Goal: Information Seeking & Learning: Learn about a topic

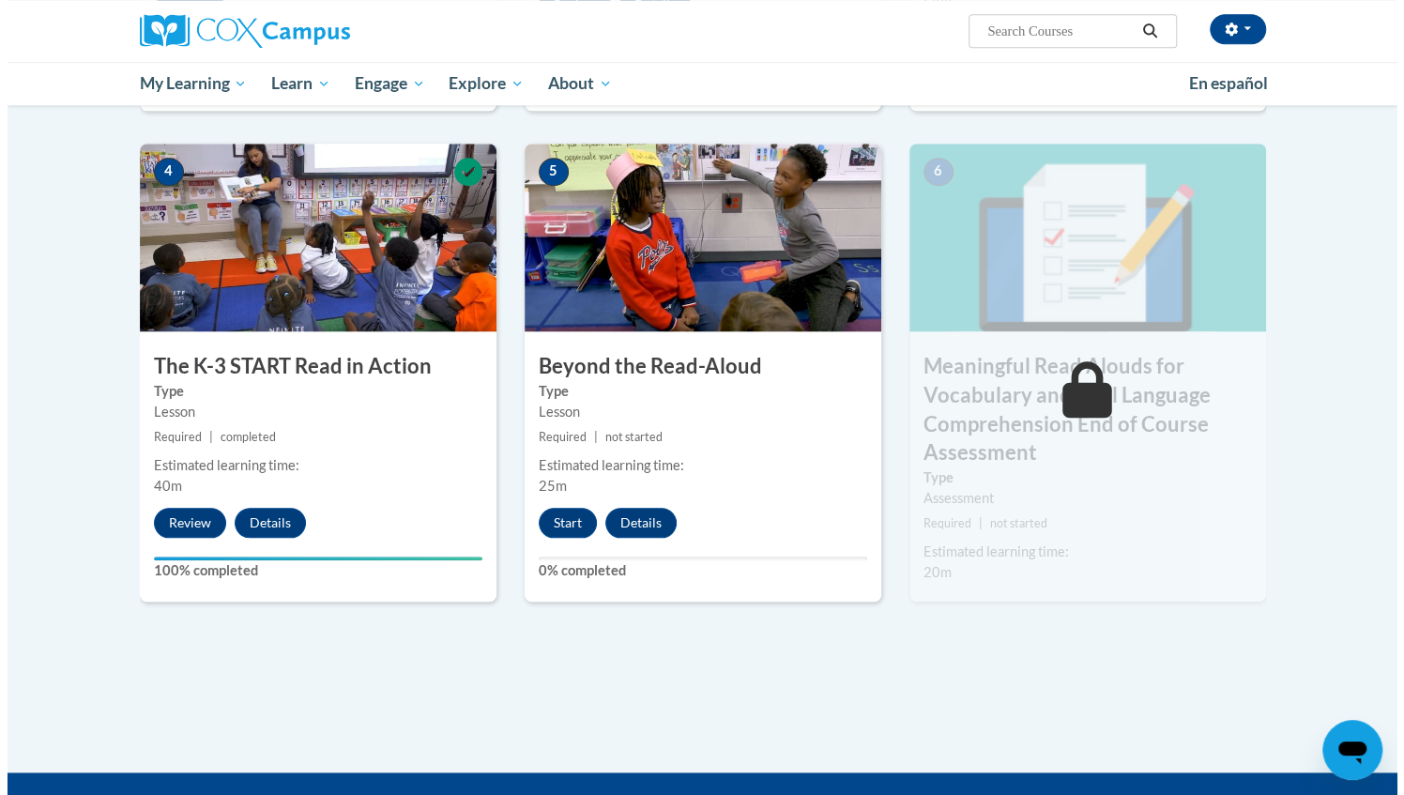
scroll to position [950, 0]
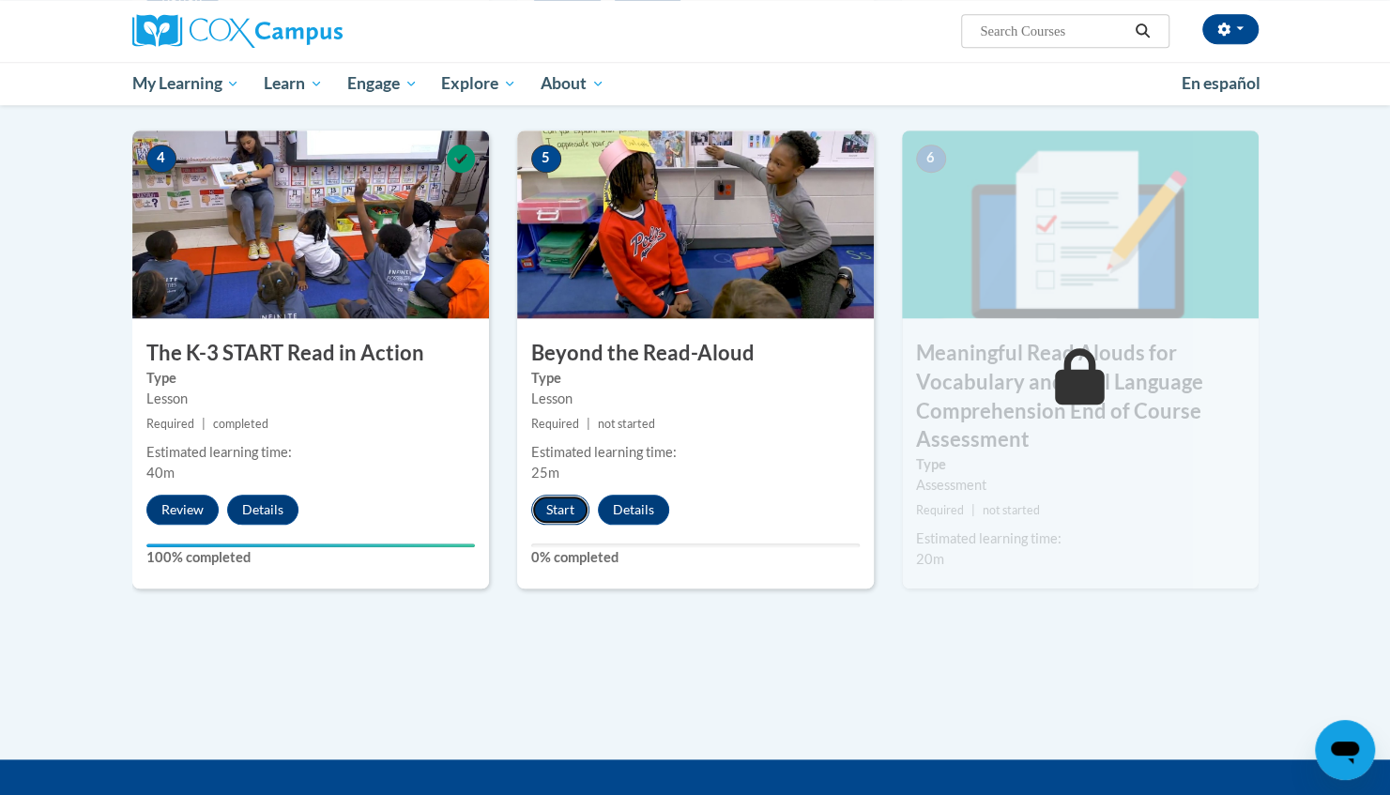
click at [561, 501] on button "Start" at bounding box center [560, 510] width 58 height 30
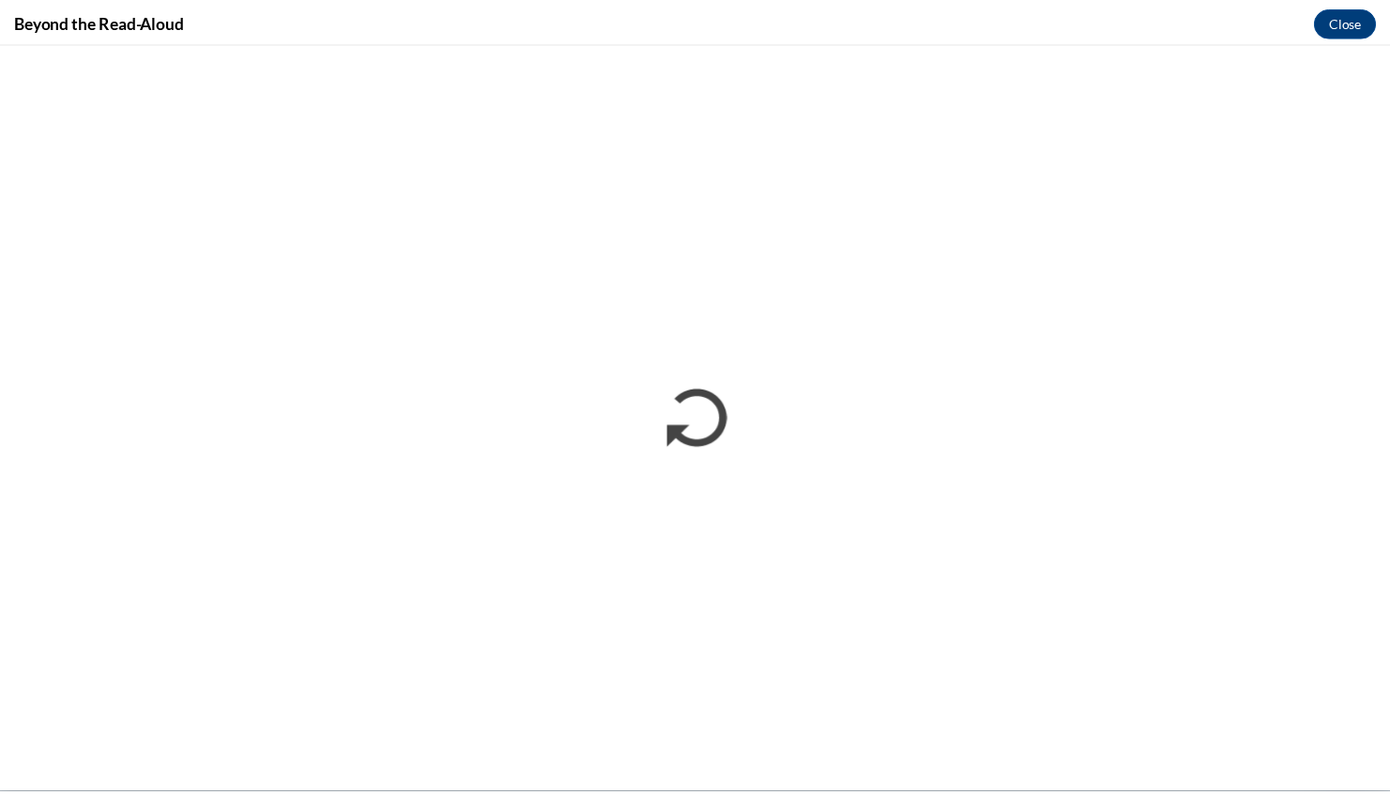
scroll to position [0, 0]
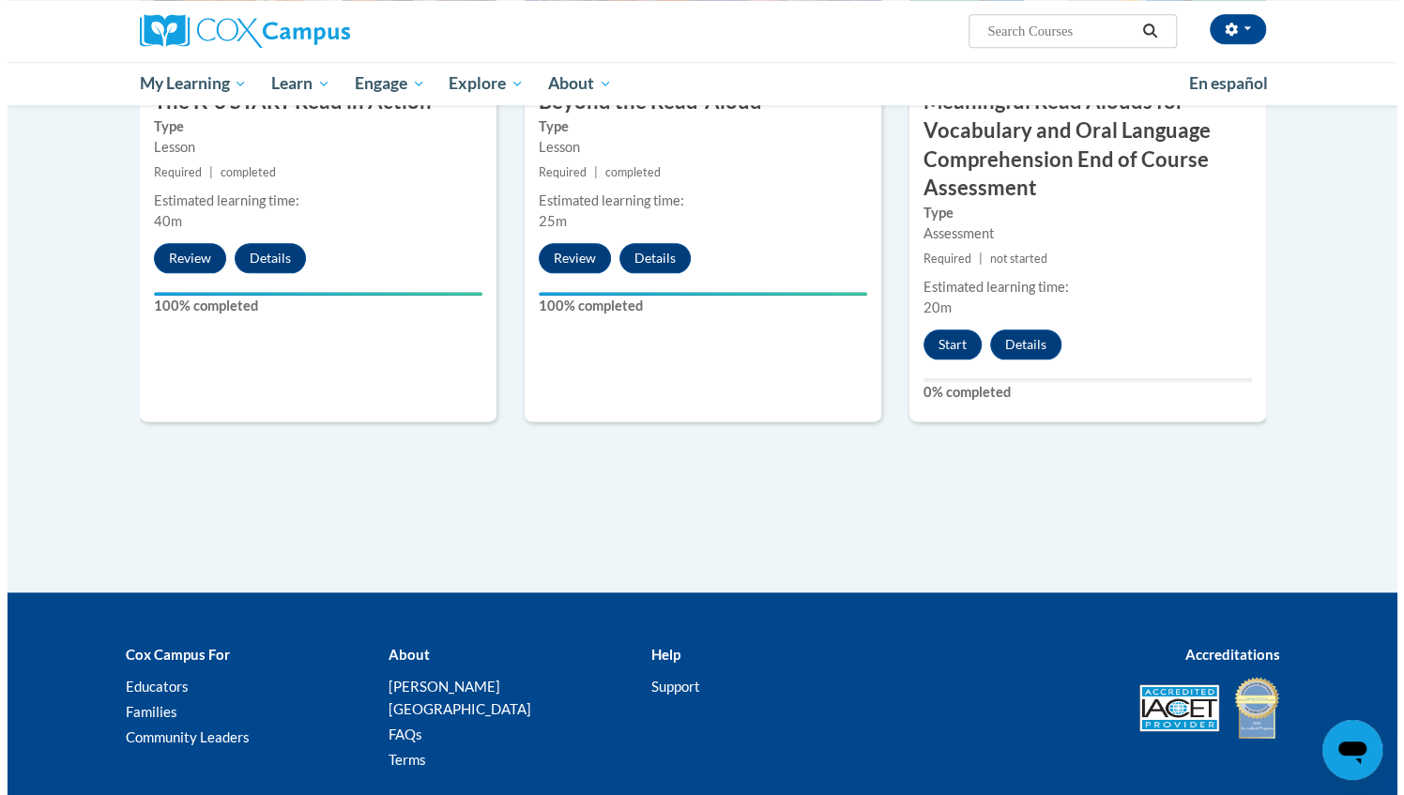
scroll to position [1214, 0]
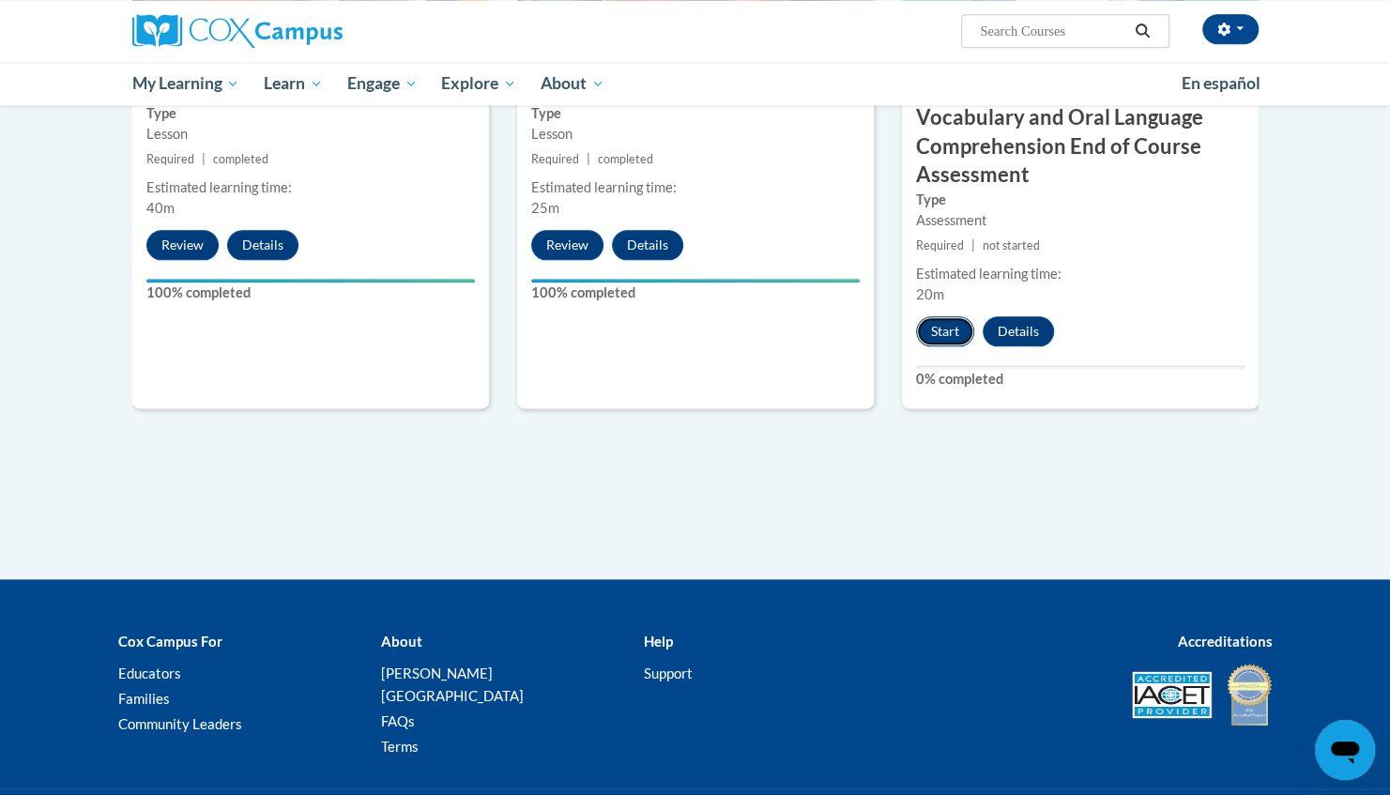
click at [933, 331] on button "Start" at bounding box center [945, 331] width 58 height 30
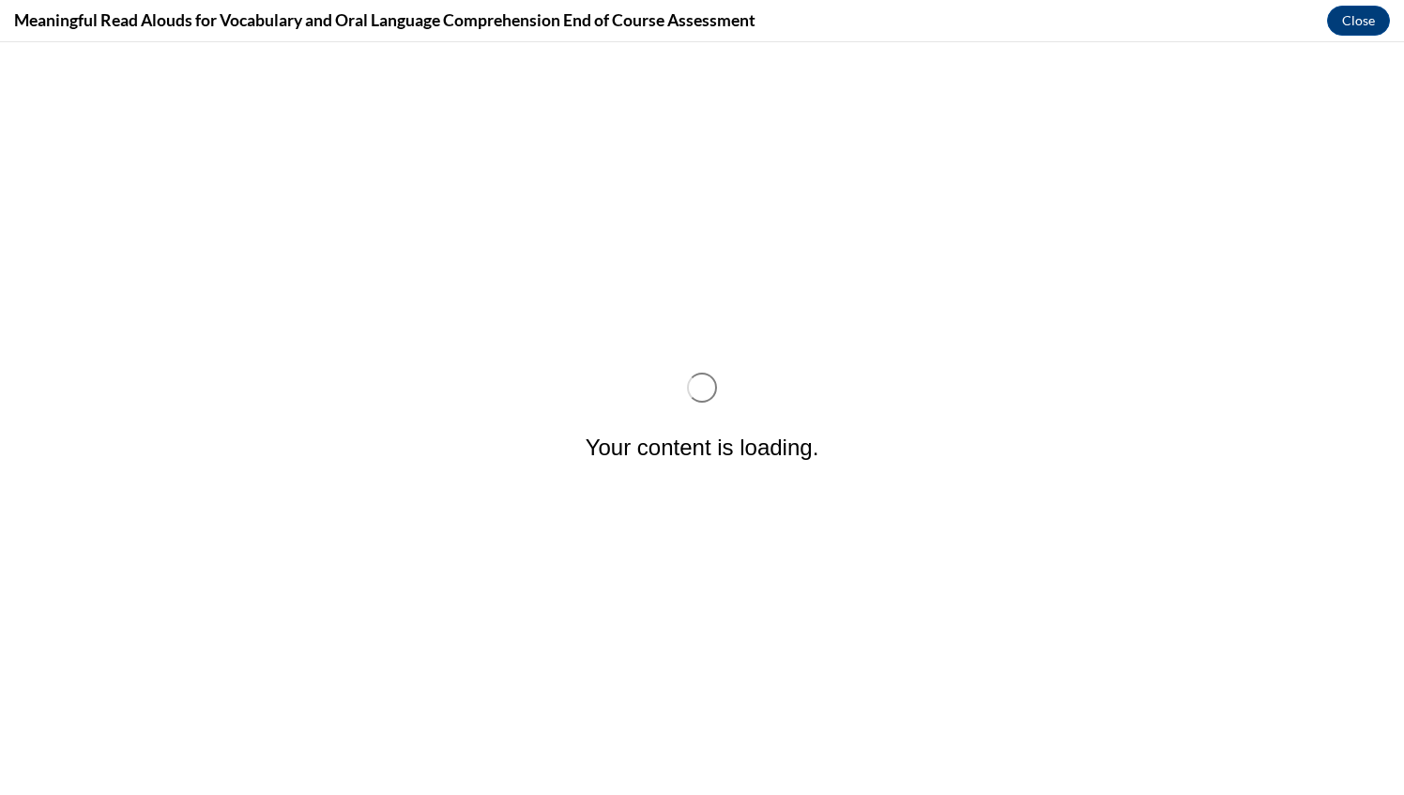
scroll to position [0, 0]
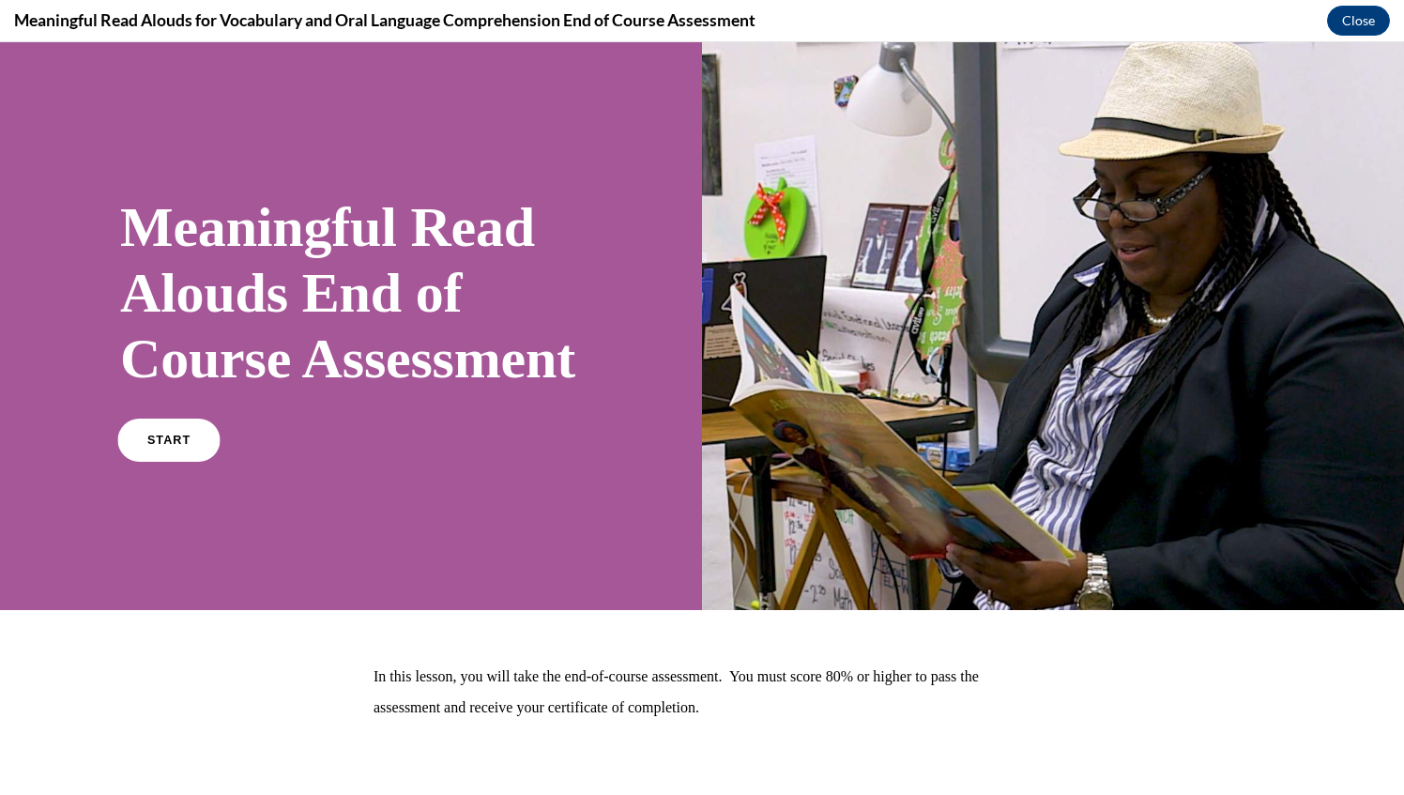
click at [185, 462] on link "START" at bounding box center [168, 440] width 102 height 43
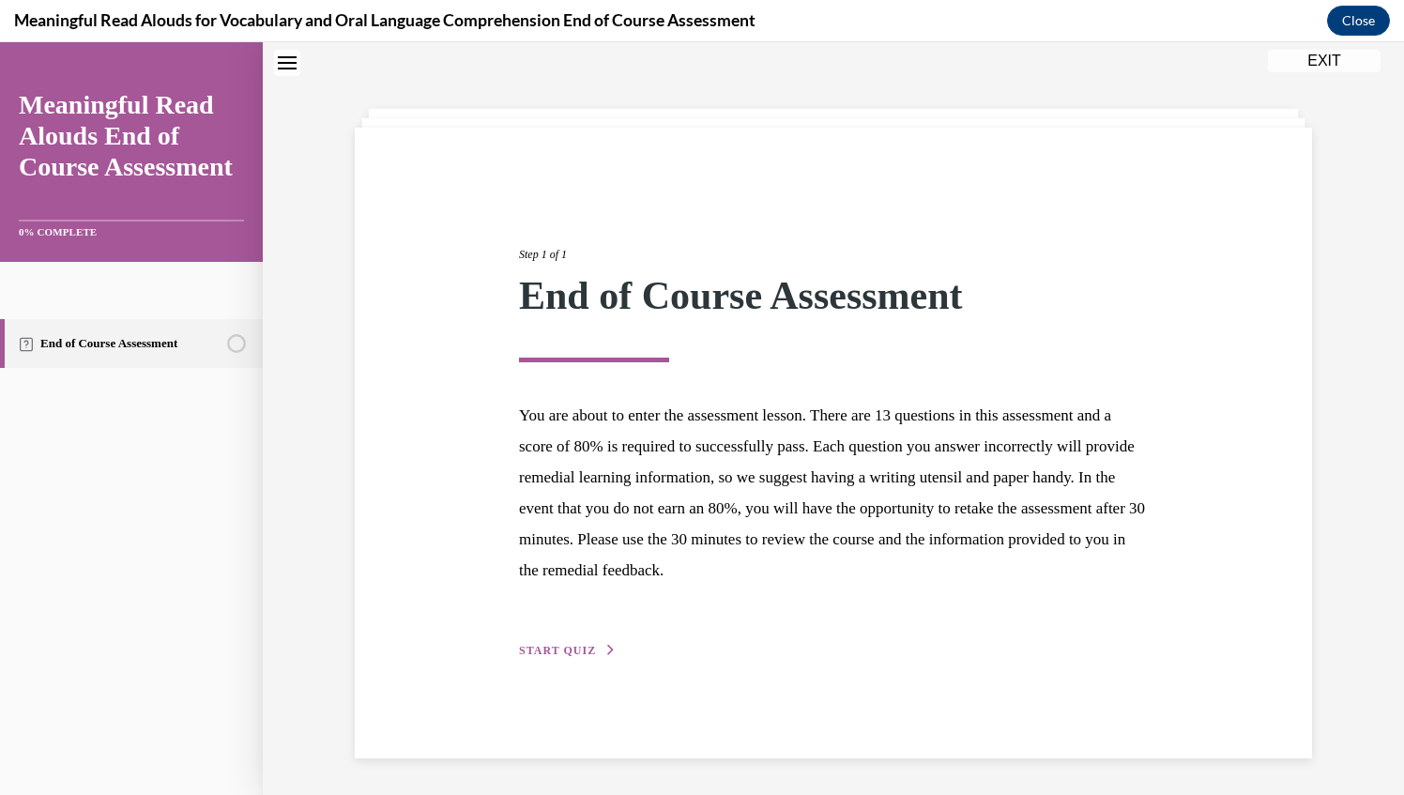
scroll to position [59, 0]
click at [540, 642] on button "START QUIZ" at bounding box center [568, 649] width 98 height 17
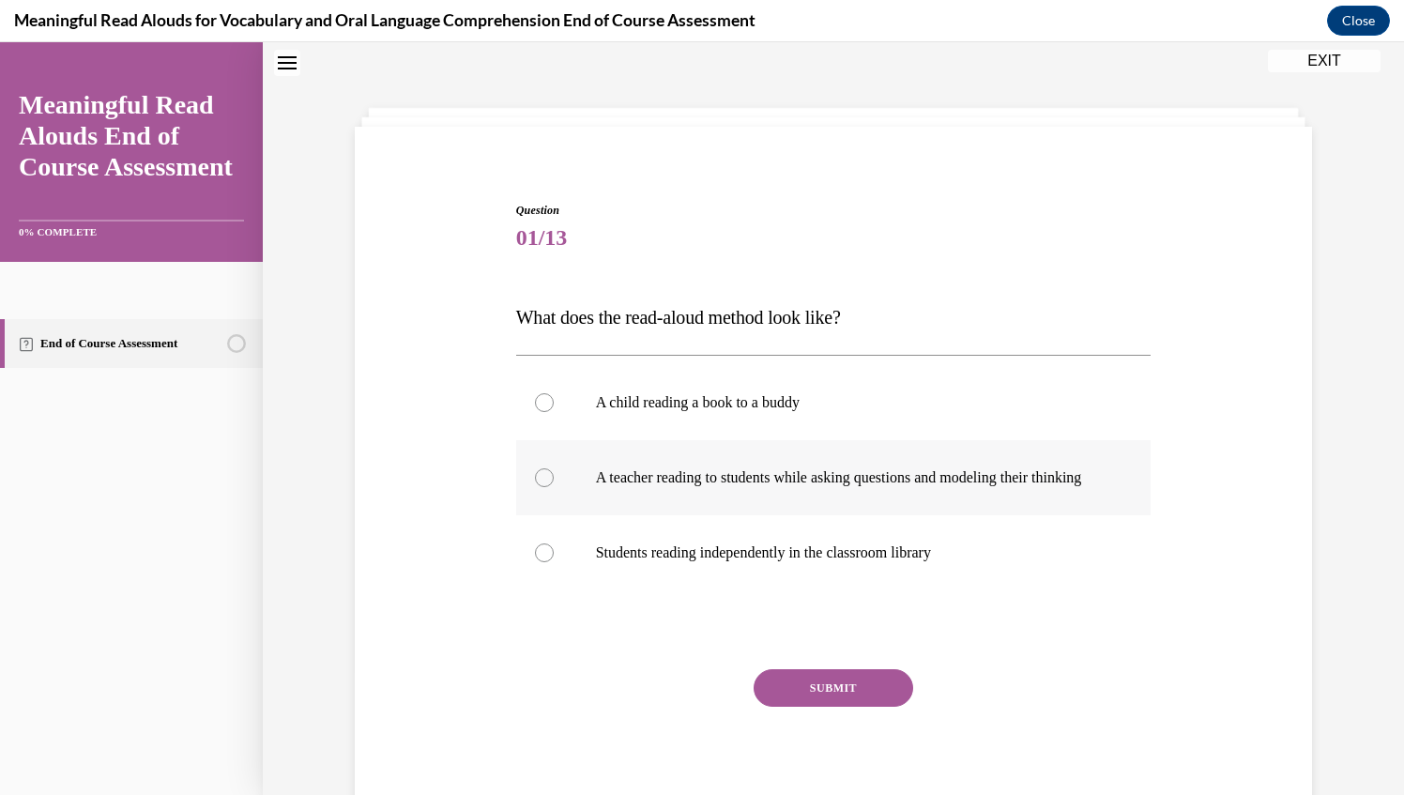
click at [535, 487] on div at bounding box center [544, 477] width 19 height 19
click at [535, 487] on input "A teacher reading to students while asking questions and modeling their thinking" at bounding box center [544, 477] width 19 height 19
radio input "true"
click at [814, 707] on button "SUBMIT" at bounding box center [833, 688] width 160 height 38
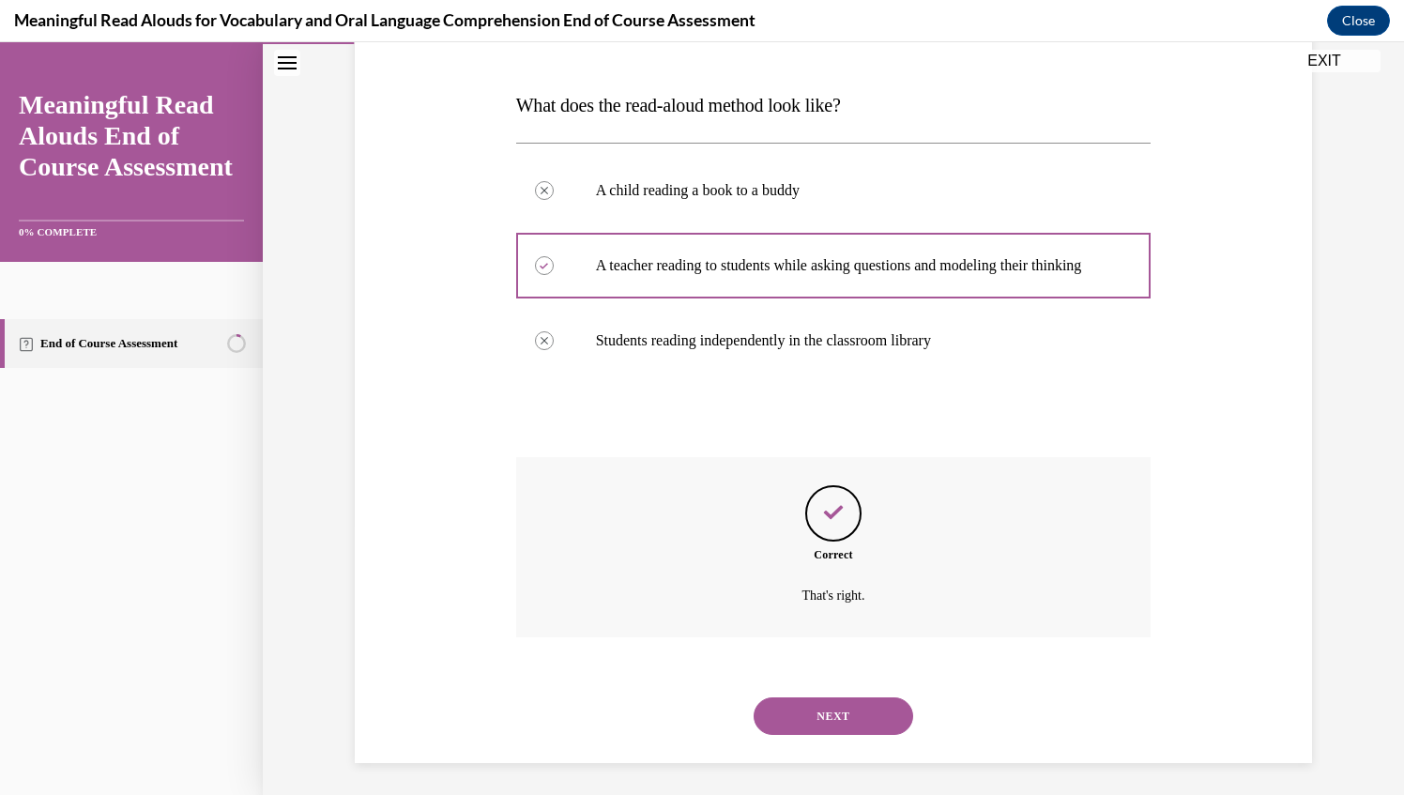
scroll to position [295, 0]
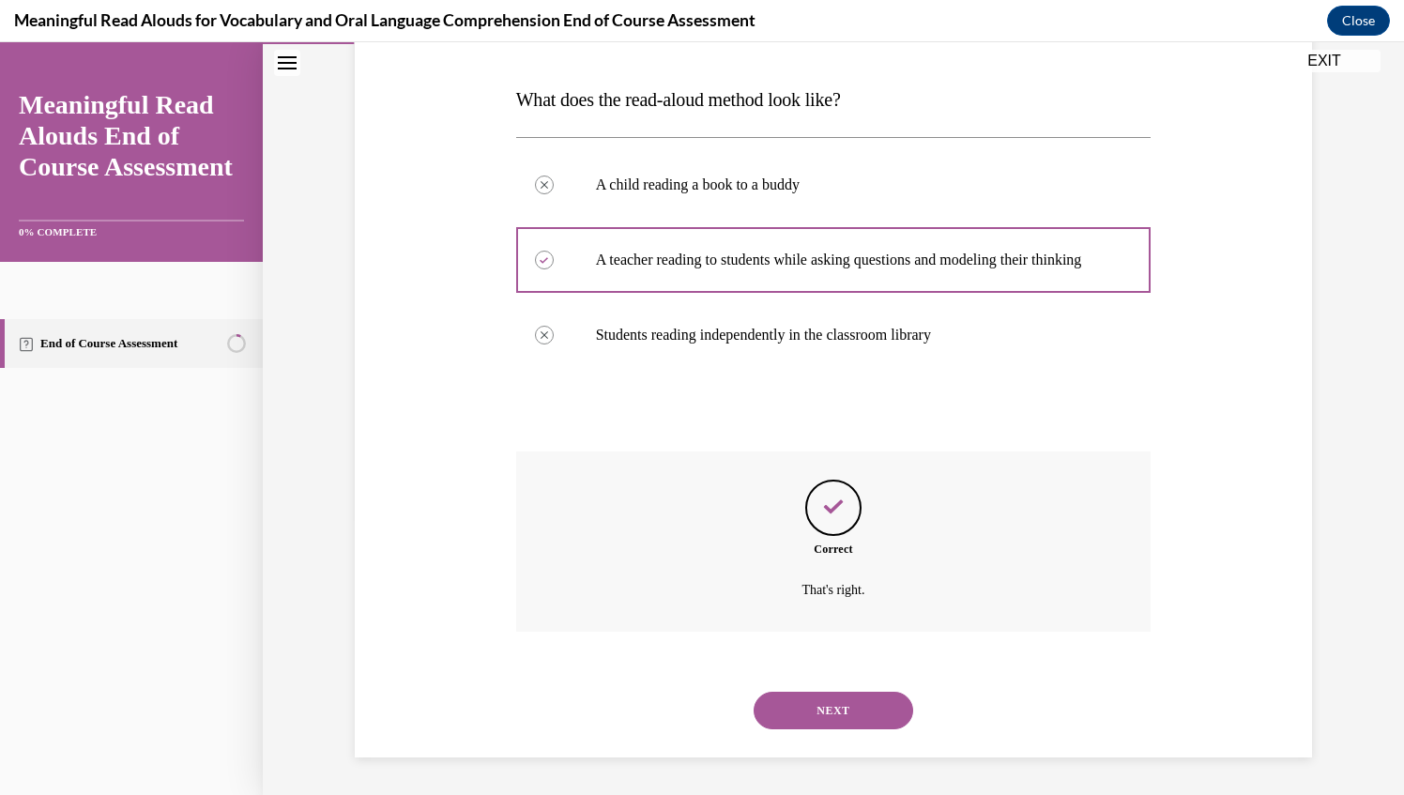
click at [784, 714] on button "NEXT" at bounding box center [833, 711] width 160 height 38
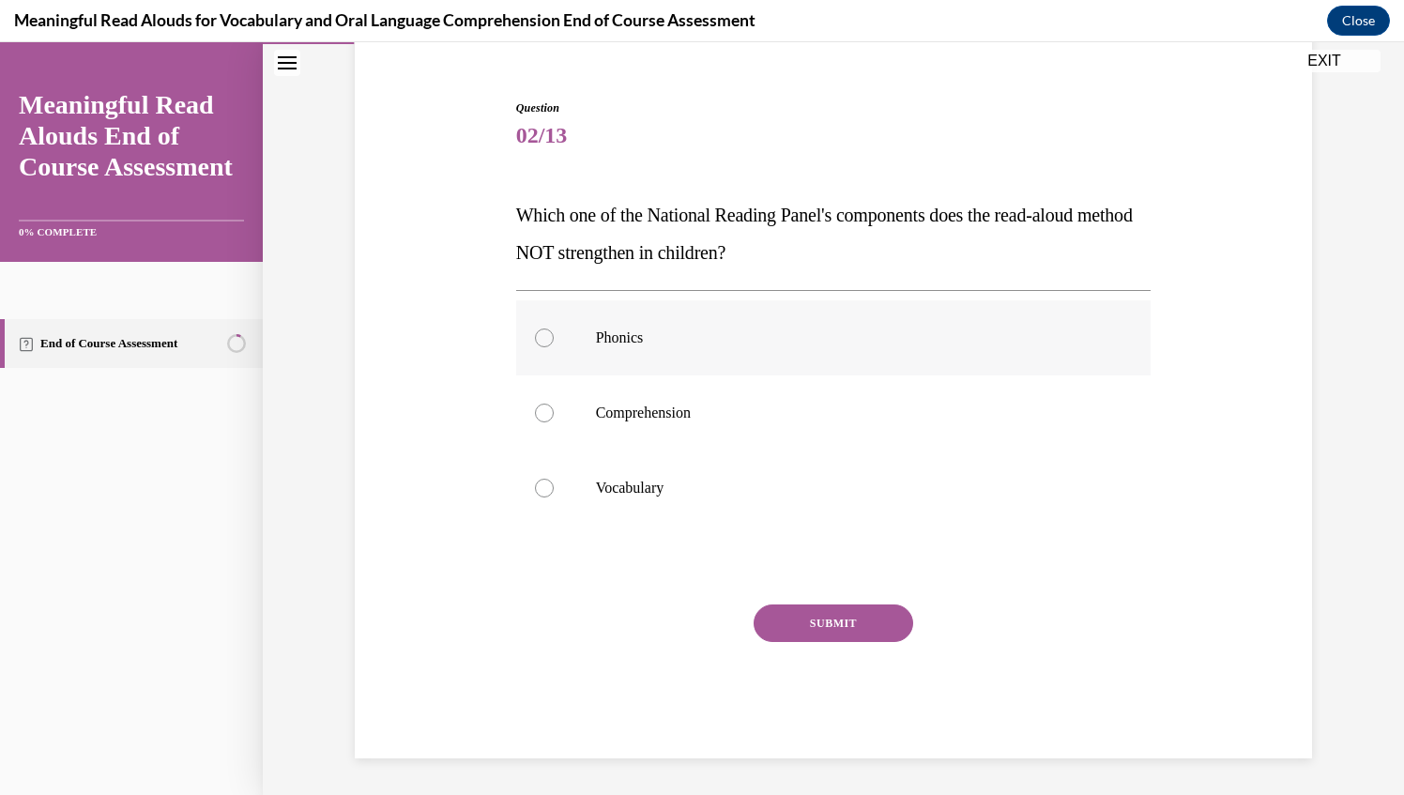
click at [535, 335] on div at bounding box center [544, 337] width 19 height 19
click at [535, 335] on input "Phonics" at bounding box center [544, 337] width 19 height 19
radio input "true"
click at [829, 620] on button "SUBMIT" at bounding box center [833, 623] width 160 height 38
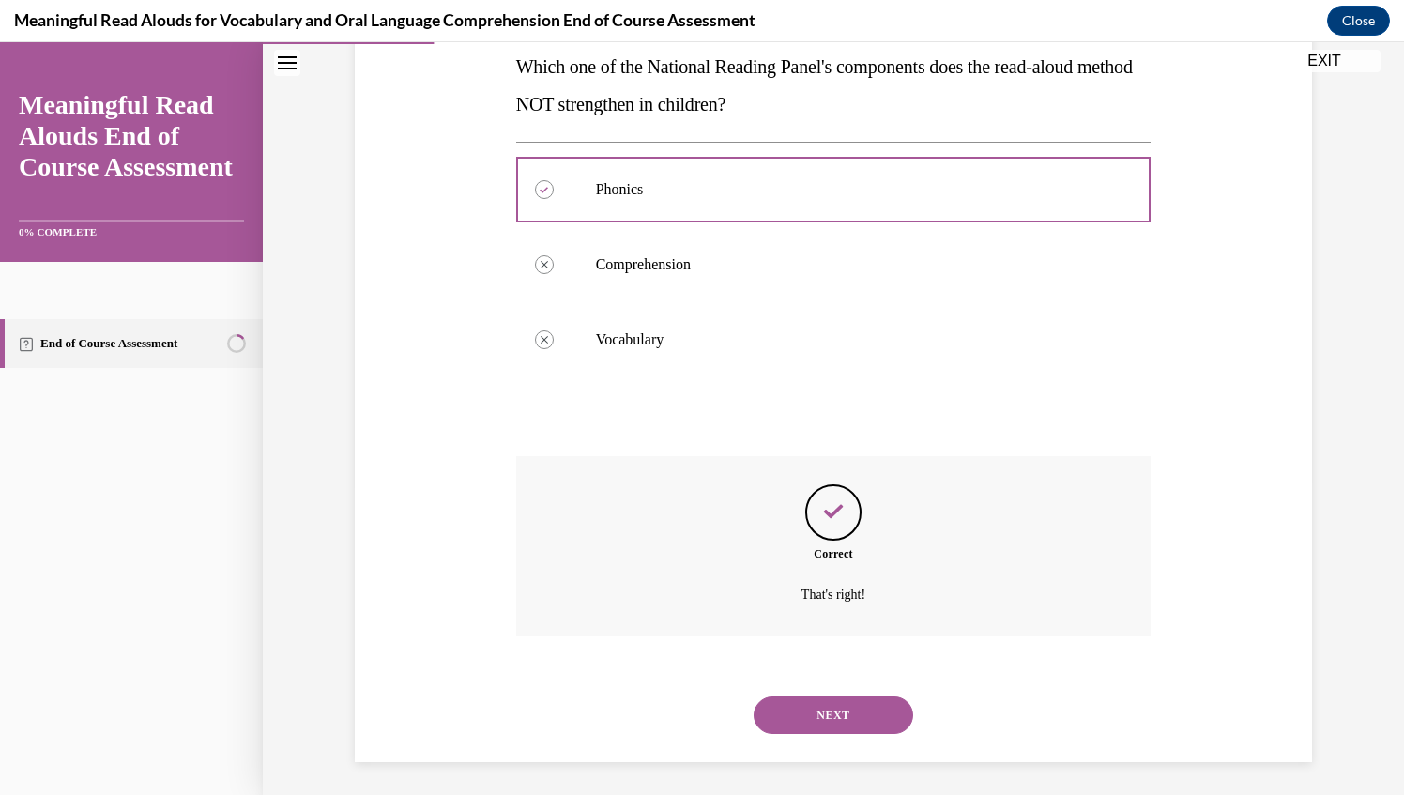
scroll to position [313, 0]
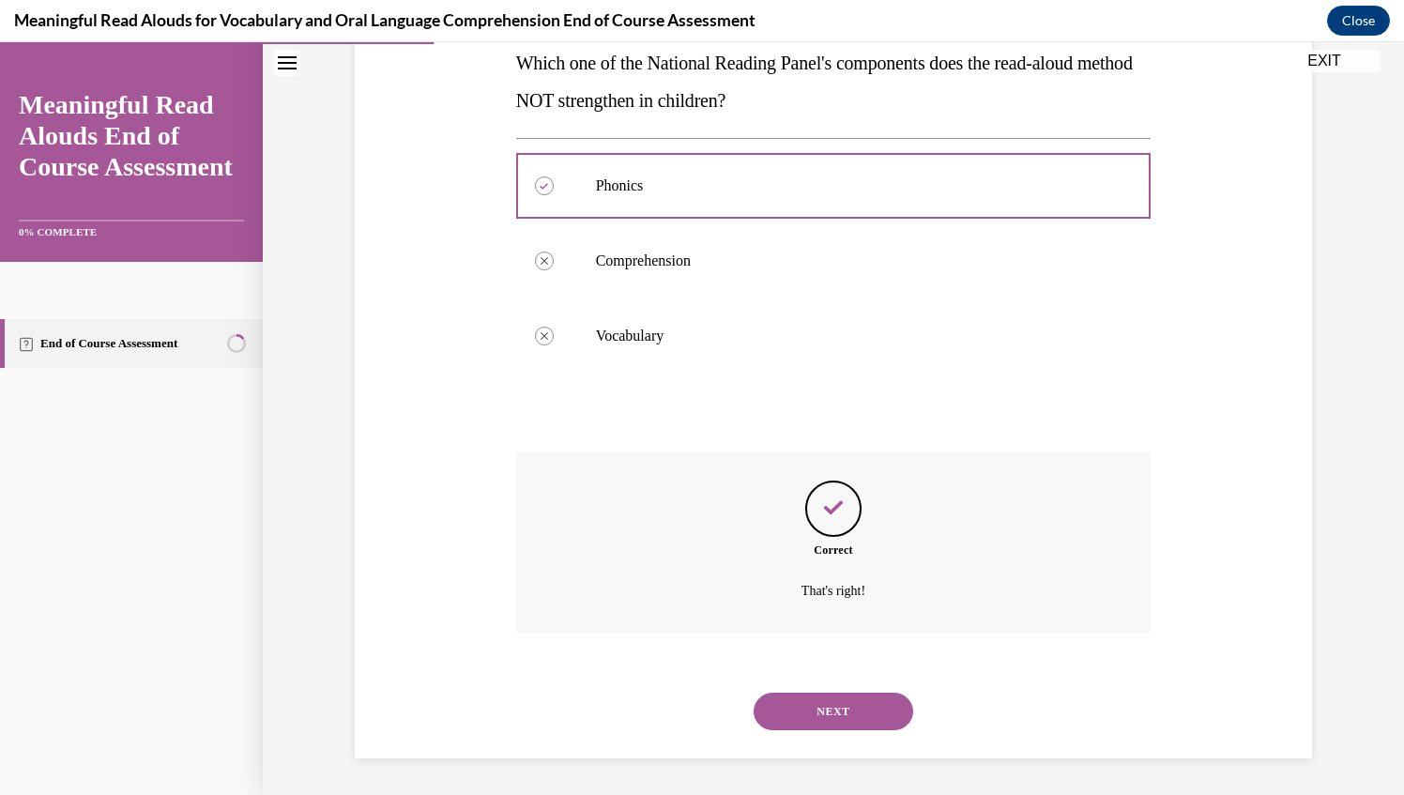
click at [818, 714] on button "NEXT" at bounding box center [833, 711] width 160 height 38
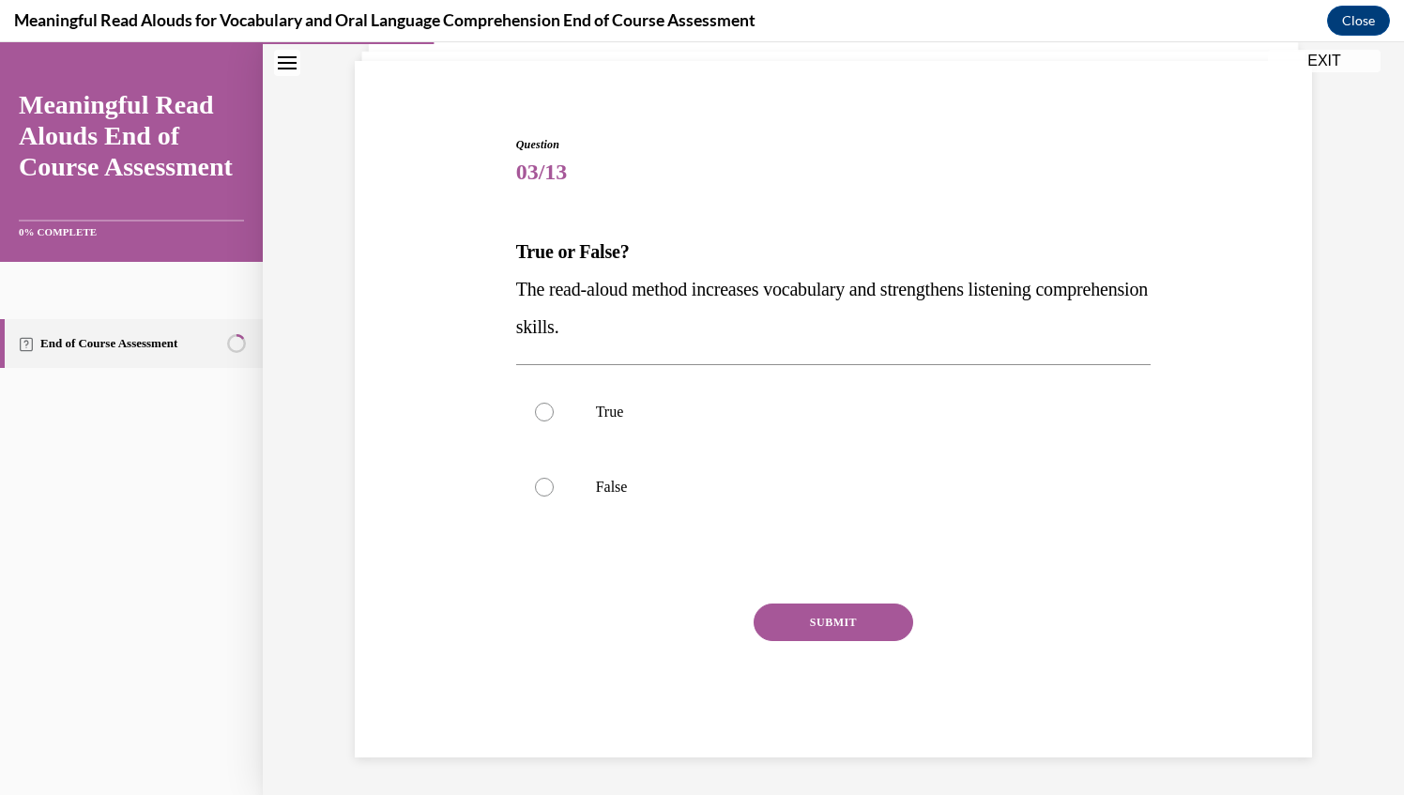
scroll to position [124, 0]
click at [536, 415] on div at bounding box center [544, 412] width 19 height 19
click at [536, 415] on input "True" at bounding box center [544, 412] width 19 height 19
radio input "true"
click at [839, 619] on button "SUBMIT" at bounding box center [833, 623] width 160 height 38
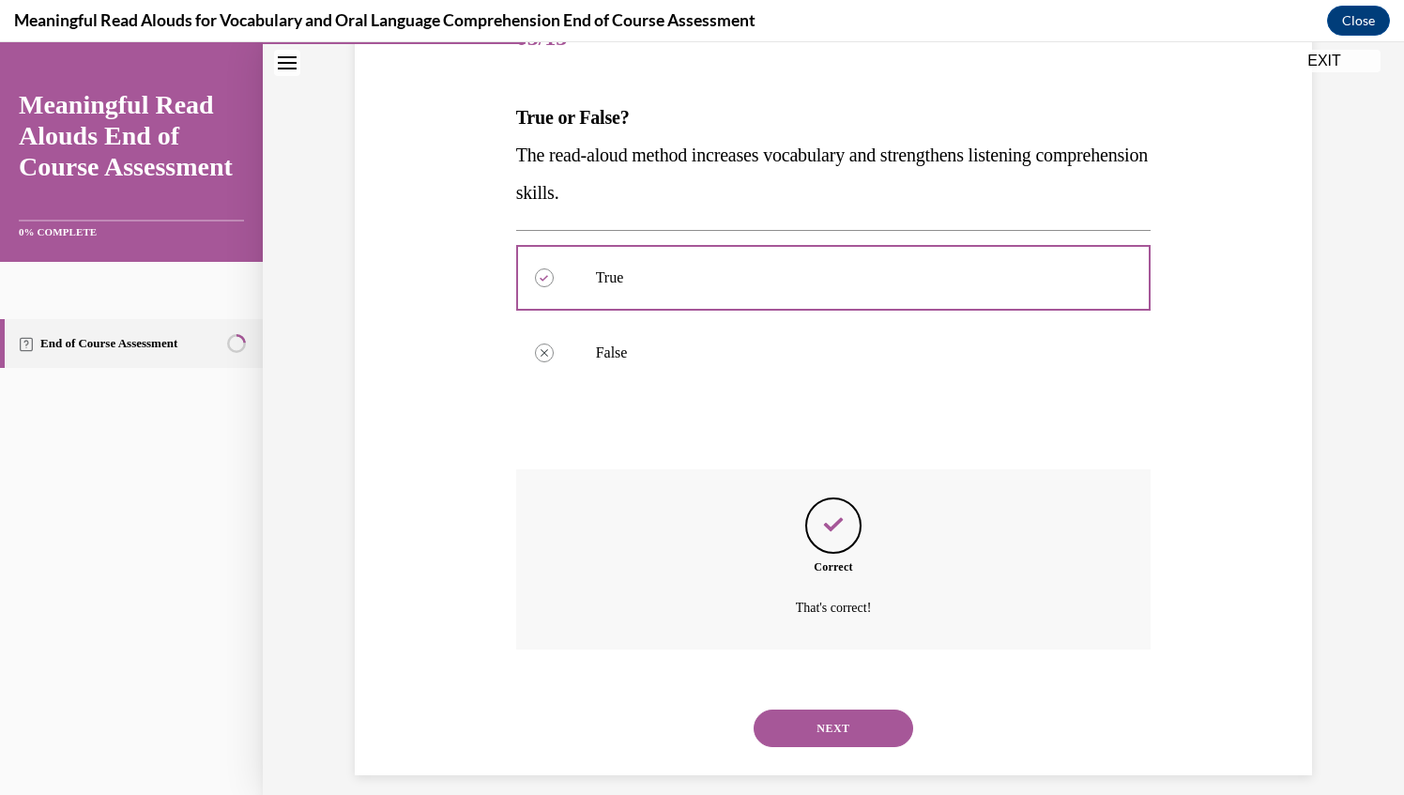
scroll to position [276, 0]
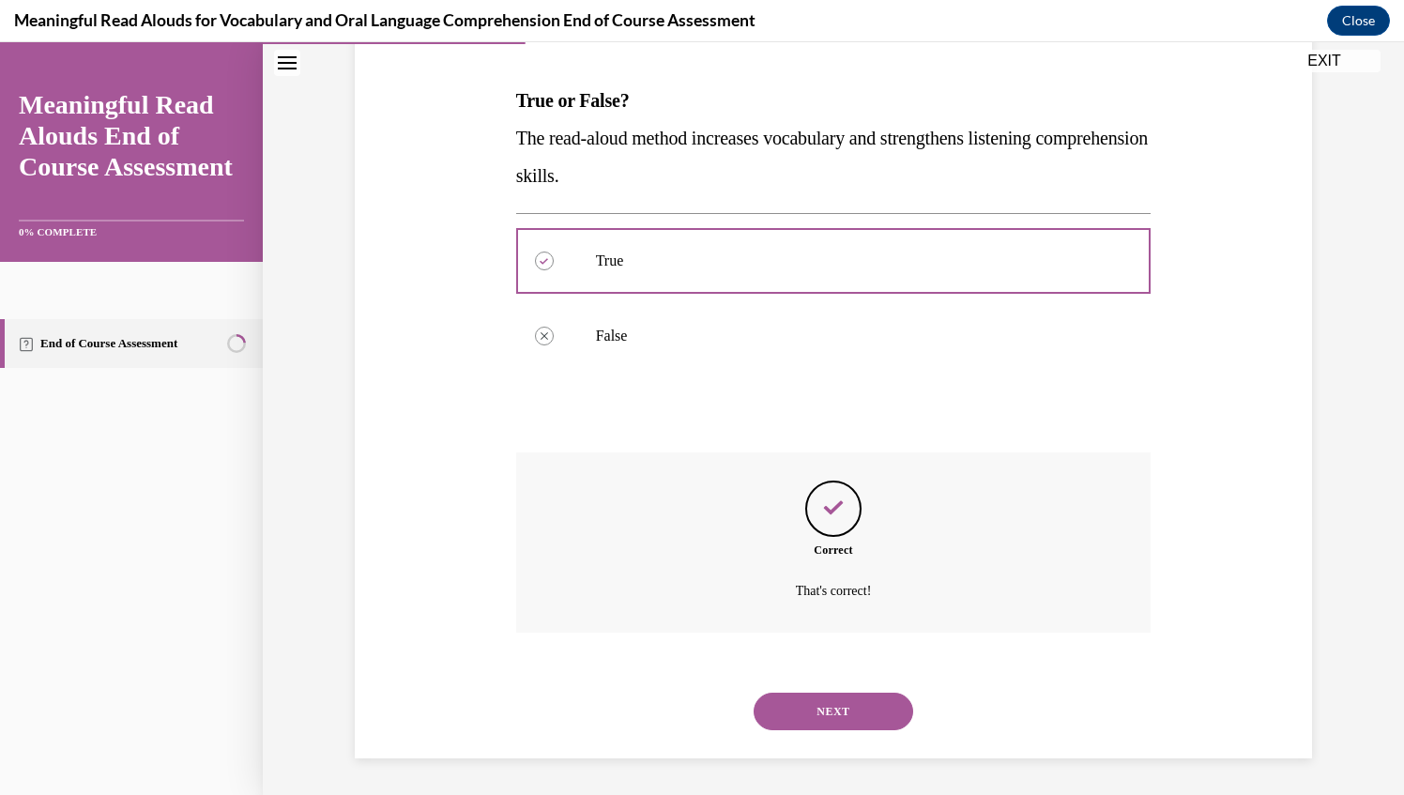
click at [842, 707] on button "NEXT" at bounding box center [833, 711] width 160 height 38
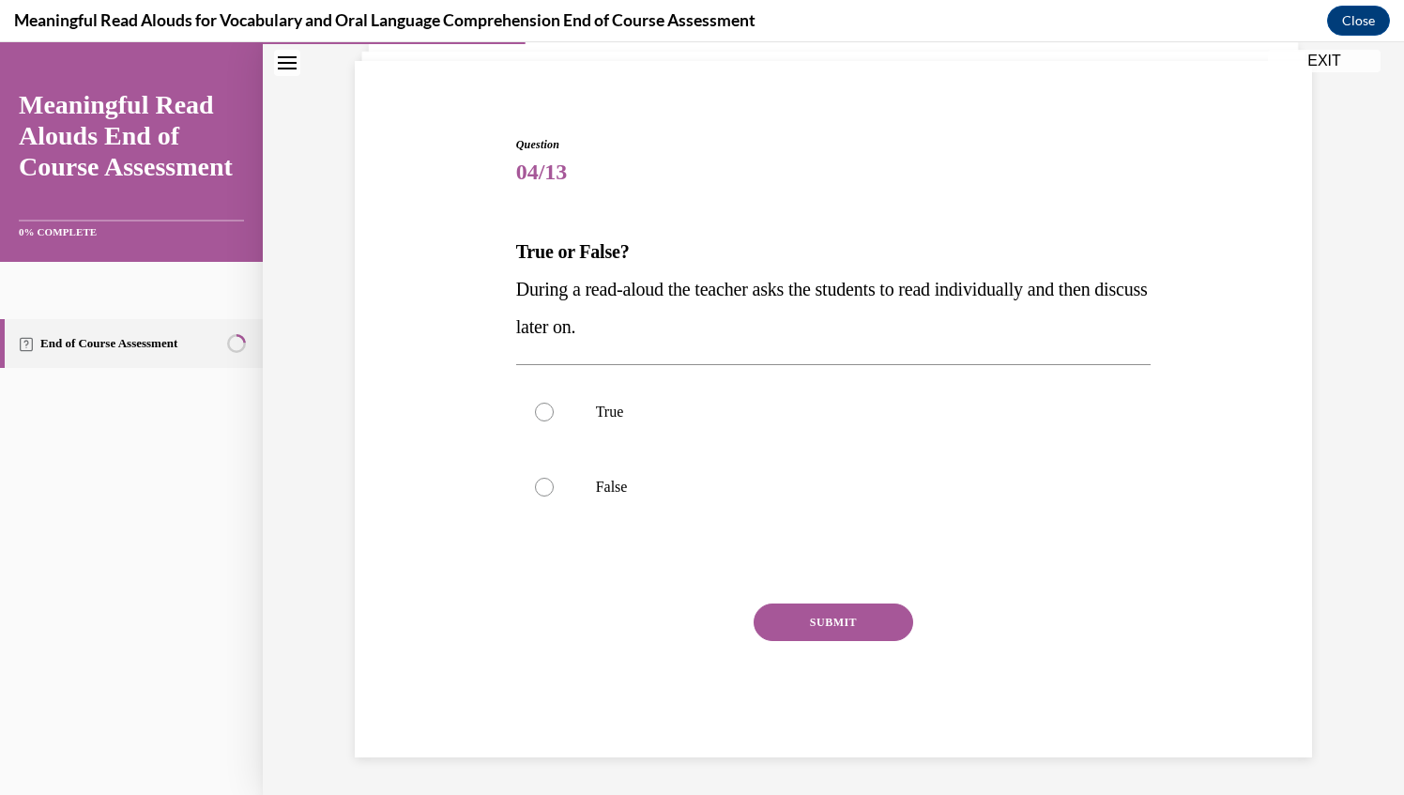
scroll to position [124, 0]
click at [535, 482] on div at bounding box center [544, 488] width 19 height 19
click at [535, 482] on input "False" at bounding box center [544, 488] width 19 height 19
radio input "true"
click at [792, 623] on button "SUBMIT" at bounding box center [833, 623] width 160 height 38
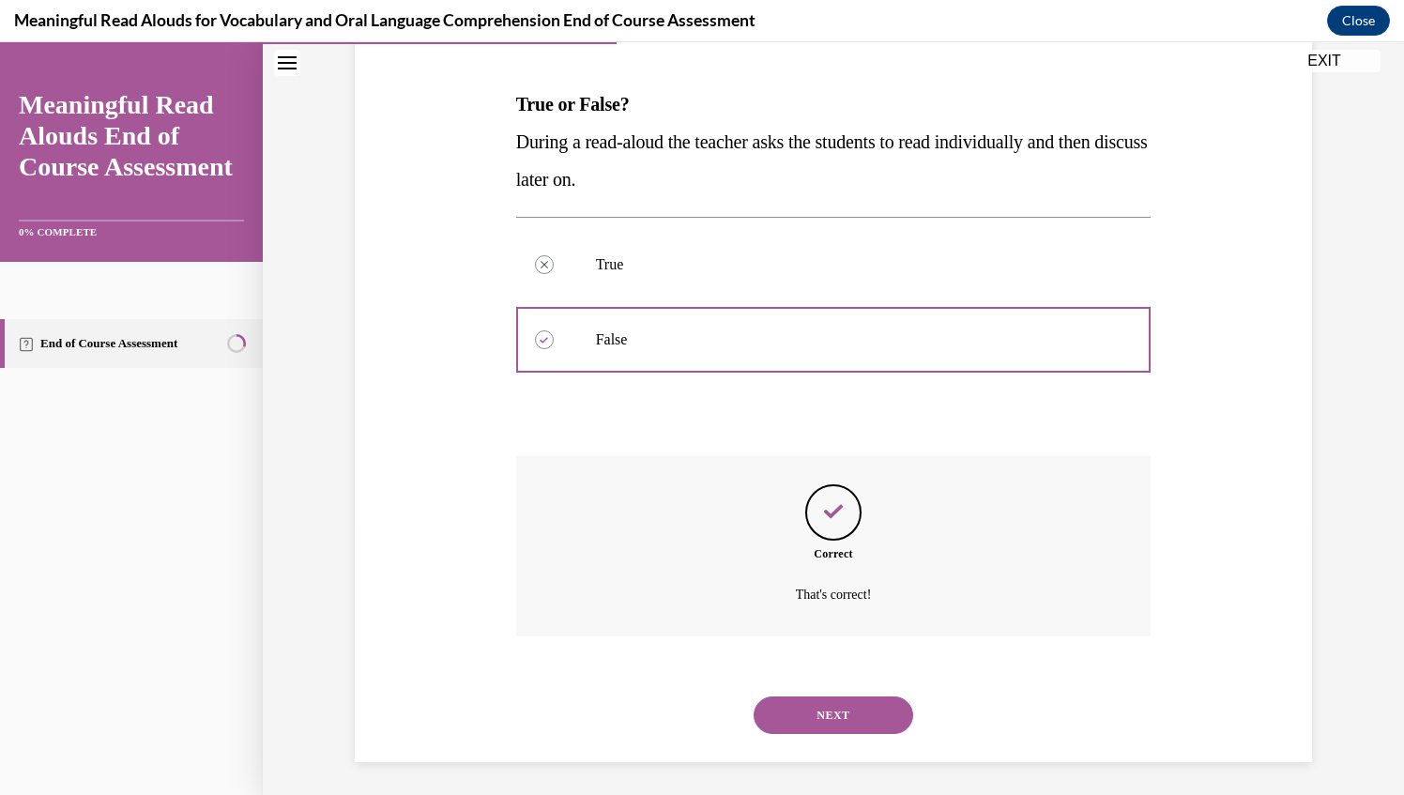
scroll to position [276, 0]
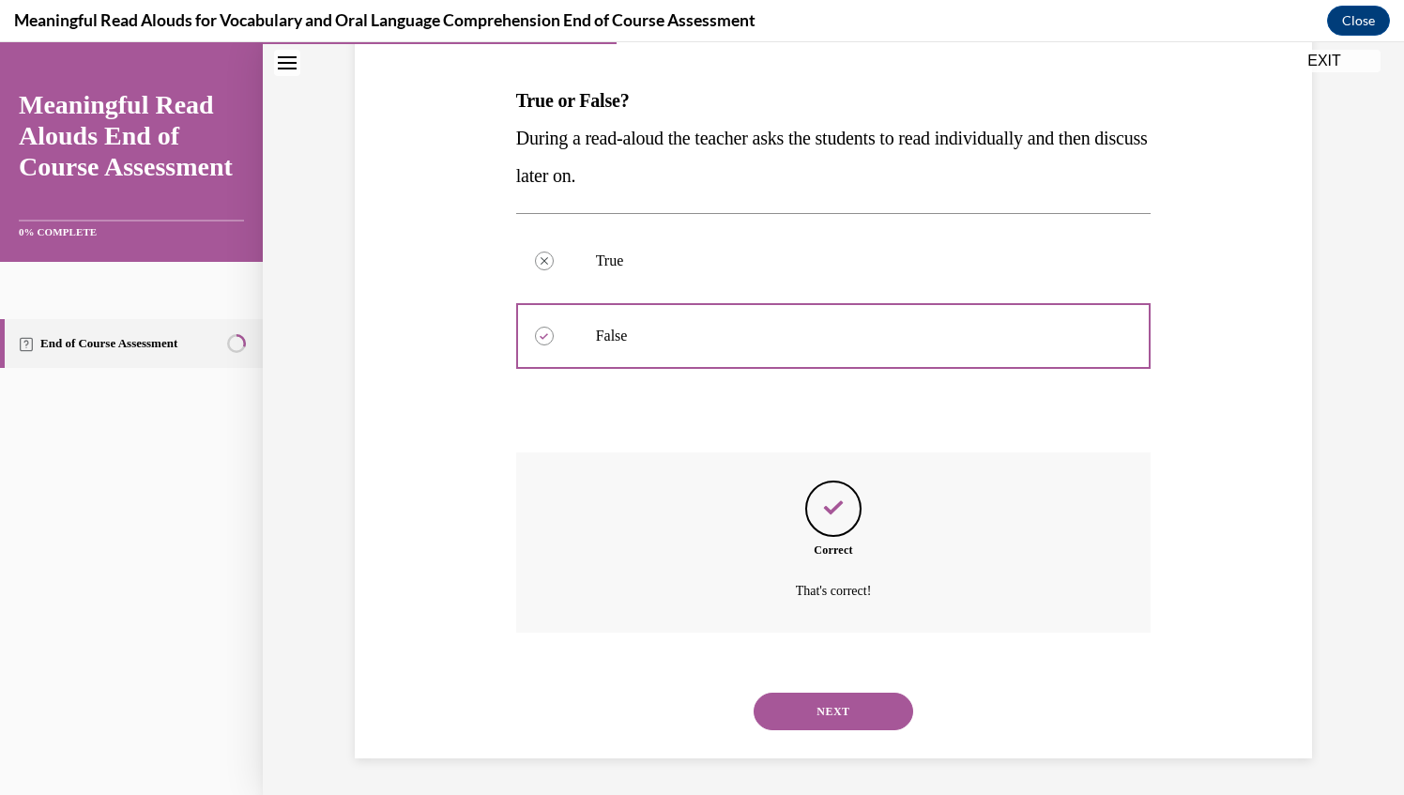
click at [800, 711] on button "NEXT" at bounding box center [833, 711] width 160 height 38
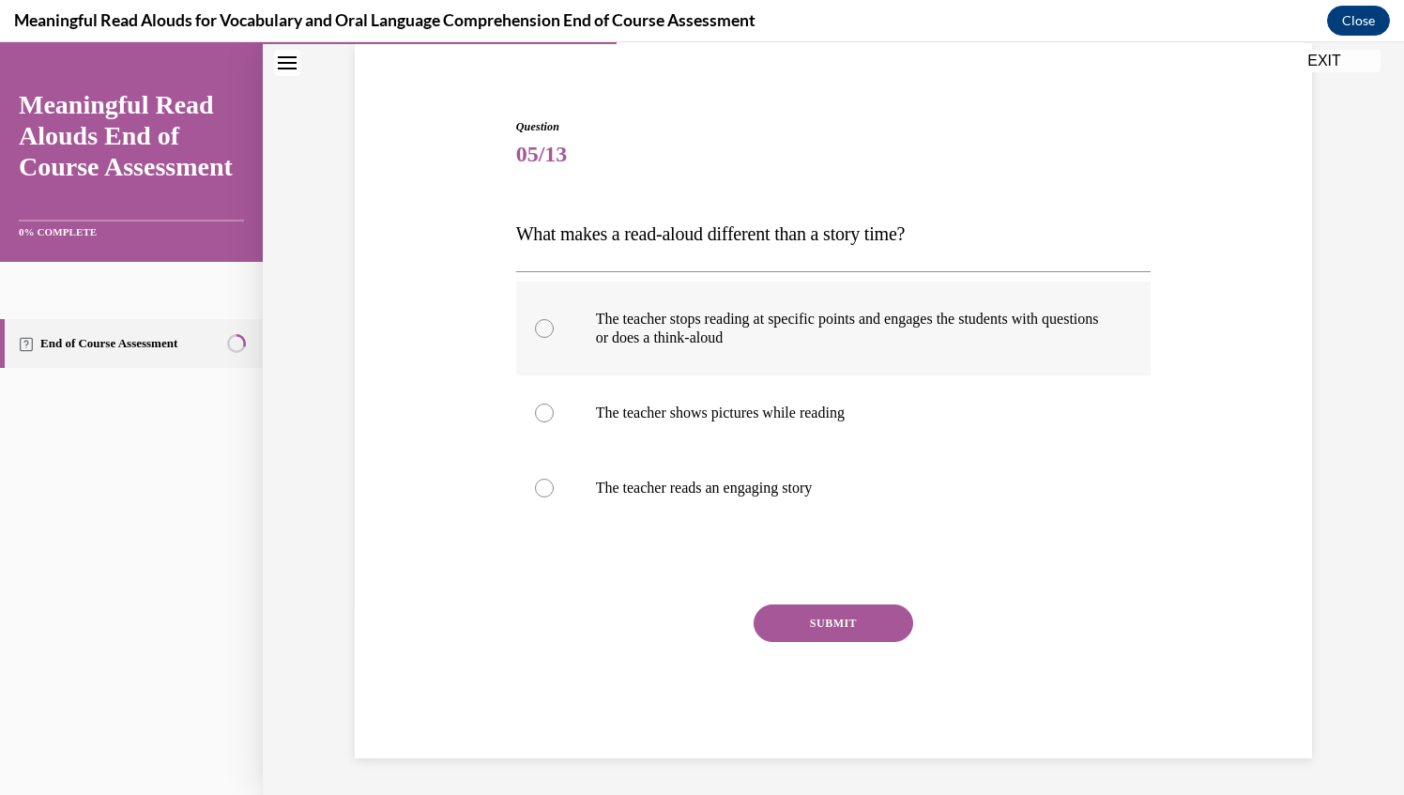
click at [537, 327] on div at bounding box center [544, 328] width 19 height 19
click at [537, 327] on input "The teacher stops reading at specific points and engages the students with ques…" at bounding box center [544, 328] width 19 height 19
radio input "true"
click at [811, 621] on button "SUBMIT" at bounding box center [833, 623] width 160 height 38
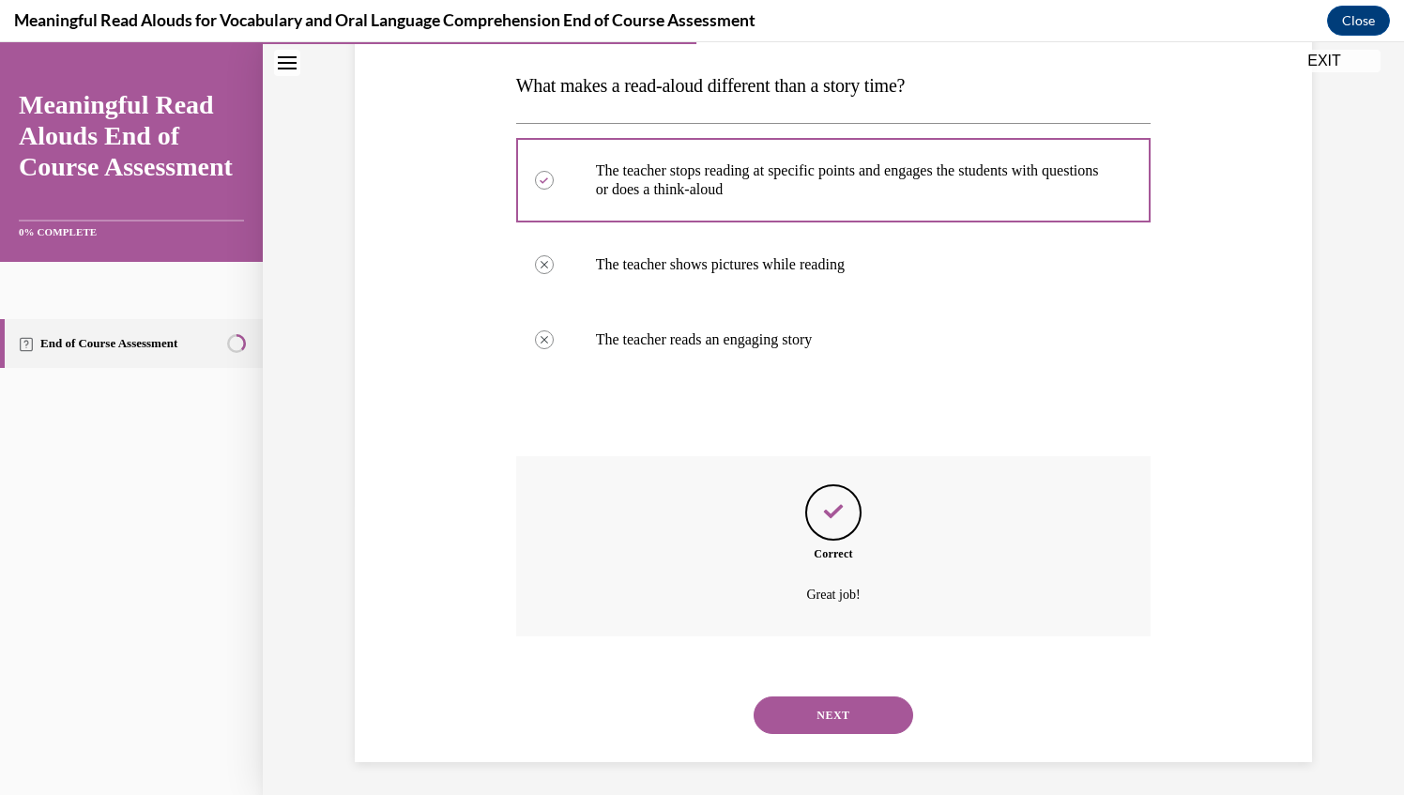
scroll to position [295, 0]
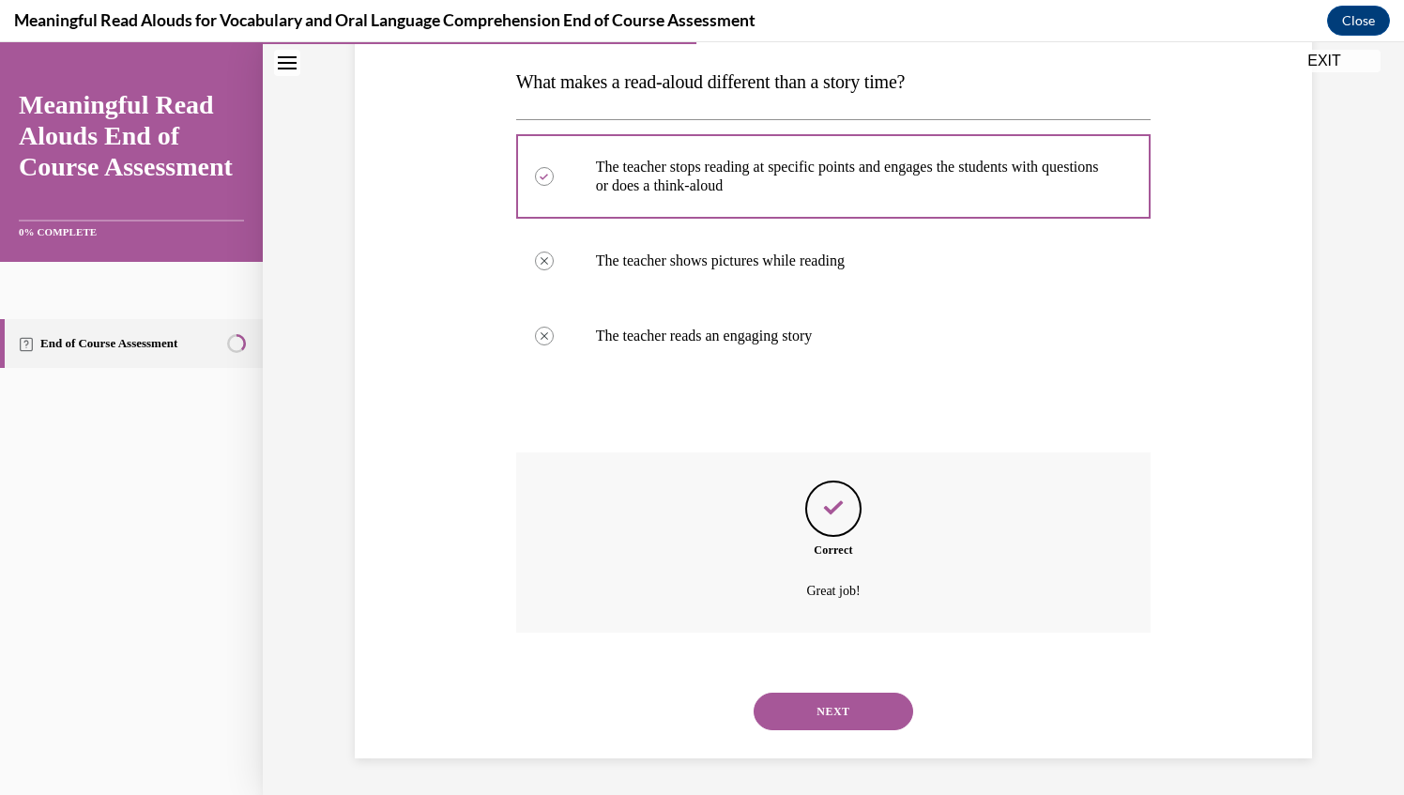
click at [814, 710] on button "NEXT" at bounding box center [833, 711] width 160 height 38
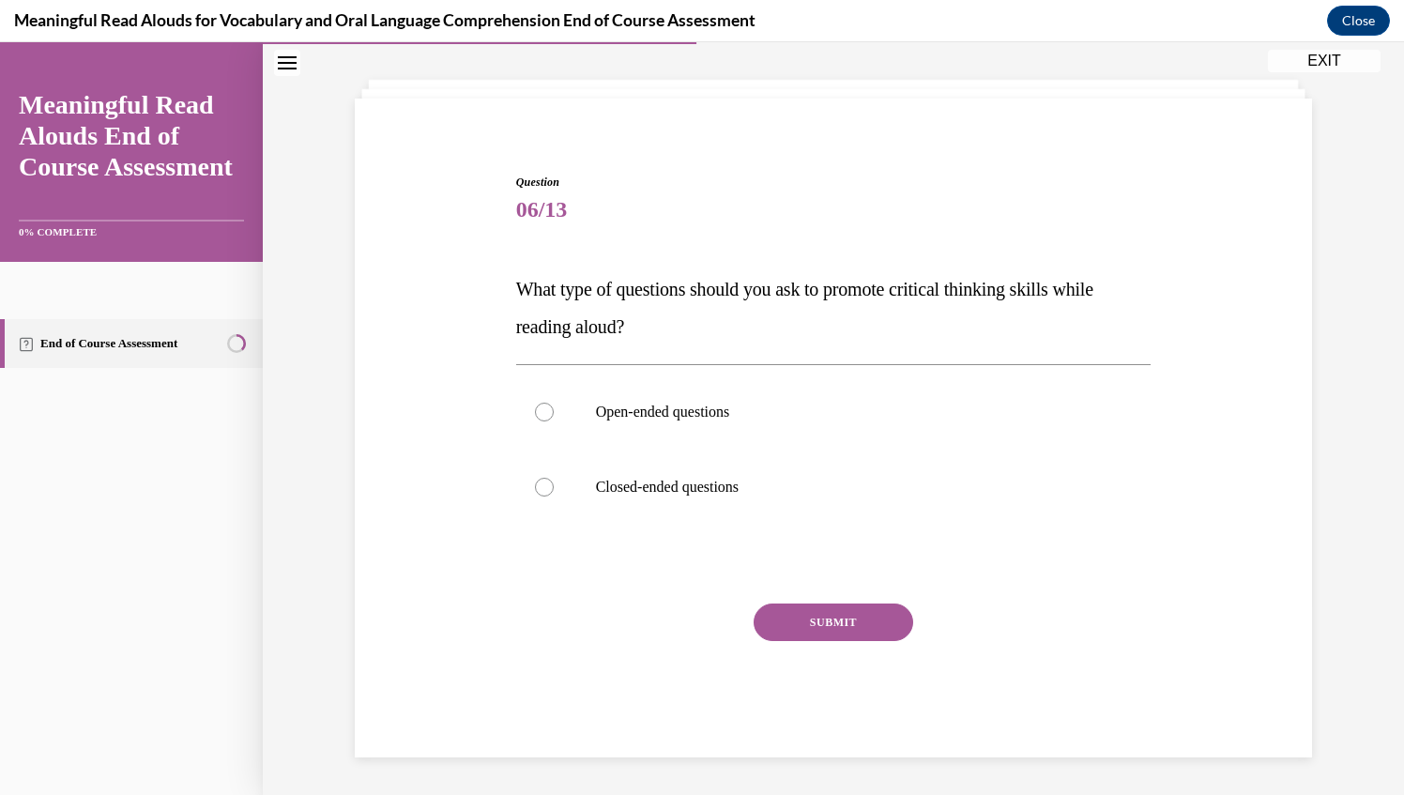
scroll to position [86, 0]
click at [540, 420] on div at bounding box center [544, 412] width 19 height 19
click at [540, 420] on input "Open-ended questions" at bounding box center [544, 412] width 19 height 19
radio input "true"
click at [823, 627] on button "SUBMIT" at bounding box center [833, 623] width 160 height 38
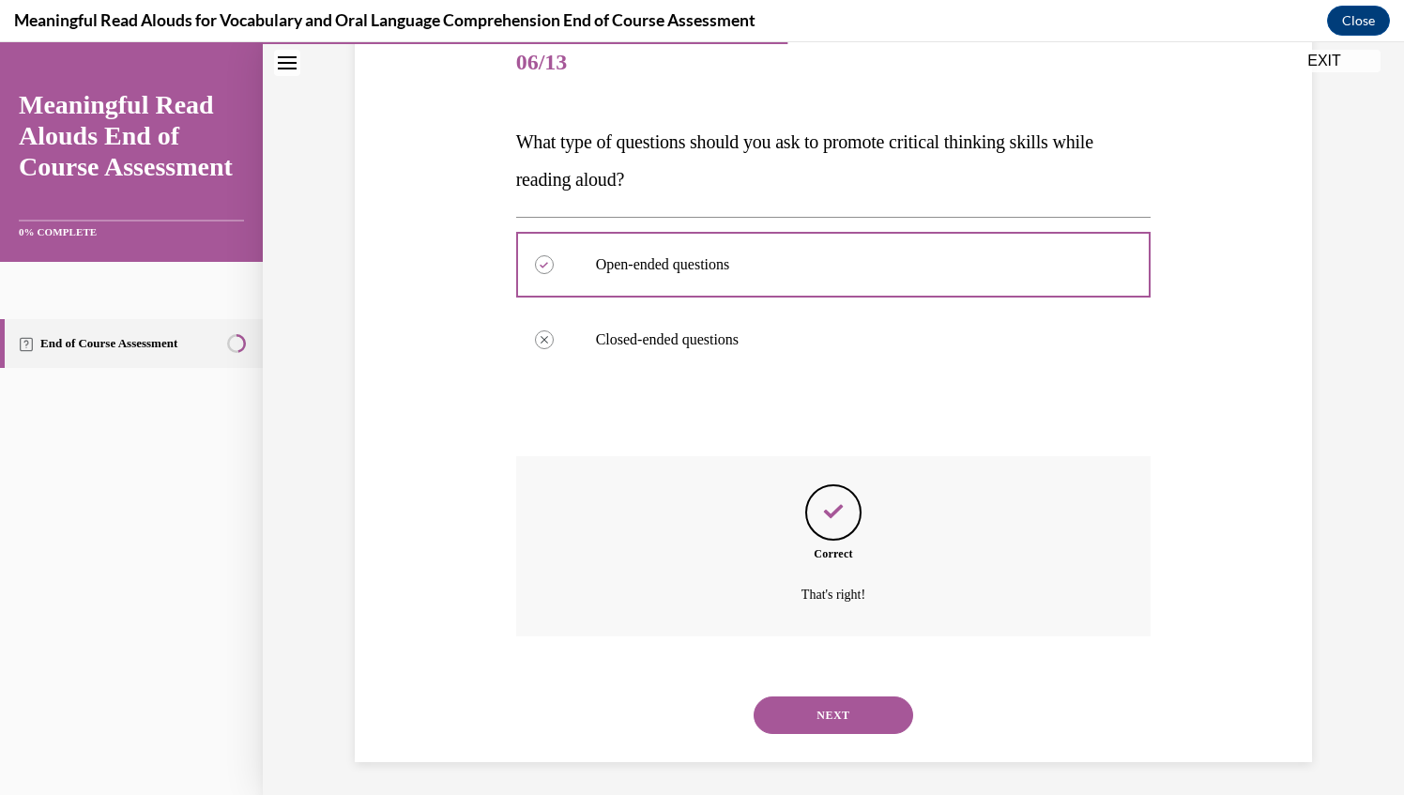
scroll to position [238, 0]
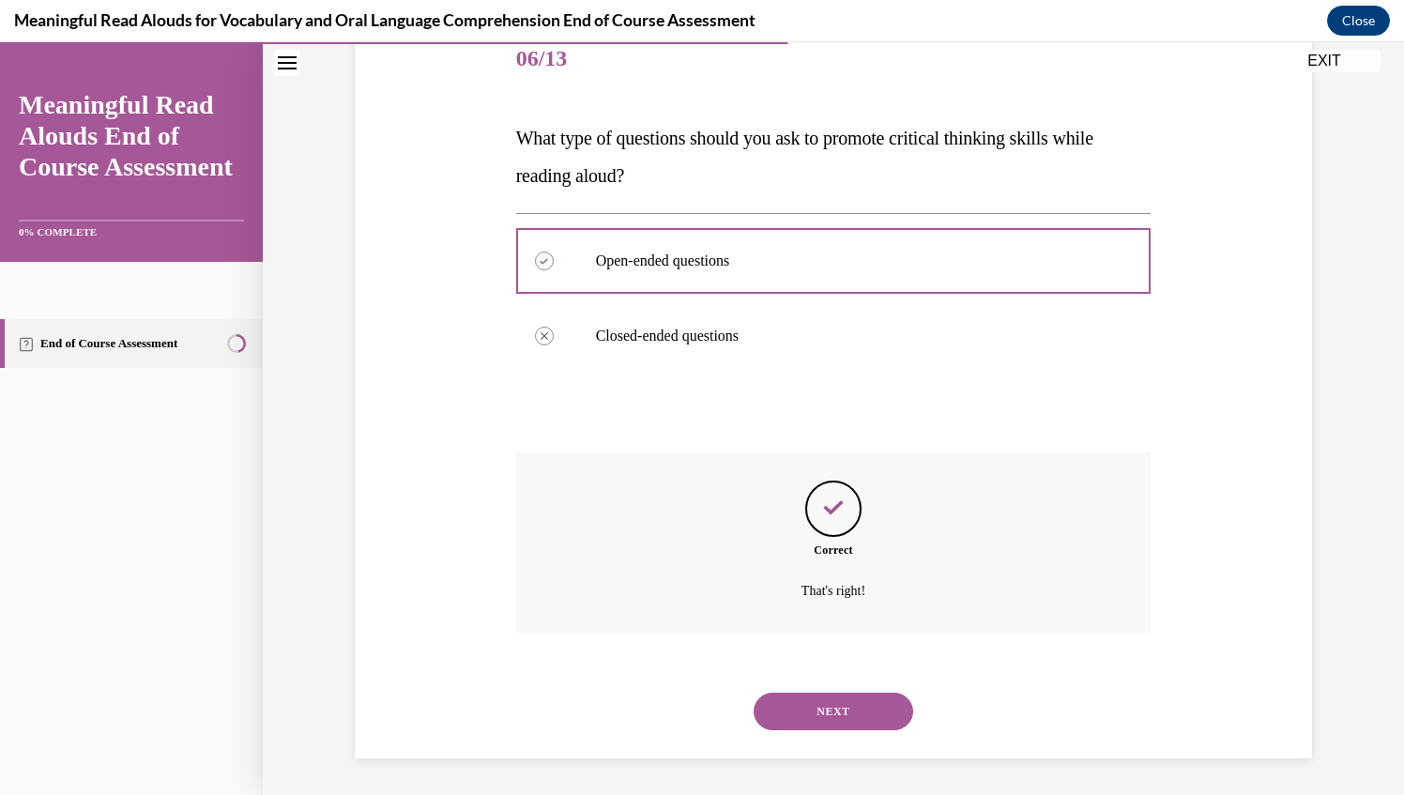
click at [824, 711] on button "NEXT" at bounding box center [833, 711] width 160 height 38
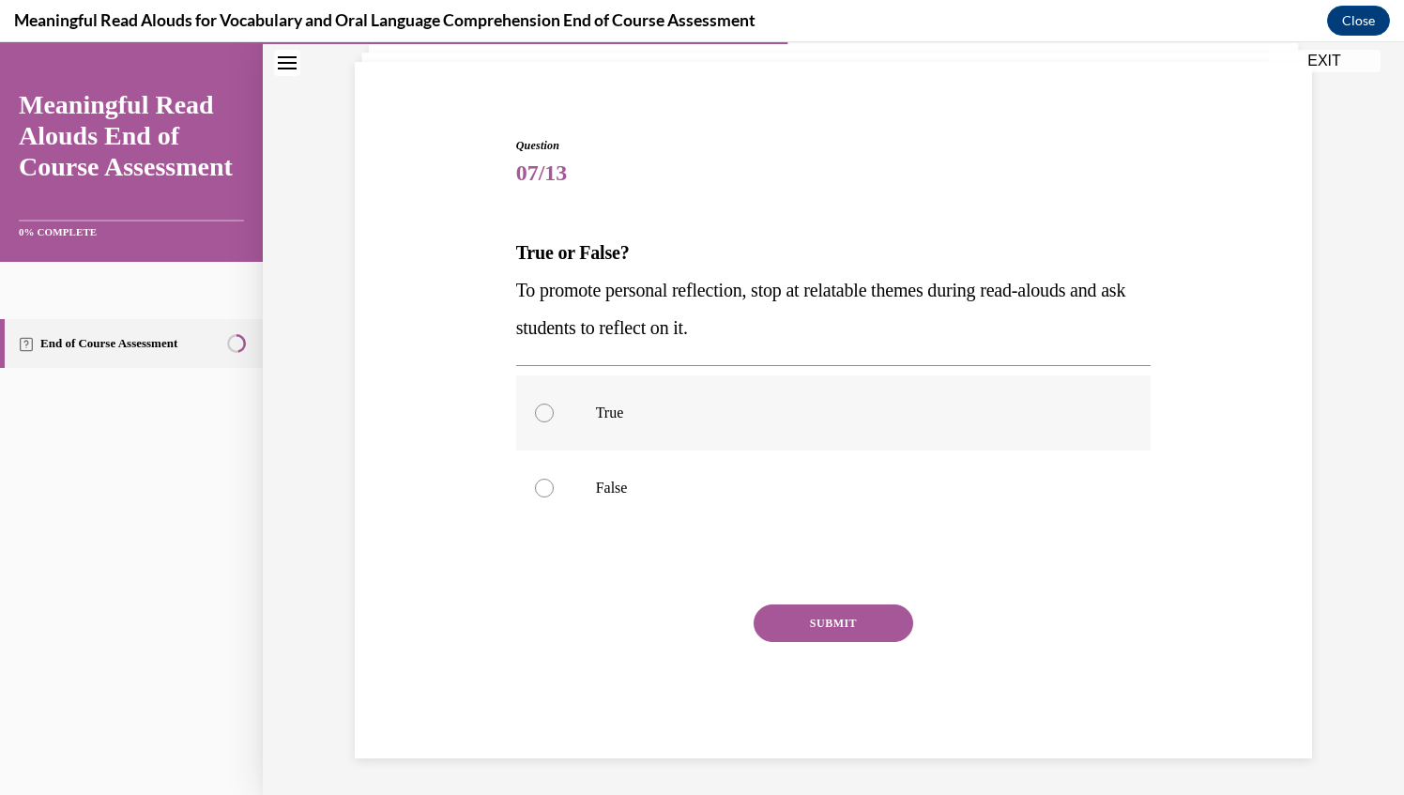
click at [535, 410] on div at bounding box center [544, 412] width 19 height 19
click at [535, 410] on input "True" at bounding box center [544, 412] width 19 height 19
radio input "true"
click at [806, 612] on button "SUBMIT" at bounding box center [833, 623] width 160 height 38
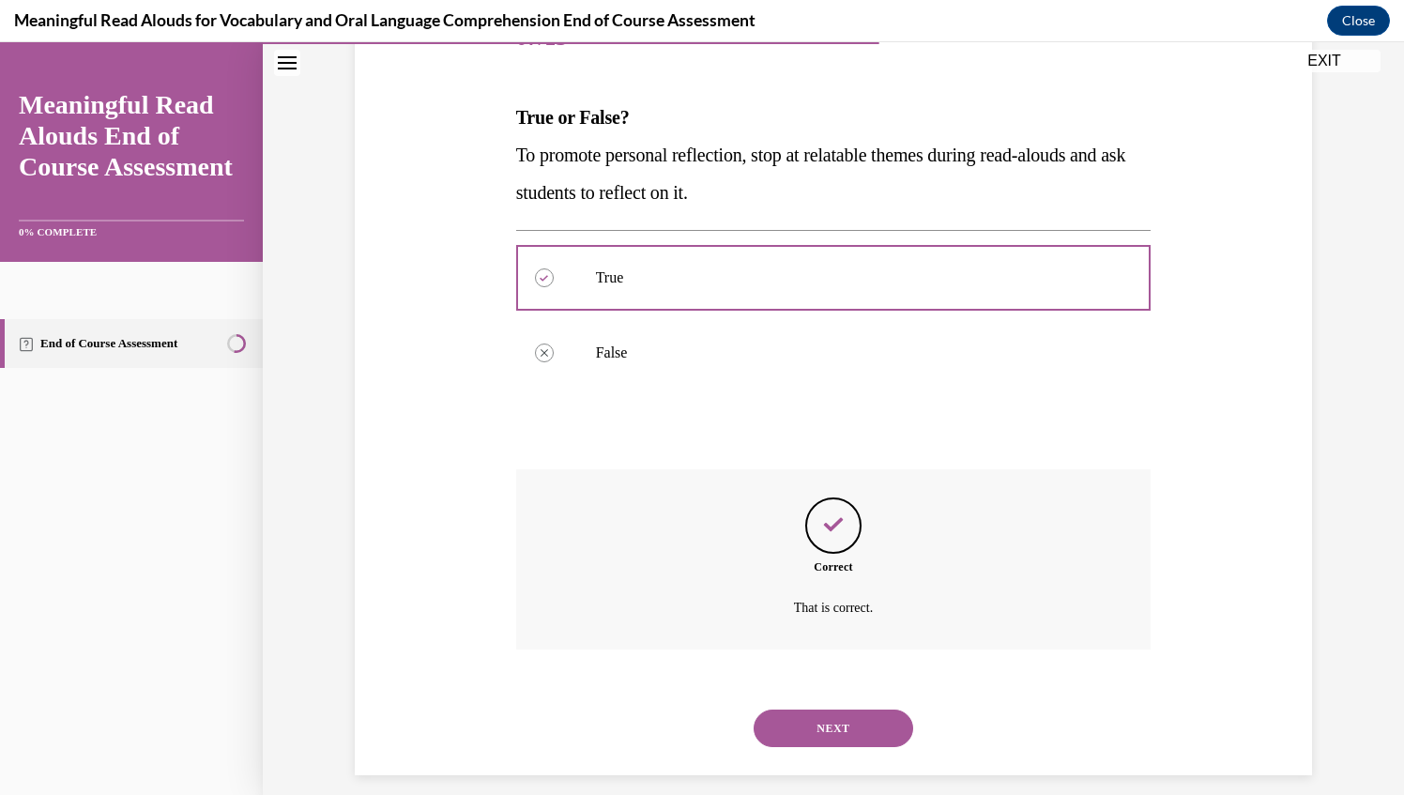
scroll to position [276, 0]
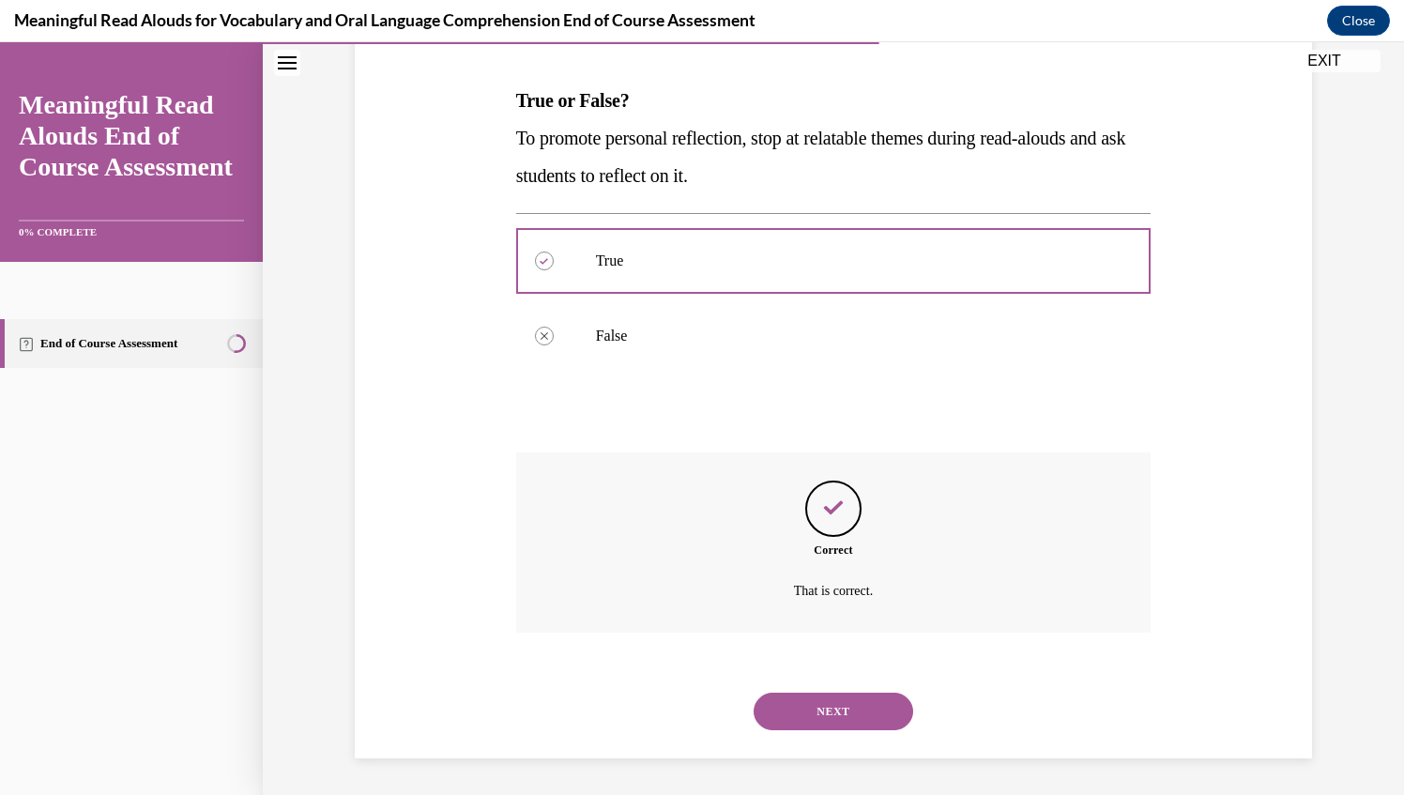
click at [841, 713] on button "NEXT" at bounding box center [833, 711] width 160 height 38
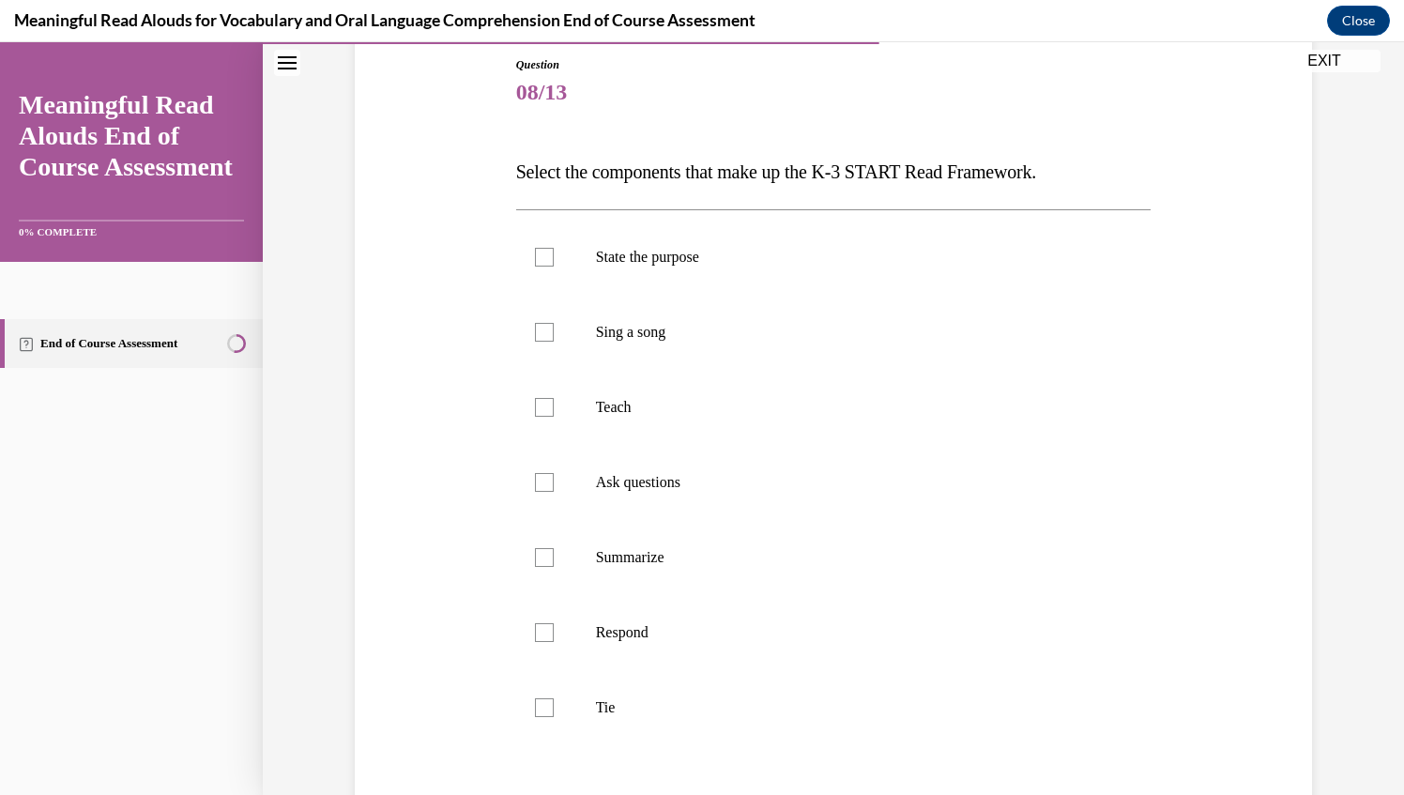
scroll to position [233, 0]
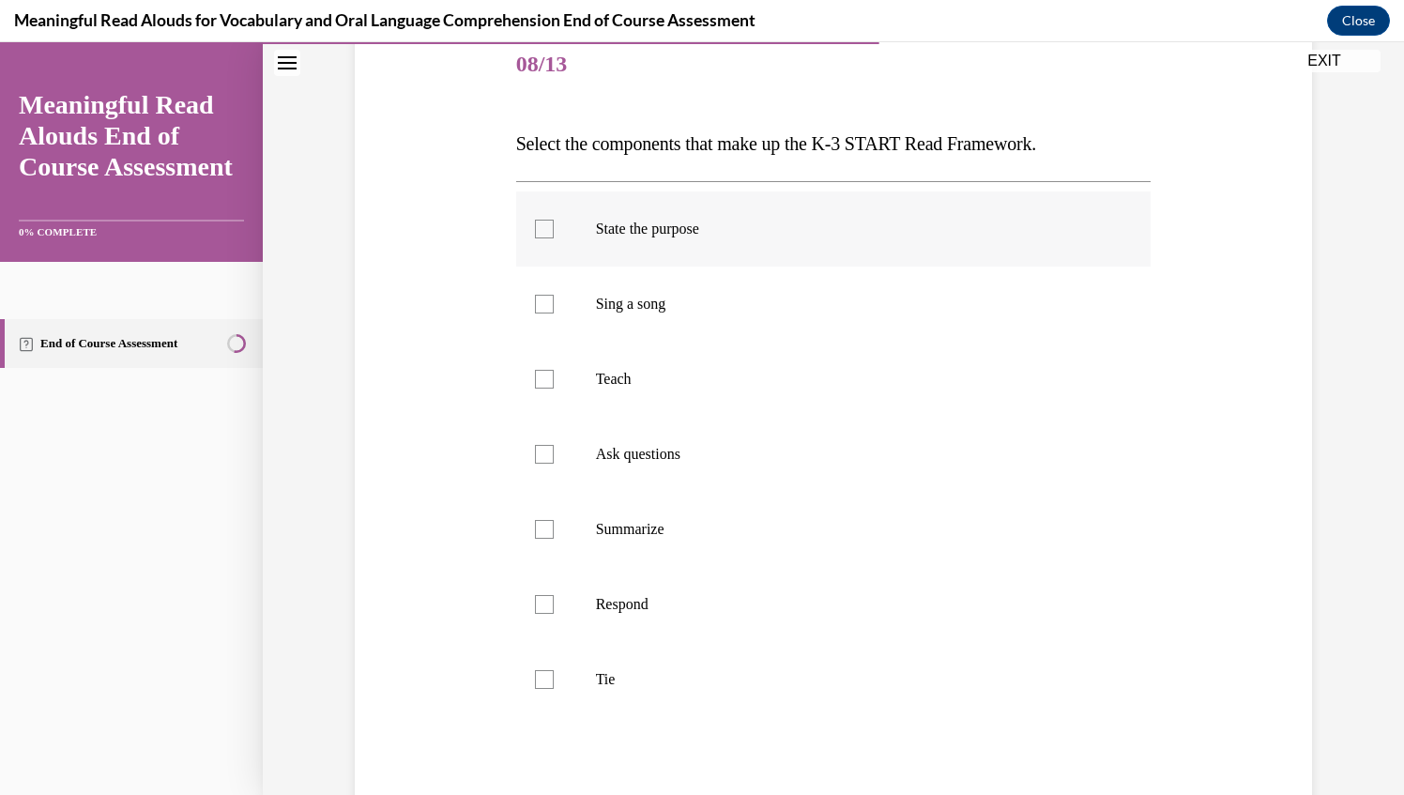
click at [543, 223] on div at bounding box center [544, 229] width 19 height 19
click at [543, 223] on input "State the purpose" at bounding box center [544, 229] width 19 height 19
checkbox input "true"
click at [535, 373] on div at bounding box center [544, 379] width 19 height 19
click at [535, 373] on input "Teach" at bounding box center [544, 379] width 19 height 19
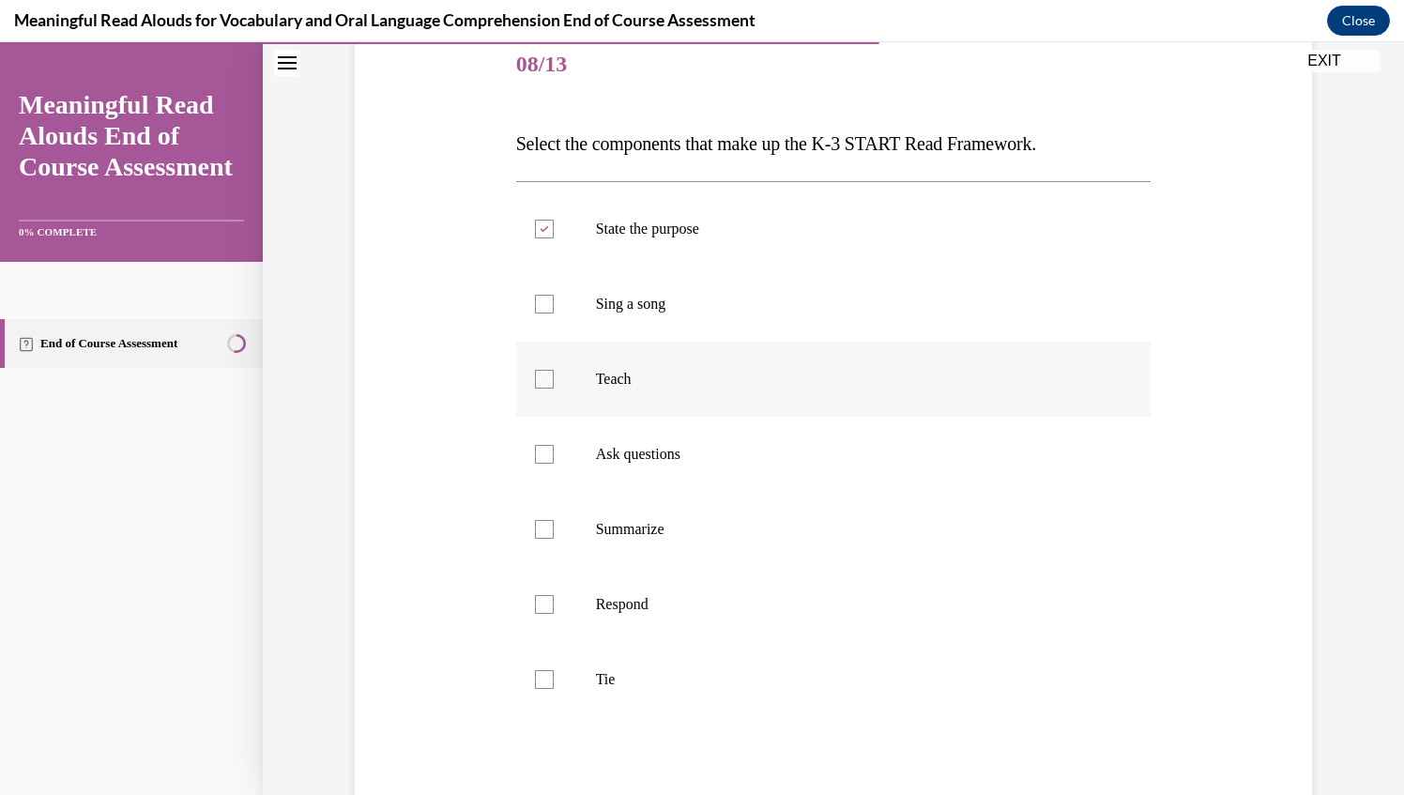
checkbox input "true"
click at [535, 456] on div at bounding box center [544, 454] width 19 height 19
click at [535, 456] on input "Ask questions" at bounding box center [544, 454] width 19 height 19
checkbox input "true"
click at [537, 607] on div at bounding box center [544, 604] width 19 height 19
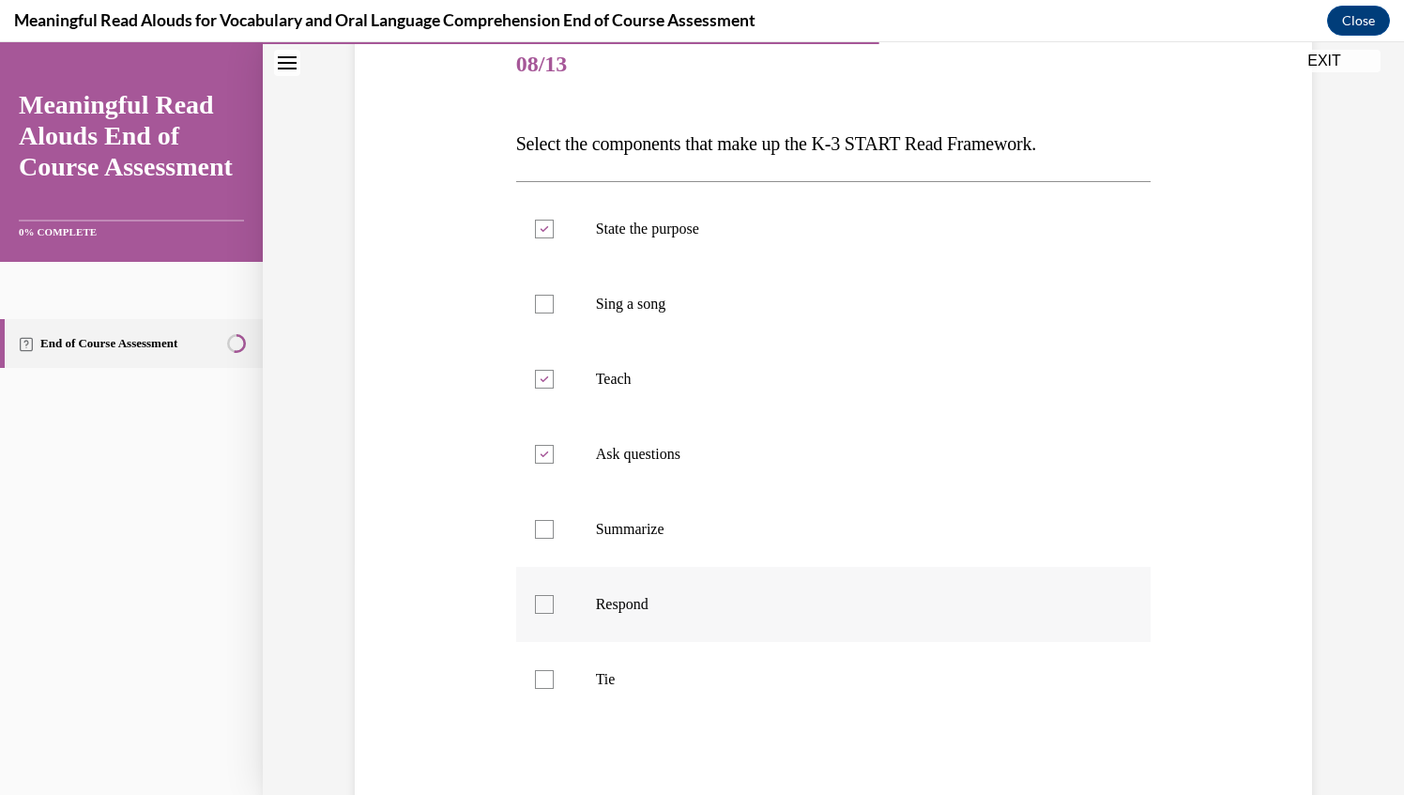
click at [537, 607] on input "Respond" at bounding box center [544, 604] width 19 height 19
checkbox input "true"
click at [542, 682] on div at bounding box center [544, 679] width 19 height 19
click at [542, 682] on input "Tie" at bounding box center [544, 679] width 19 height 19
checkbox input "true"
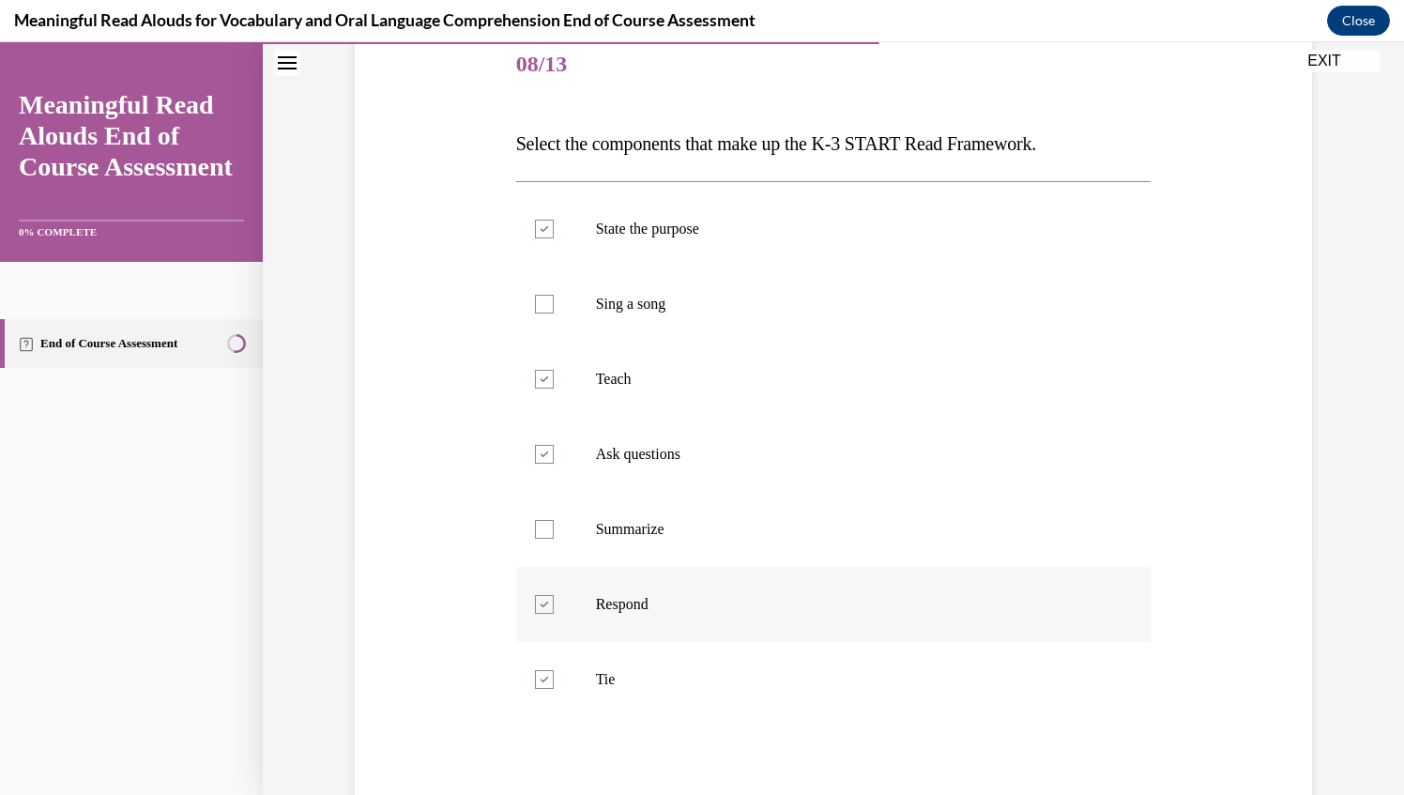
scroll to position [424, 0]
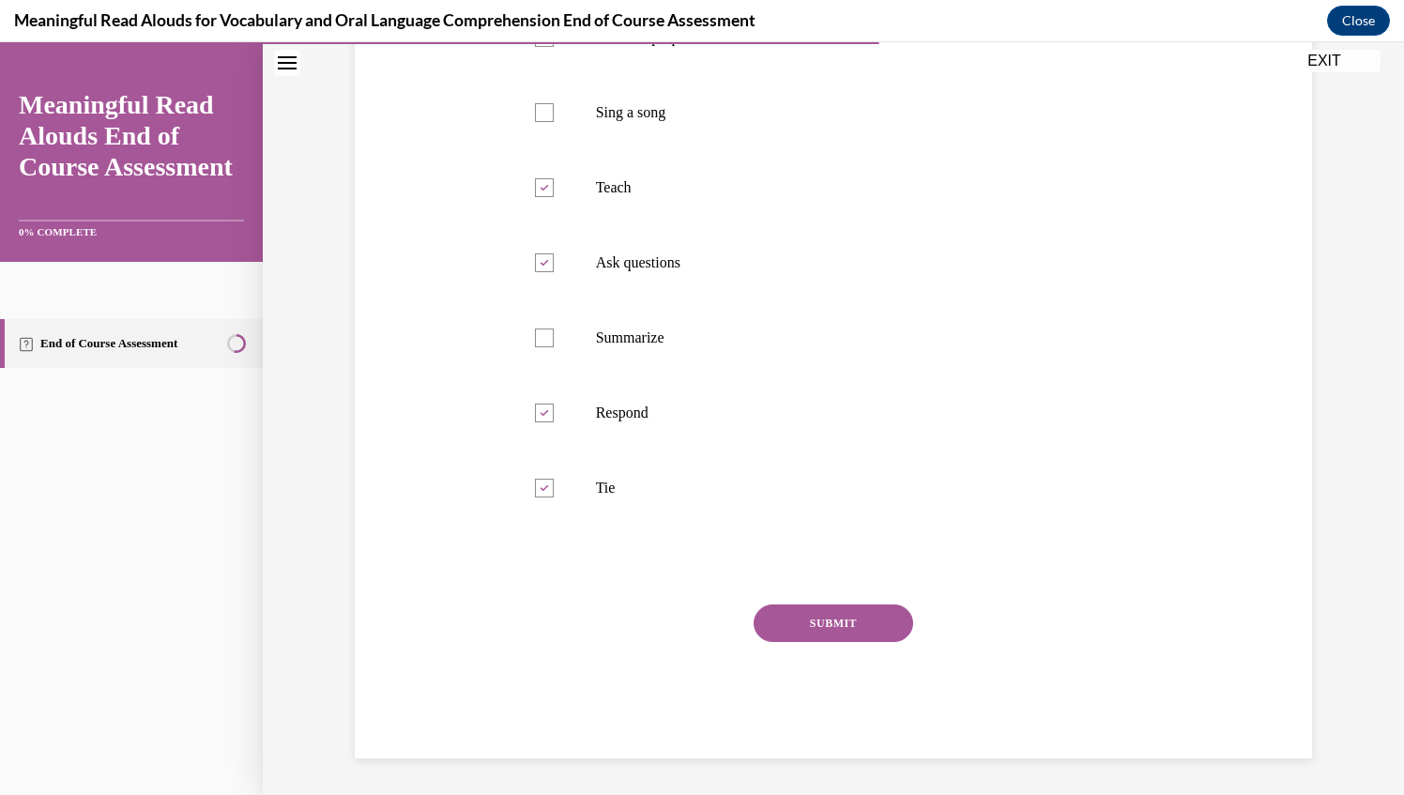
click at [845, 615] on button "SUBMIT" at bounding box center [833, 623] width 160 height 38
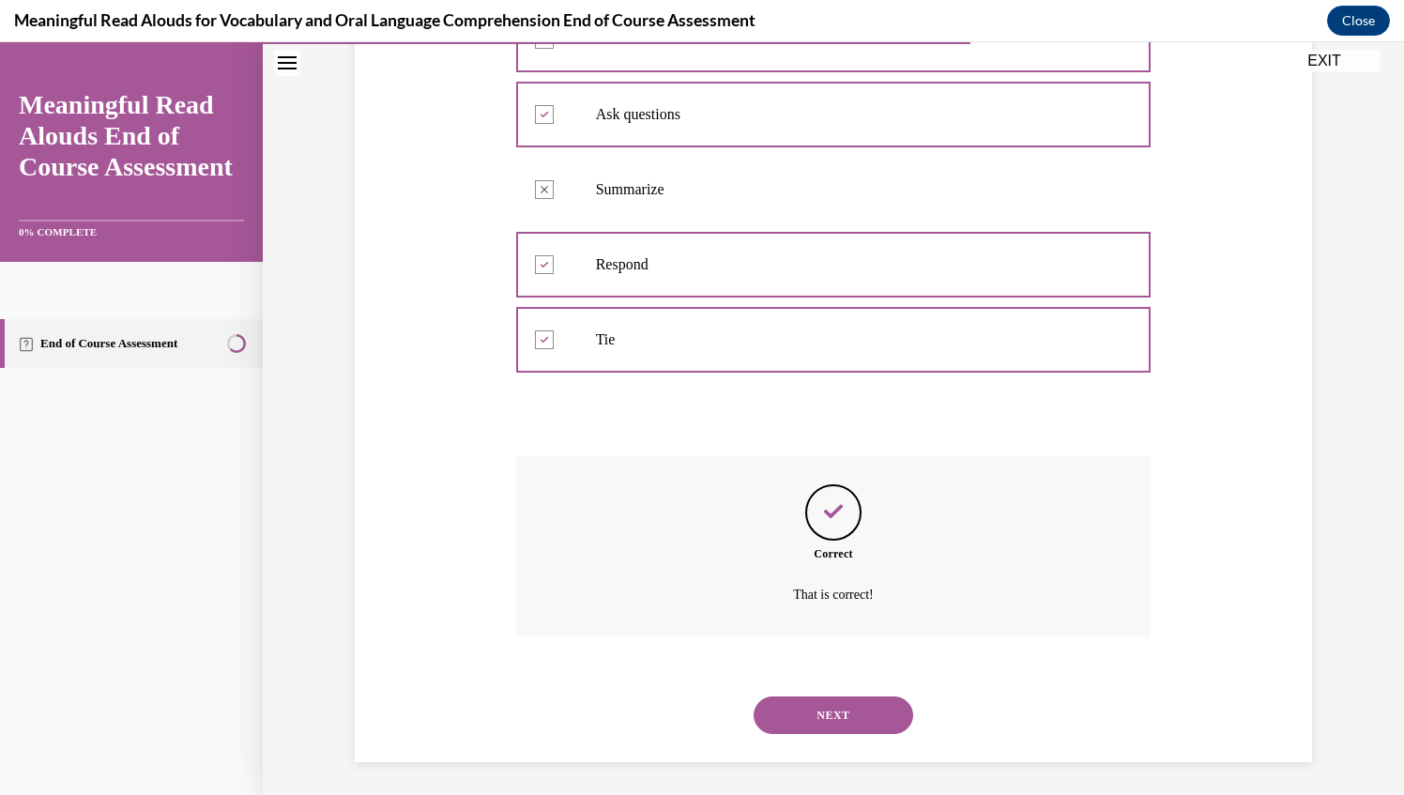
scroll to position [576, 0]
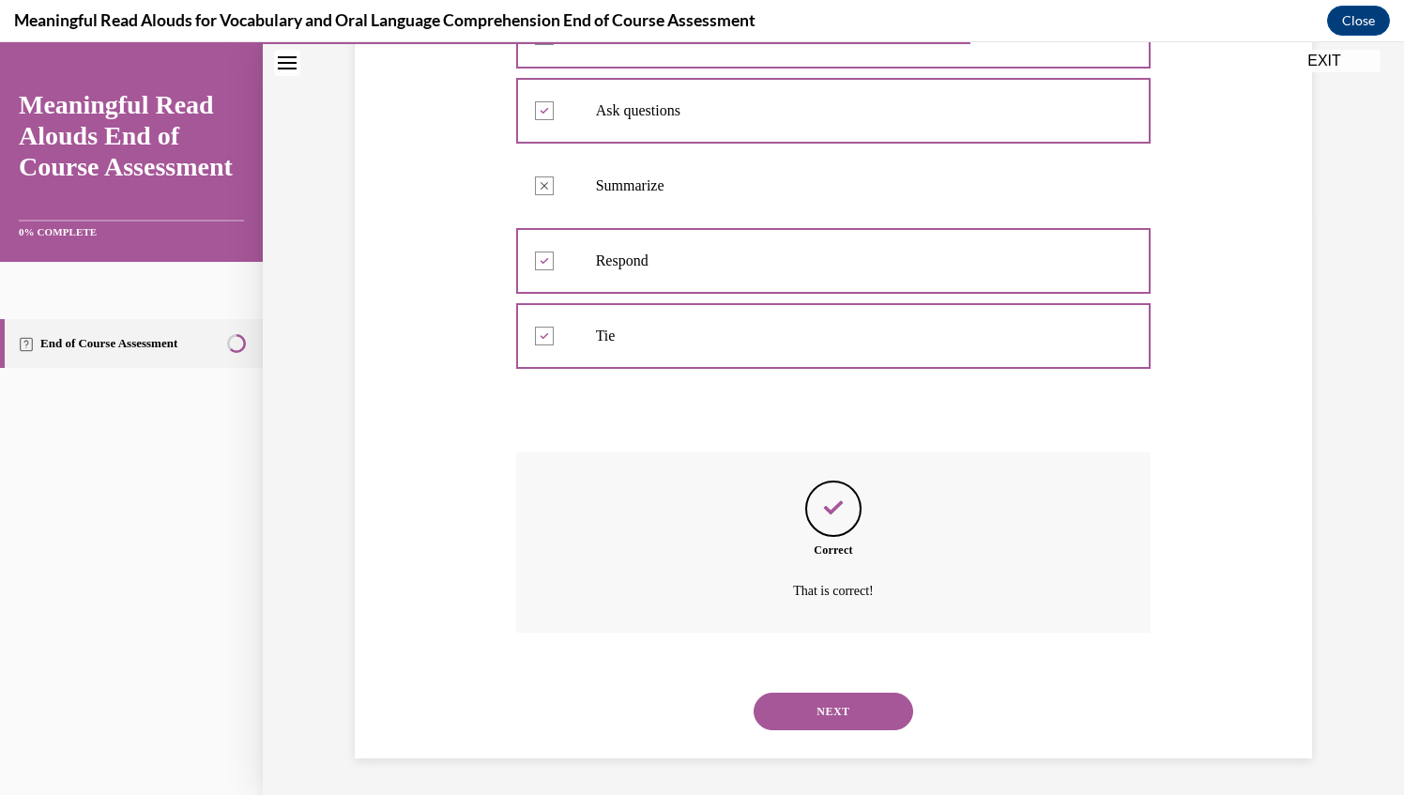
click at [818, 723] on button "NEXT" at bounding box center [833, 711] width 160 height 38
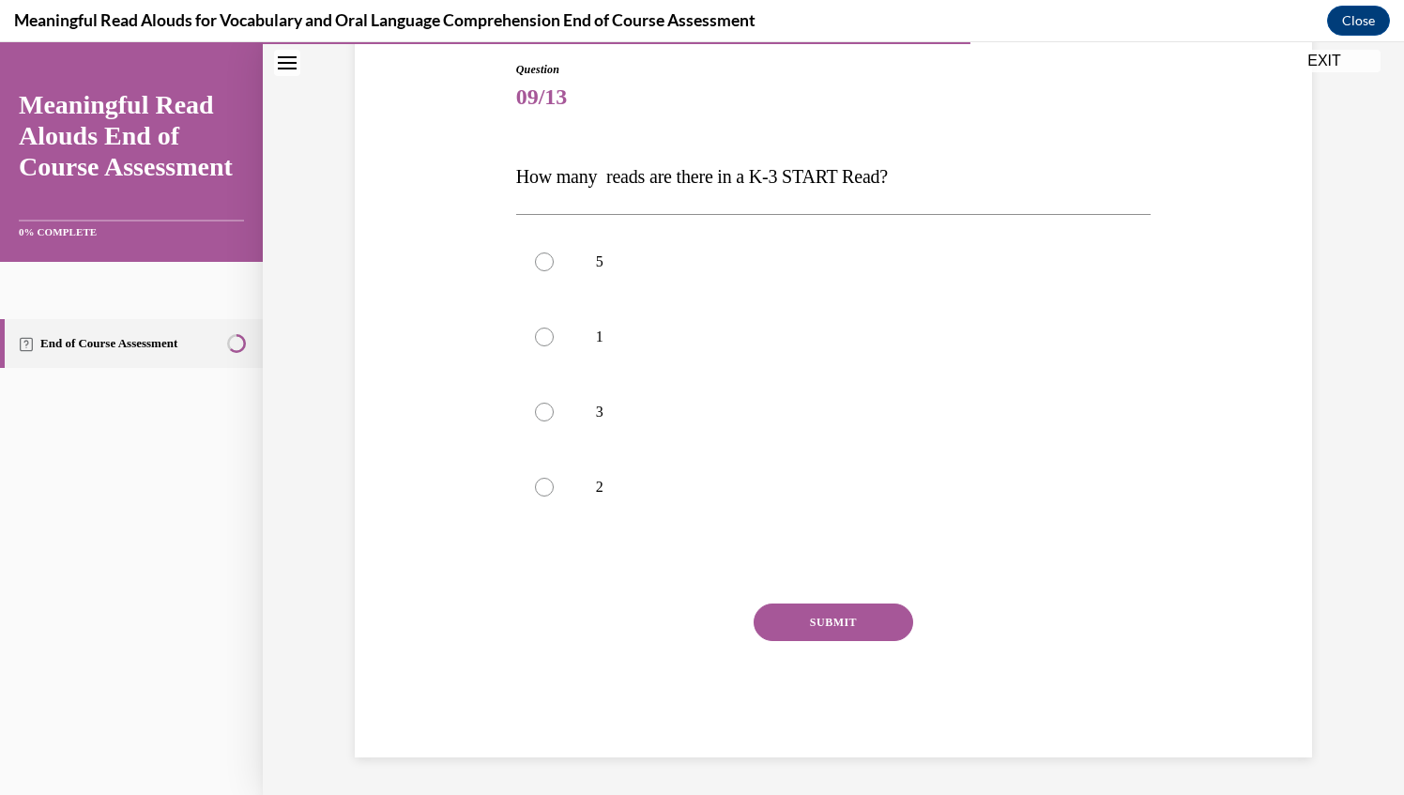
scroll to position [199, 0]
click at [537, 406] on div at bounding box center [544, 412] width 19 height 19
click at [537, 406] on input "3" at bounding box center [544, 412] width 19 height 19
radio input "true"
click at [841, 623] on button "SUBMIT" at bounding box center [833, 623] width 160 height 38
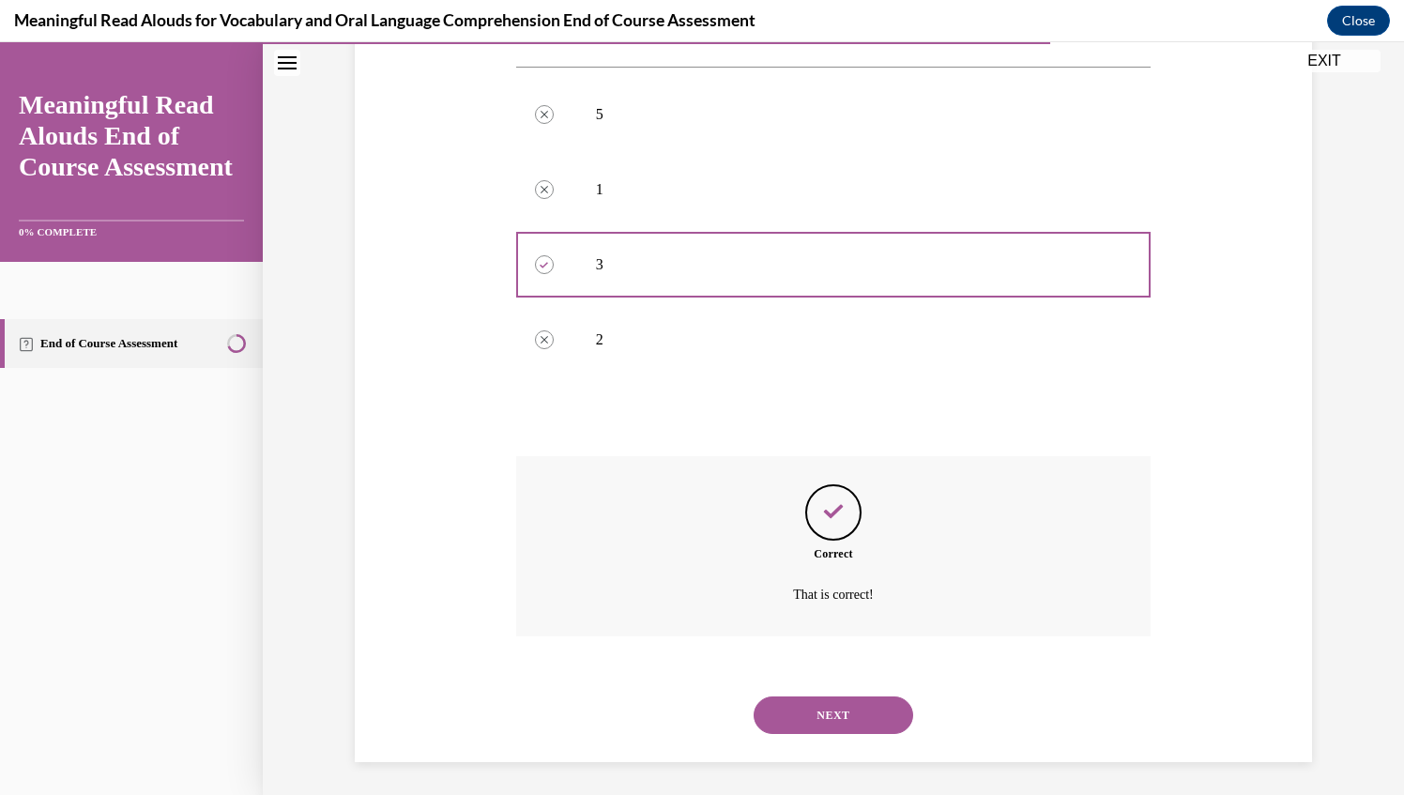
scroll to position [351, 0]
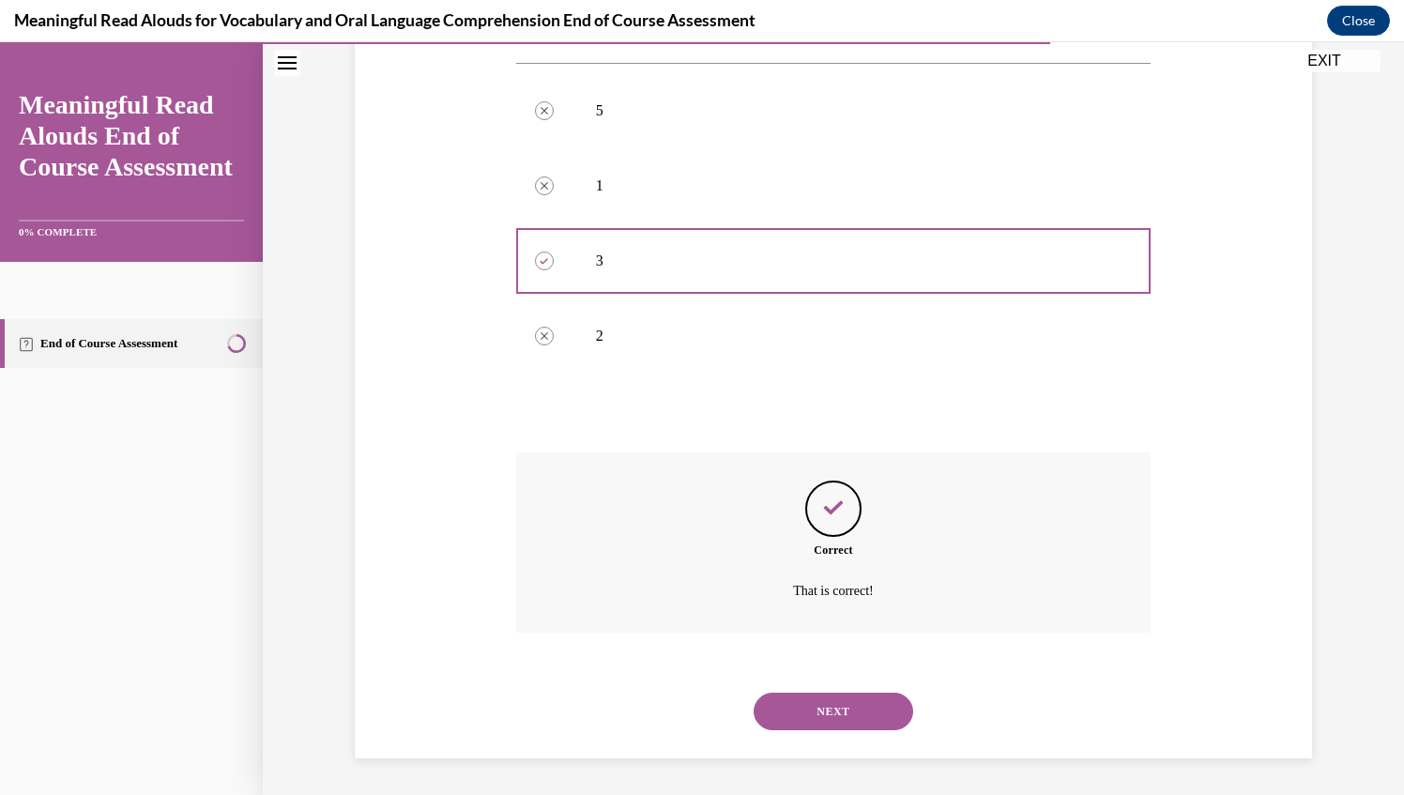
click at [822, 700] on button "NEXT" at bounding box center [833, 711] width 160 height 38
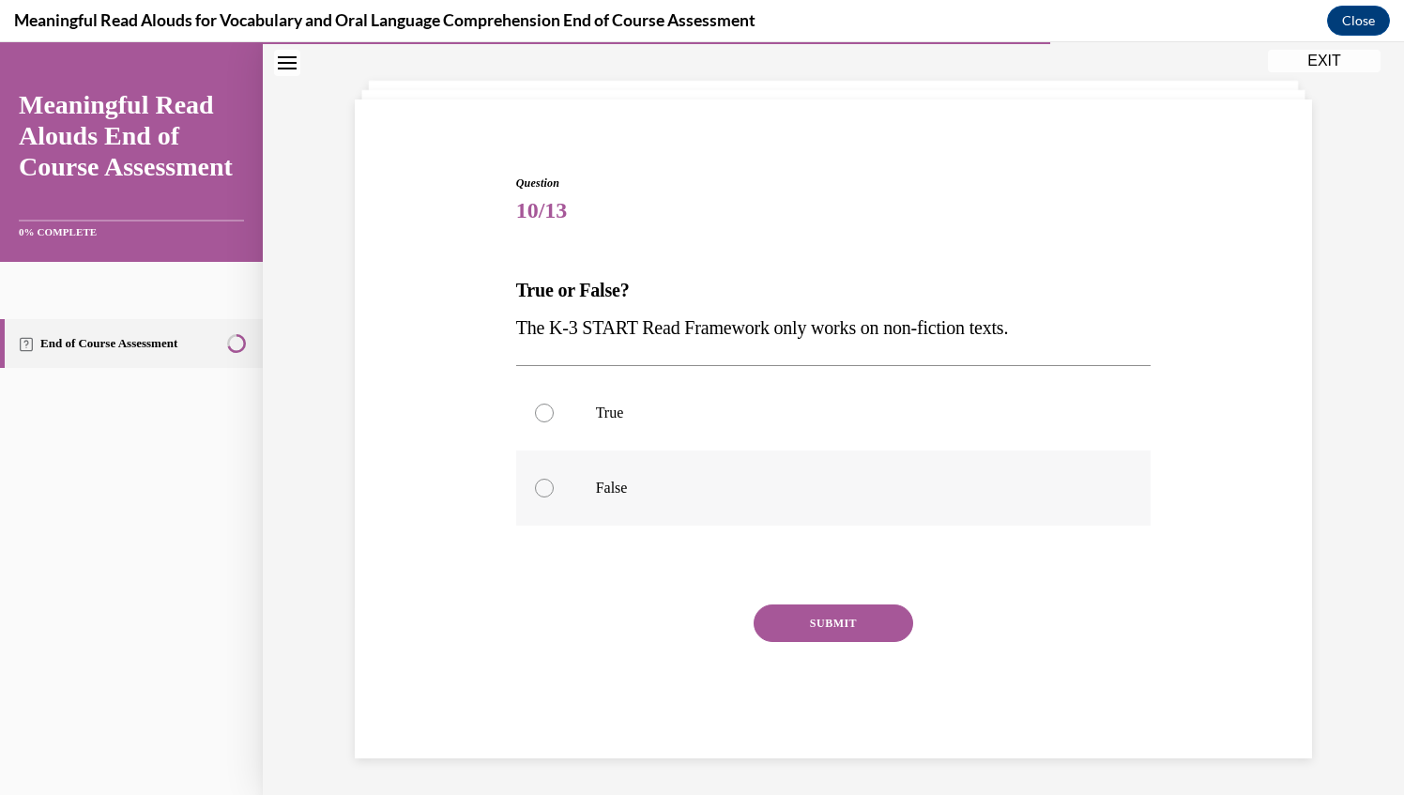
click at [535, 489] on div at bounding box center [544, 488] width 19 height 19
click at [535, 489] on input "False" at bounding box center [544, 488] width 19 height 19
radio input "true"
click at [793, 616] on button "SUBMIT" at bounding box center [833, 623] width 160 height 38
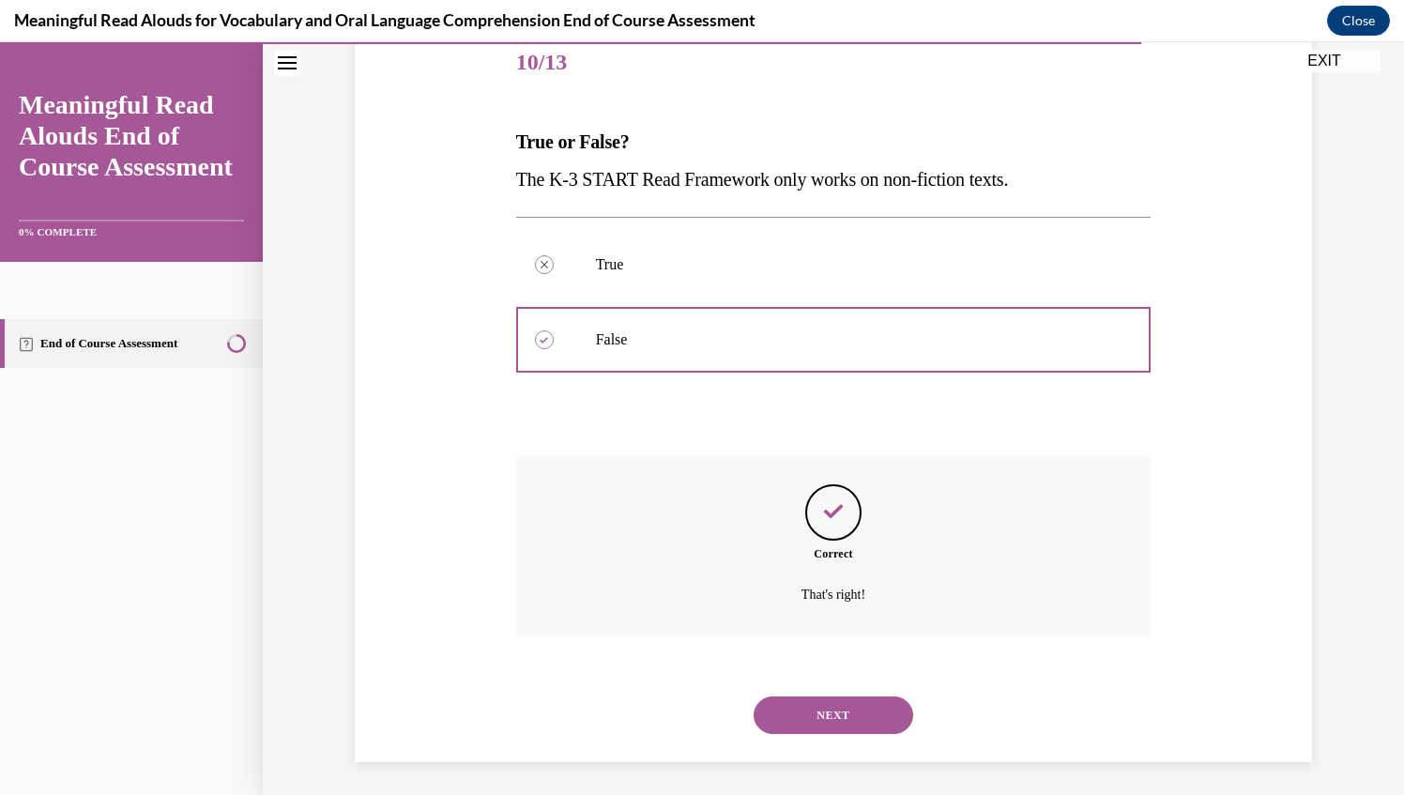
scroll to position [238, 0]
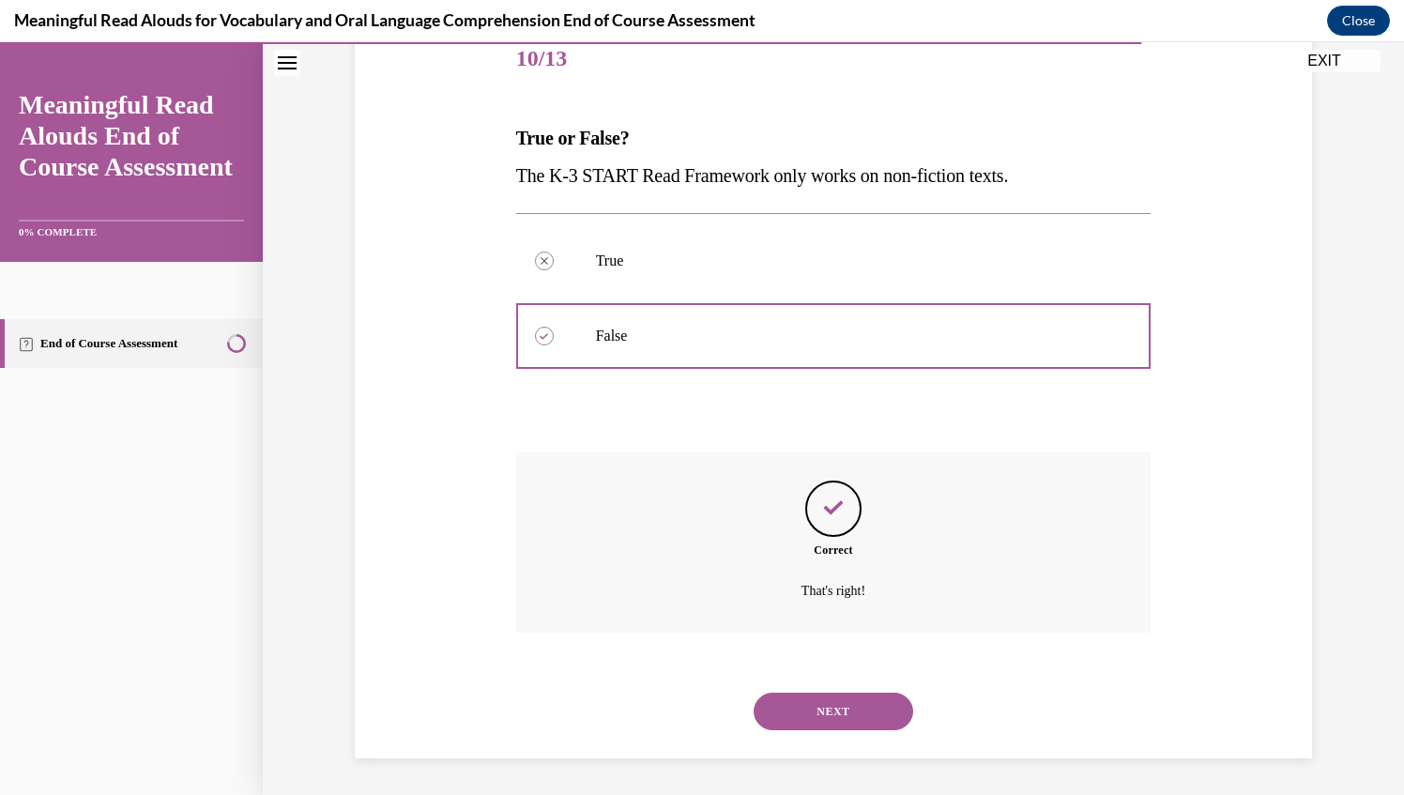
click at [803, 711] on button "NEXT" at bounding box center [833, 711] width 160 height 38
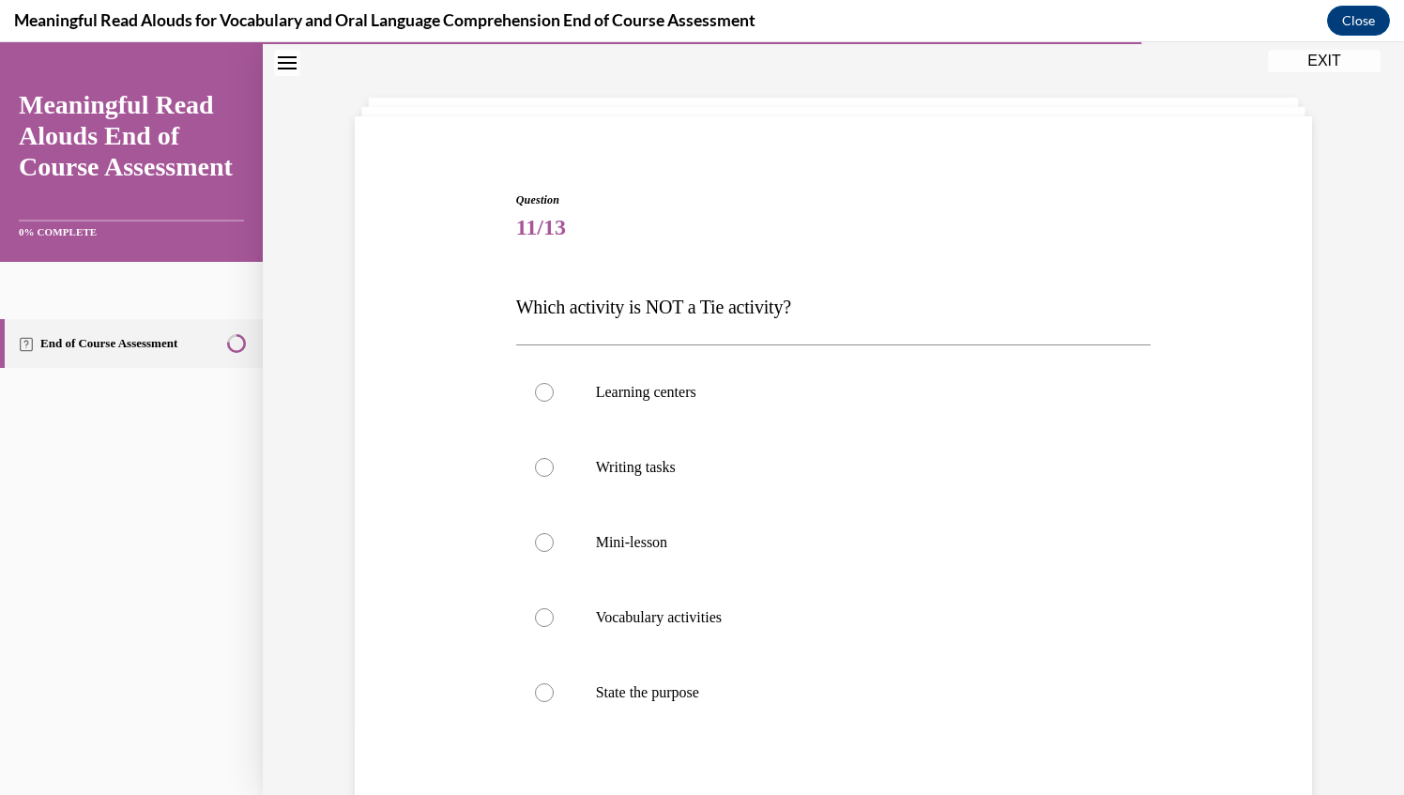
scroll to position [97, 0]
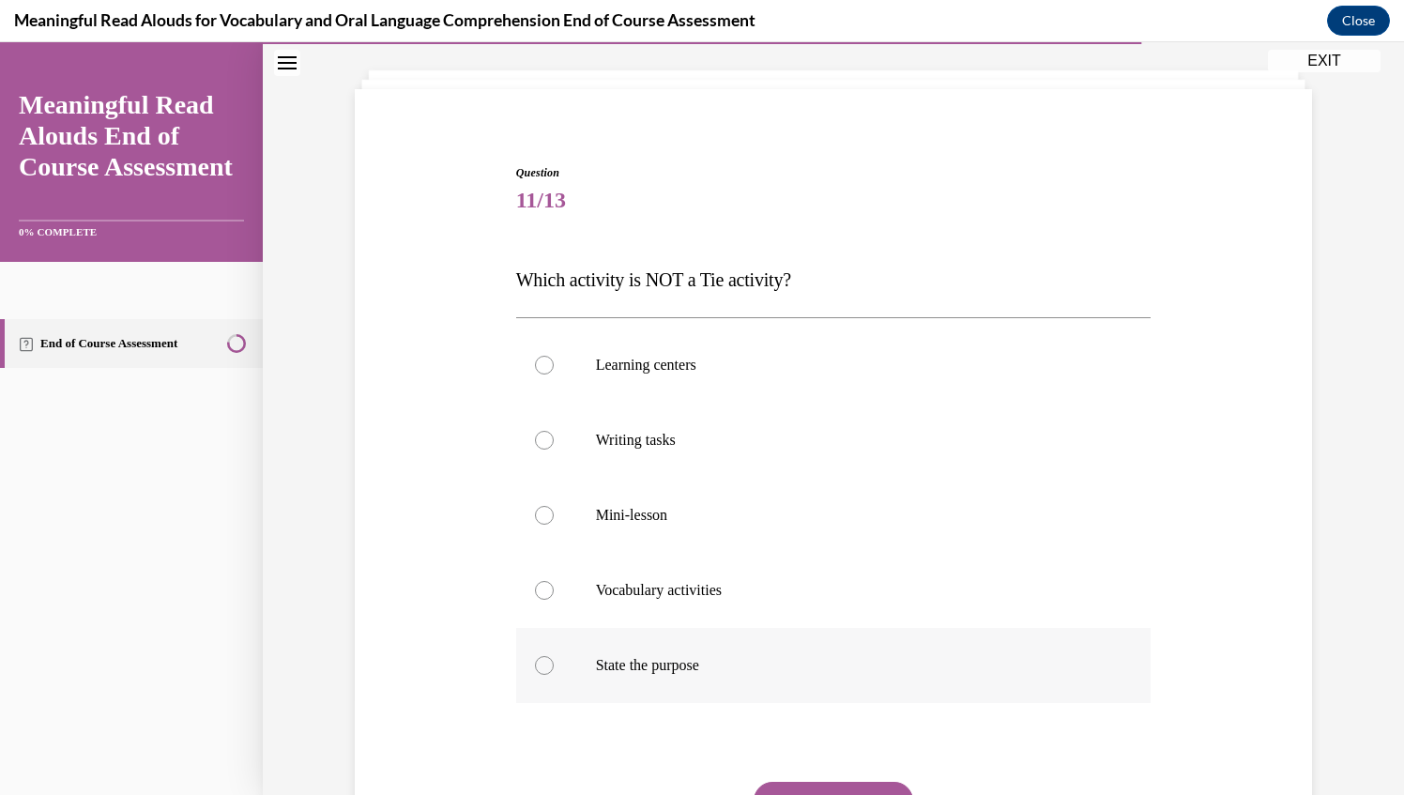
click at [540, 666] on div at bounding box center [544, 665] width 19 height 19
click at [540, 666] on input "State the purpose" at bounding box center [544, 665] width 19 height 19
radio input "true"
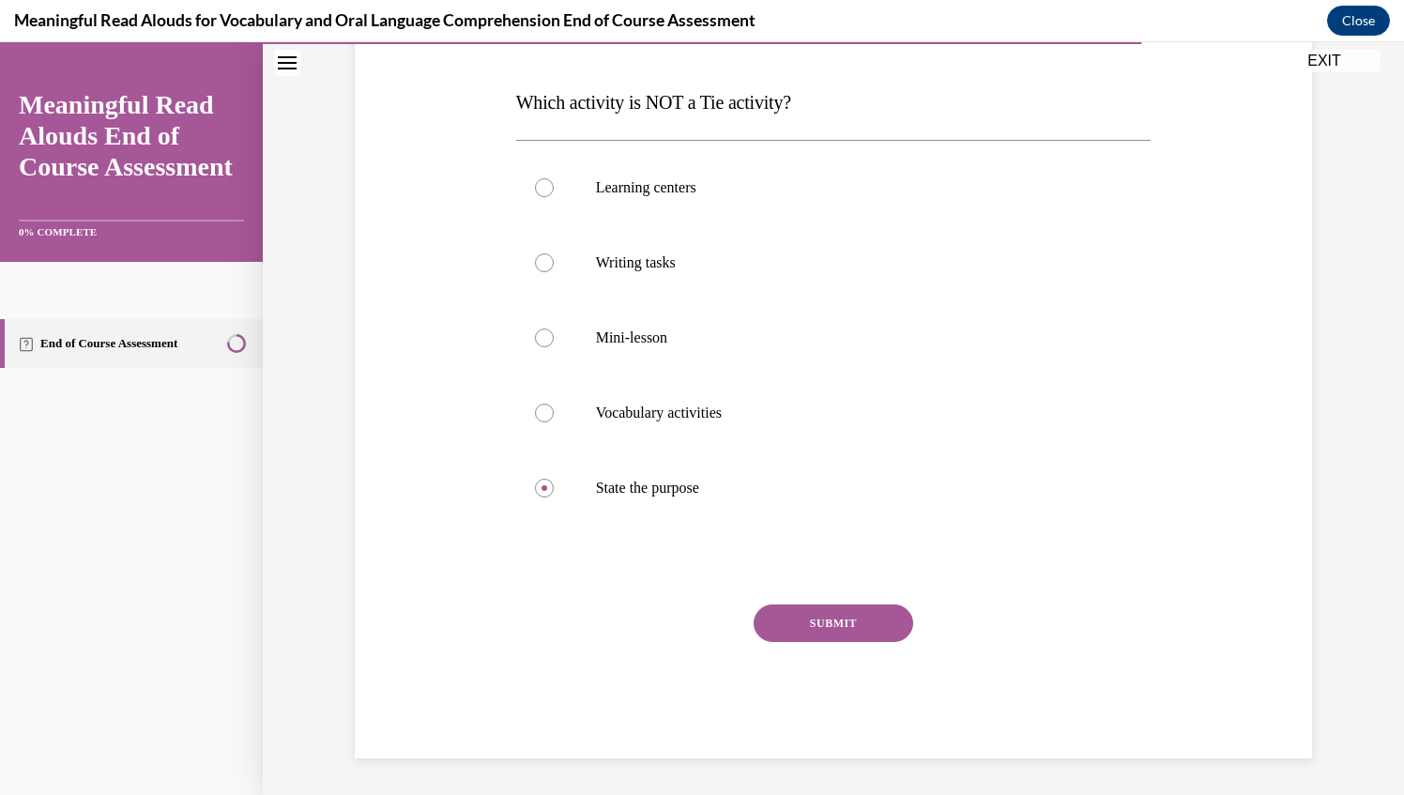
click at [841, 628] on button "SUBMIT" at bounding box center [833, 623] width 160 height 38
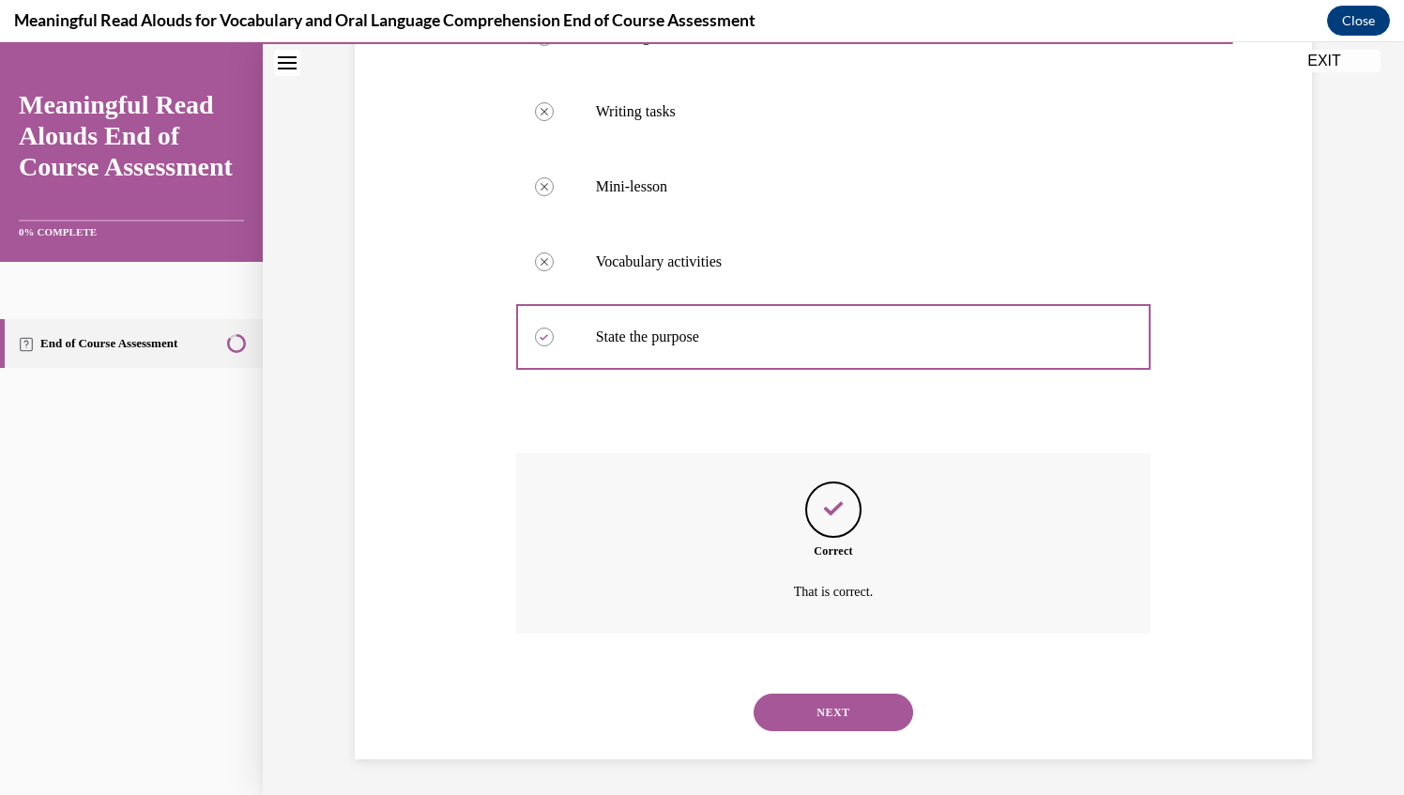
scroll to position [426, 0]
click at [818, 716] on button "NEXT" at bounding box center [833, 711] width 160 height 38
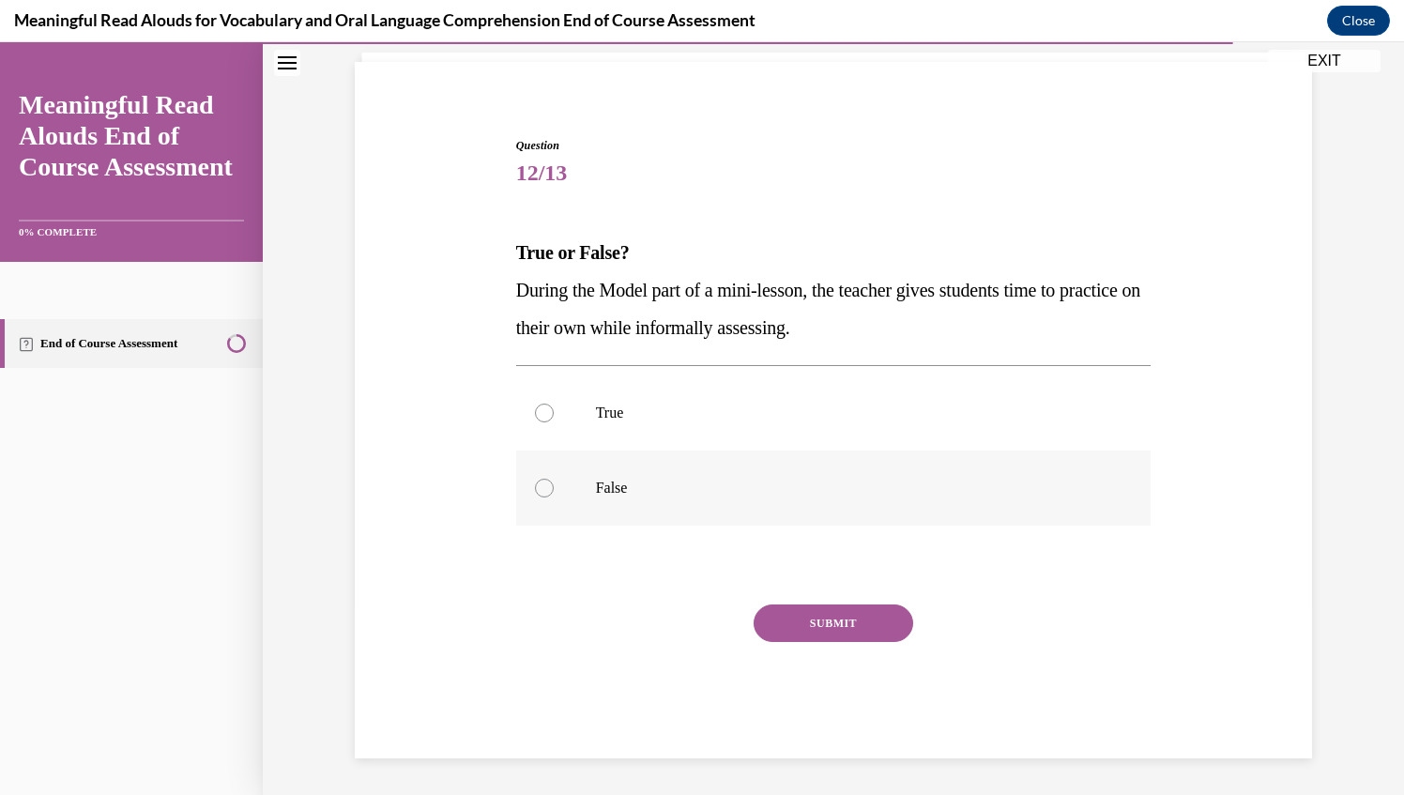
click at [537, 492] on div at bounding box center [544, 488] width 19 height 19
click at [537, 492] on input "False" at bounding box center [544, 488] width 19 height 19
radio input "true"
click at [796, 614] on button "SUBMIT" at bounding box center [833, 623] width 160 height 38
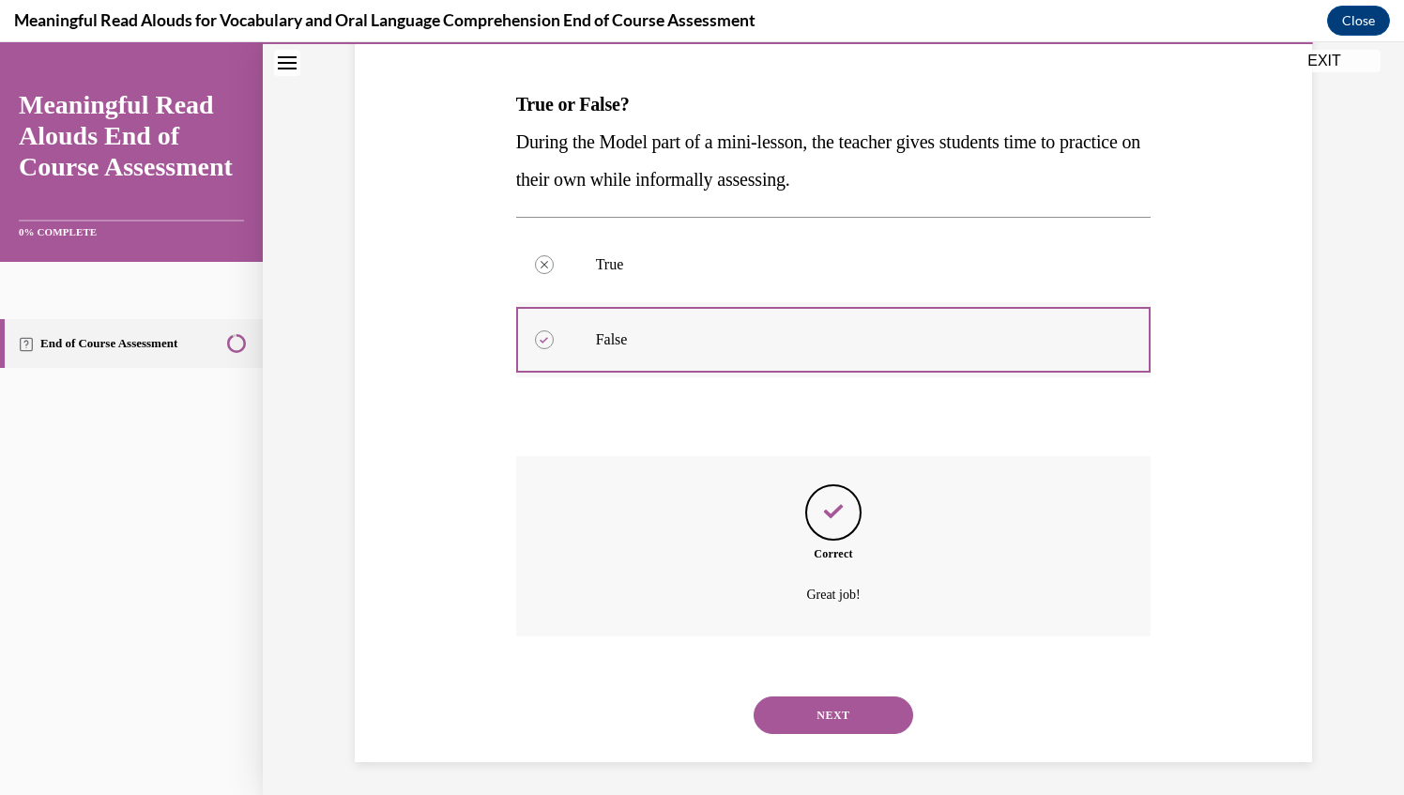
scroll to position [276, 0]
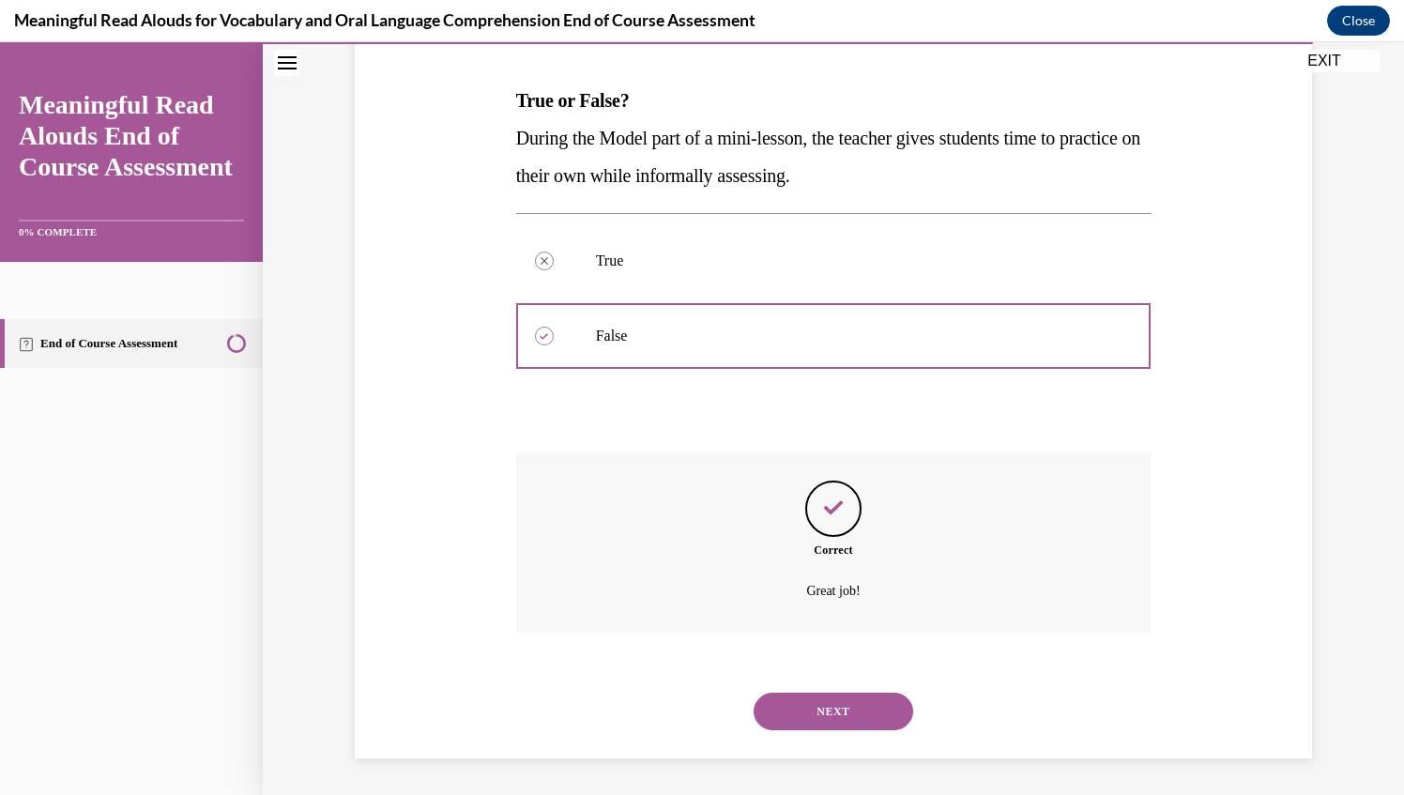
click at [831, 712] on button "NEXT" at bounding box center [833, 711] width 160 height 38
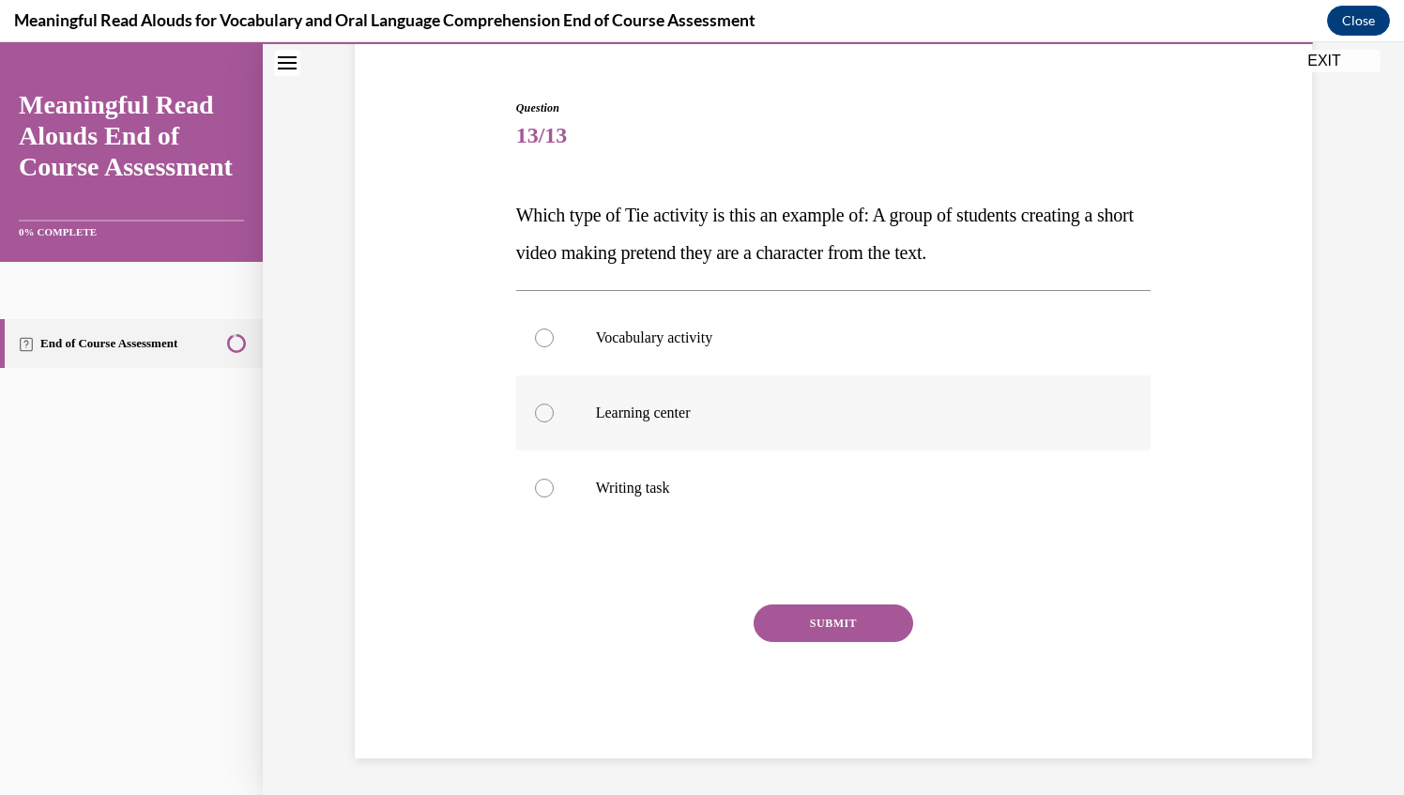
click at [524, 413] on label "Learning center" at bounding box center [833, 412] width 635 height 75
click at [535, 413] on input "Learning center" at bounding box center [544, 412] width 19 height 19
radio input "true"
click at [784, 623] on button "SUBMIT" at bounding box center [833, 623] width 160 height 38
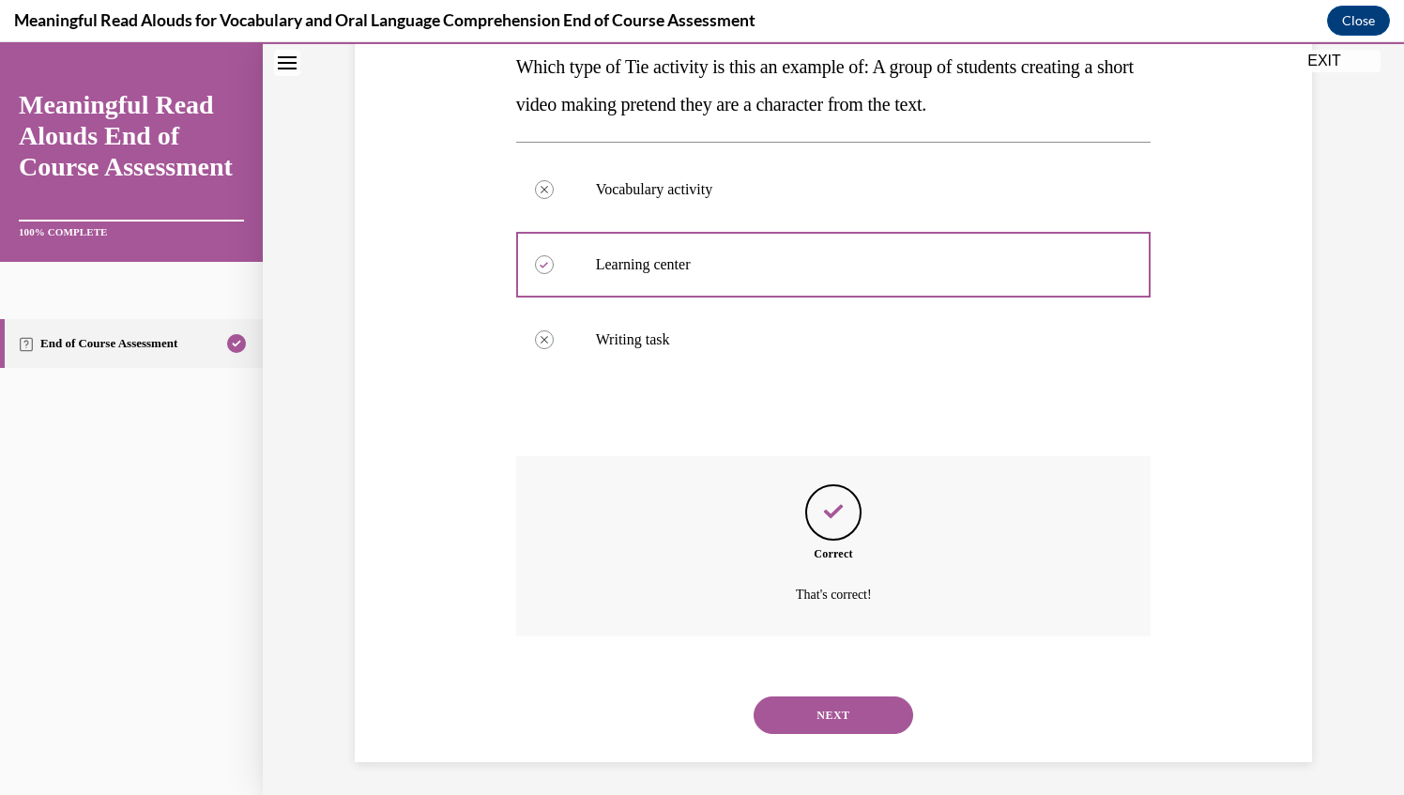
scroll to position [313, 0]
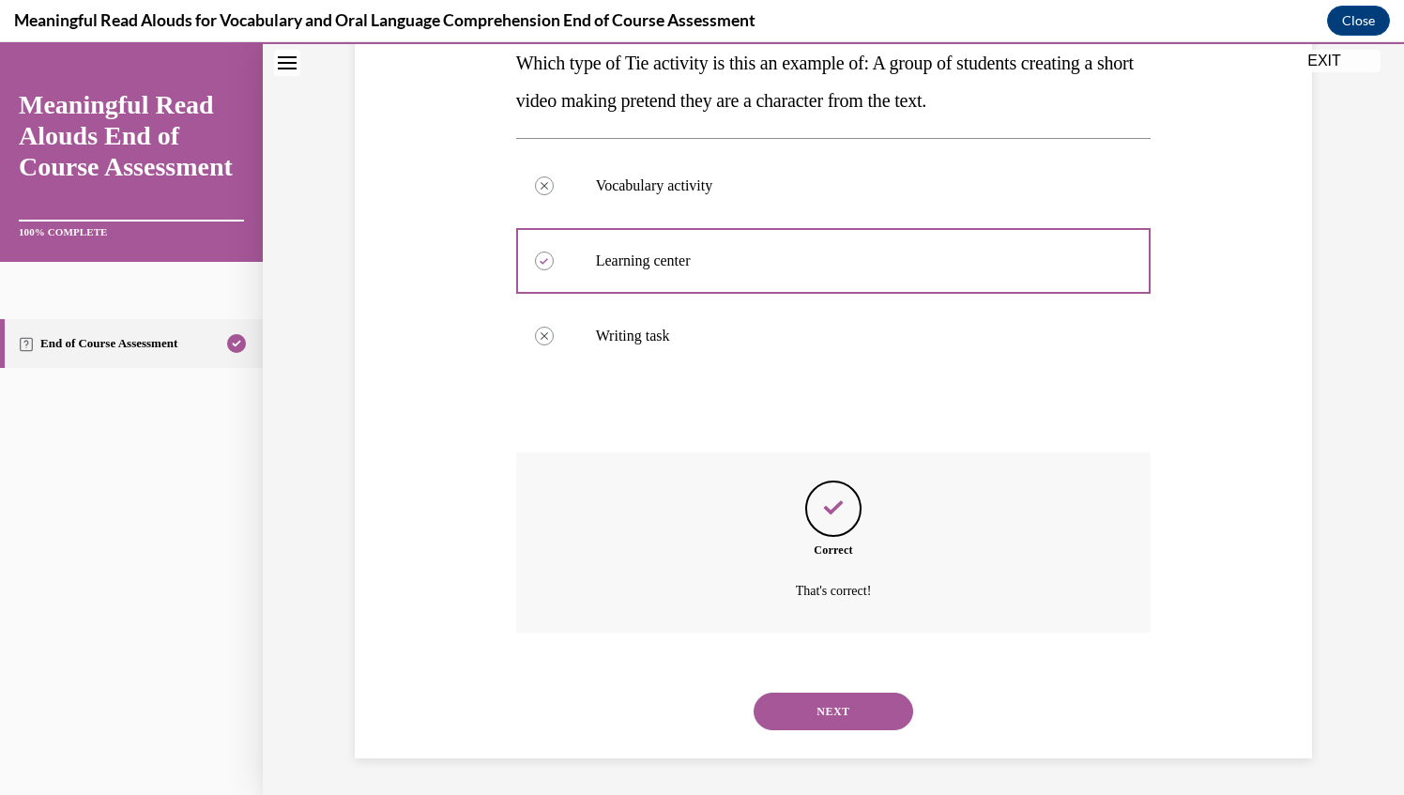
click at [798, 708] on button "NEXT" at bounding box center [833, 711] width 160 height 38
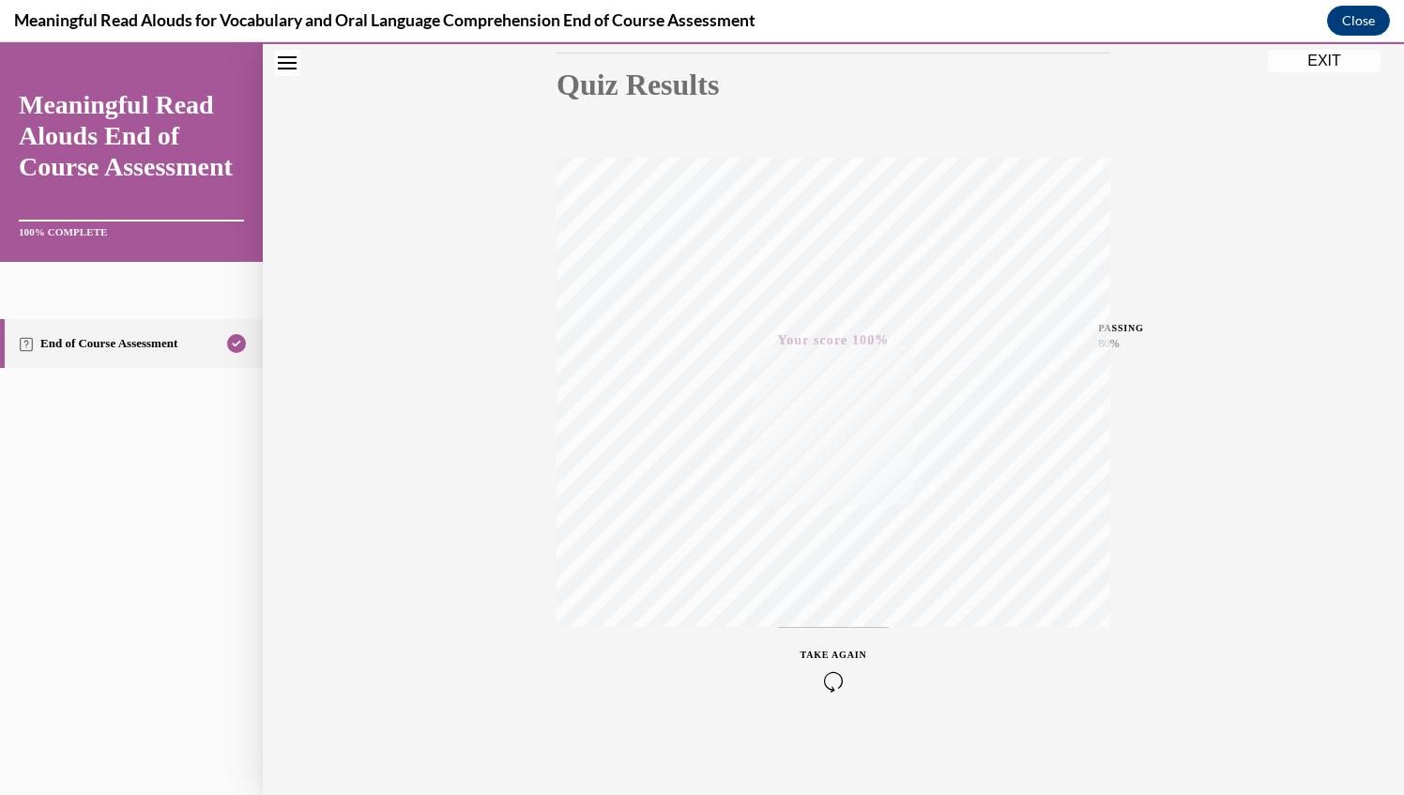
click at [1299, 63] on button "EXIT" at bounding box center [1324, 61] width 113 height 23
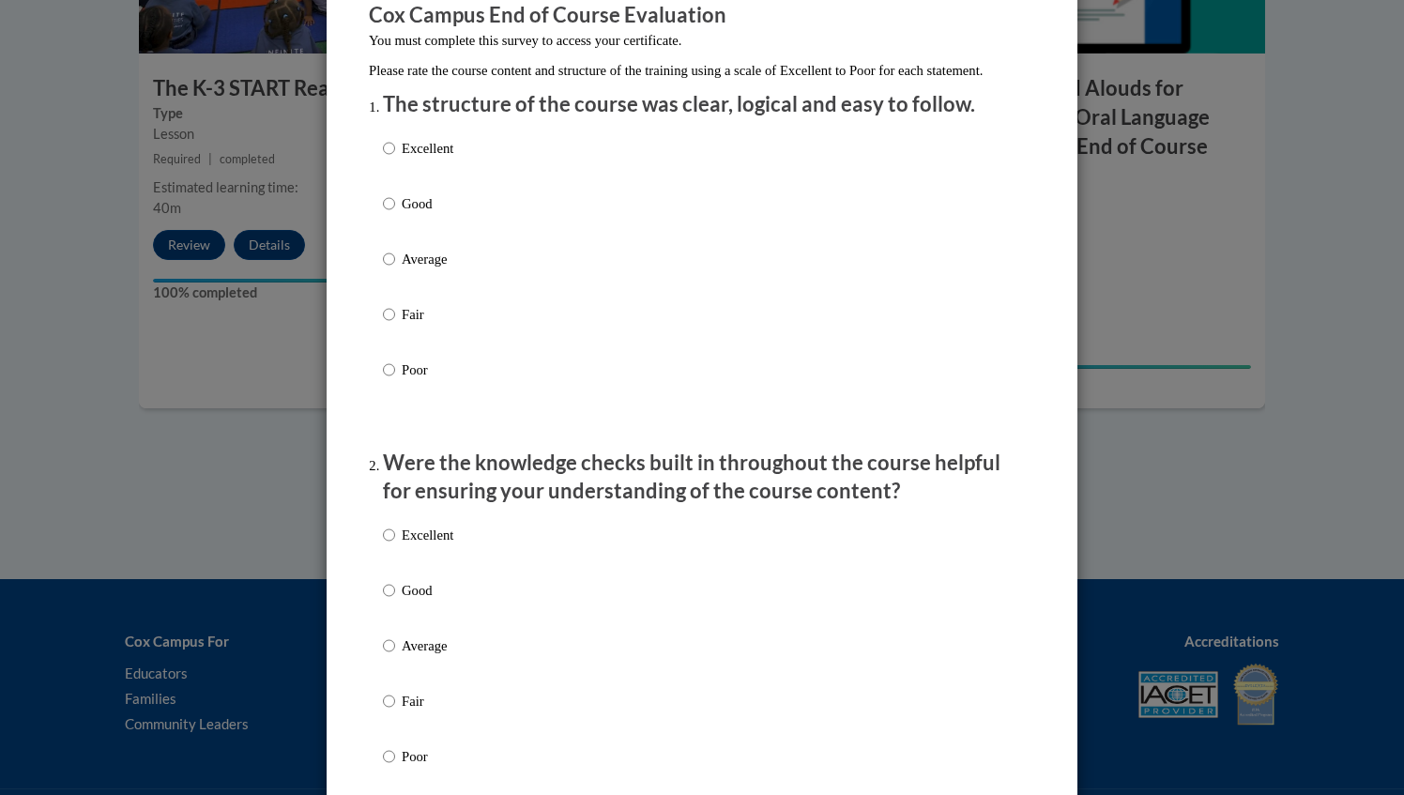
scroll to position [173, 0]
click at [383, 213] on input "Good" at bounding box center [389, 202] width 12 height 21
radio input "true"
click at [383, 600] on input "Good" at bounding box center [389, 589] width 12 height 21
radio input "true"
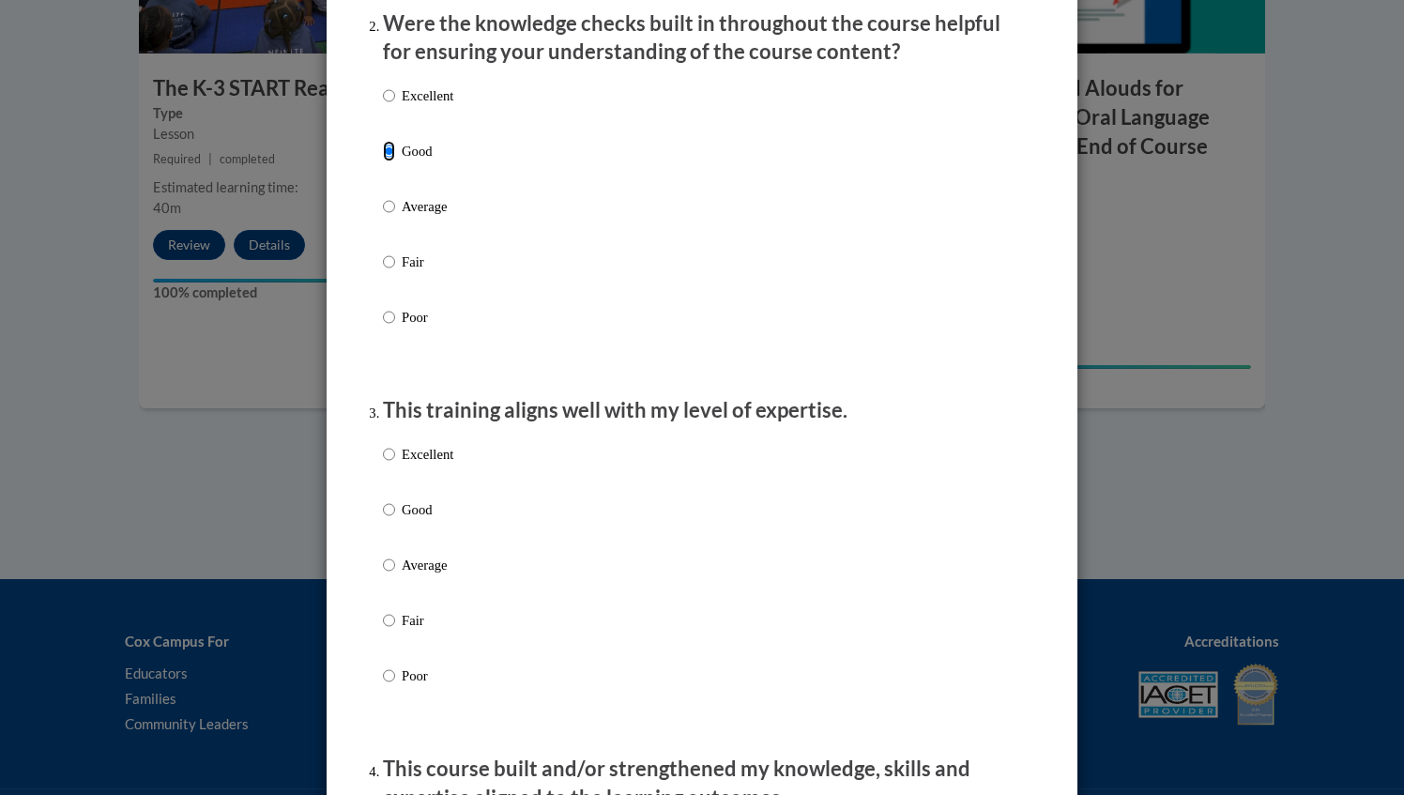
scroll to position [616, 0]
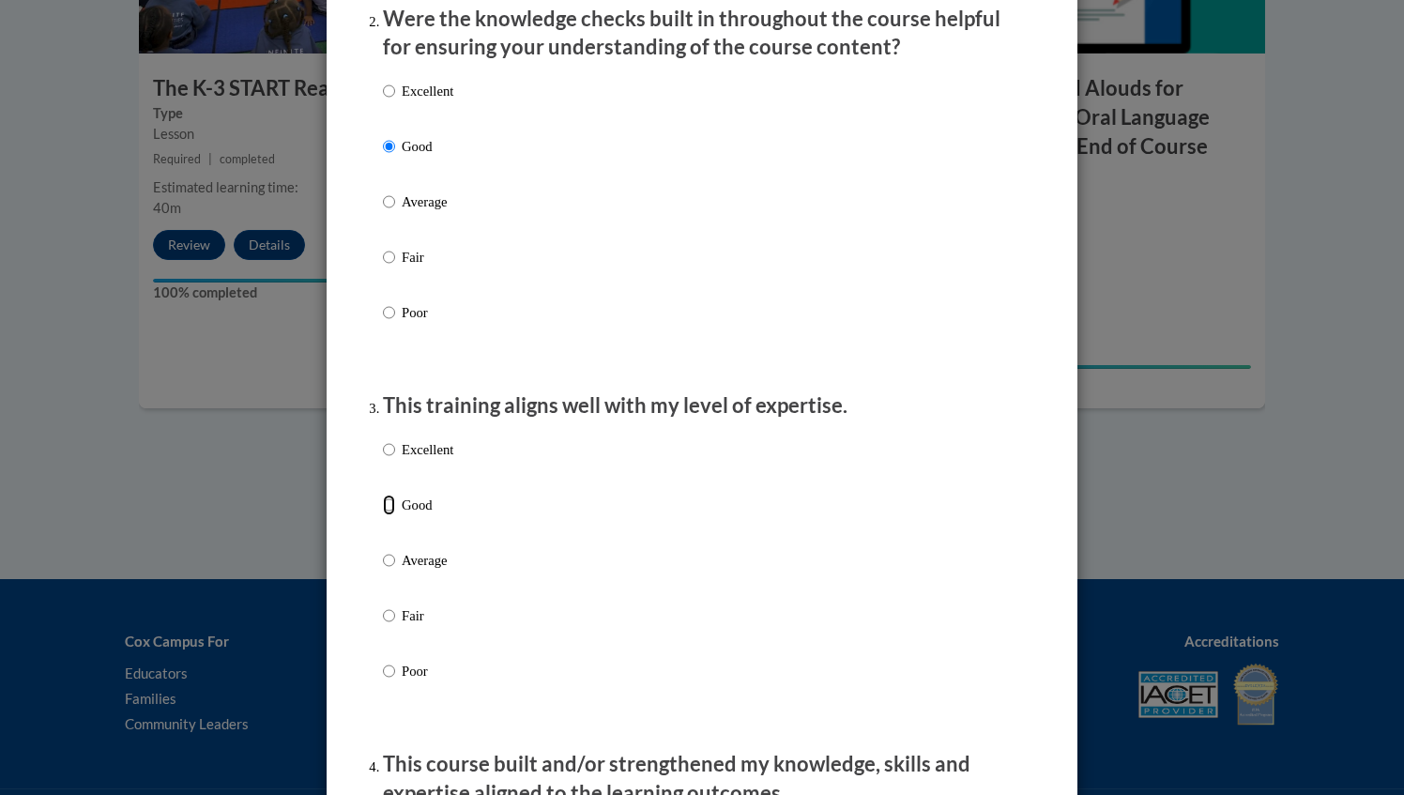
click at [383, 515] on input "Good" at bounding box center [389, 505] width 12 height 21
radio input "true"
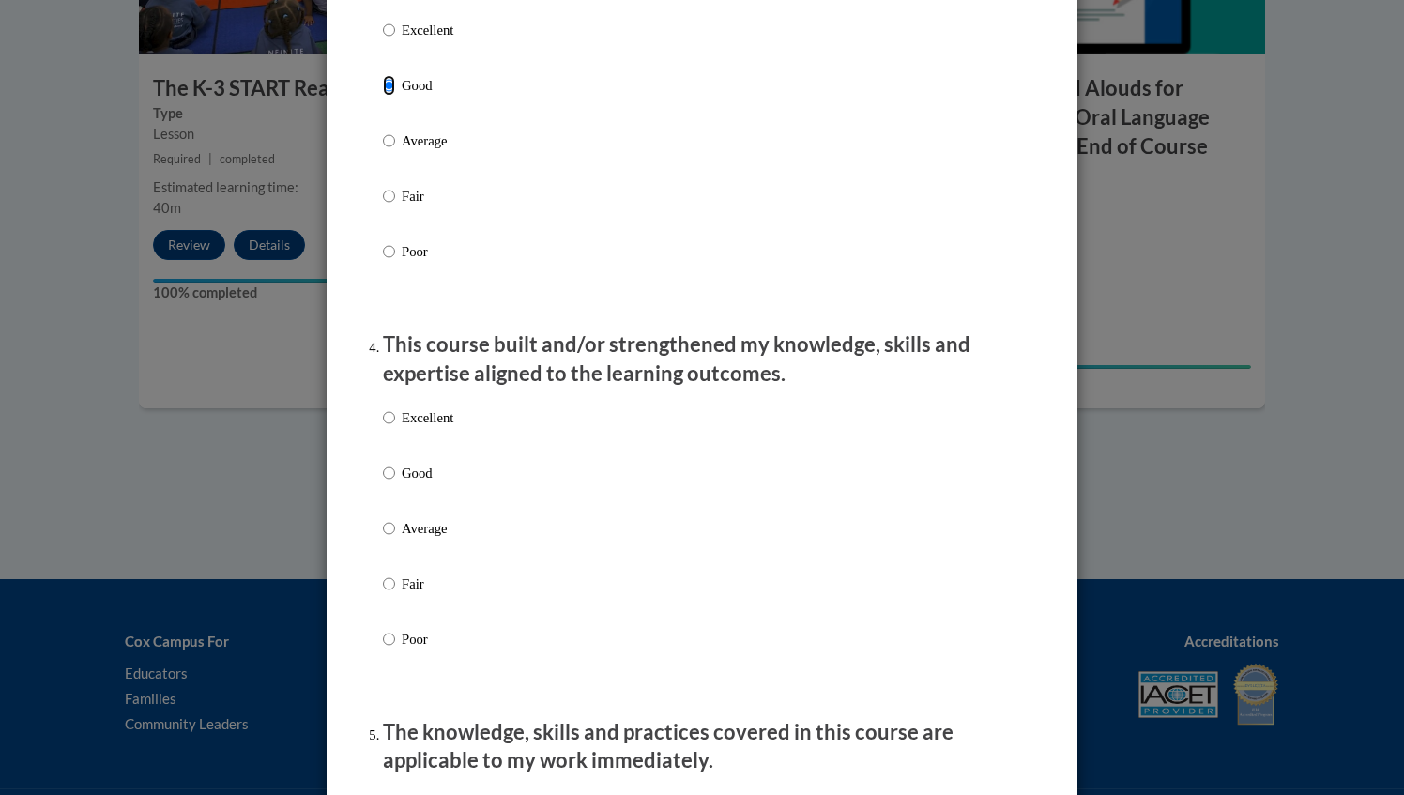
scroll to position [1036, 0]
click at [384, 482] on input "Good" at bounding box center [389, 472] width 12 height 21
radio input "true"
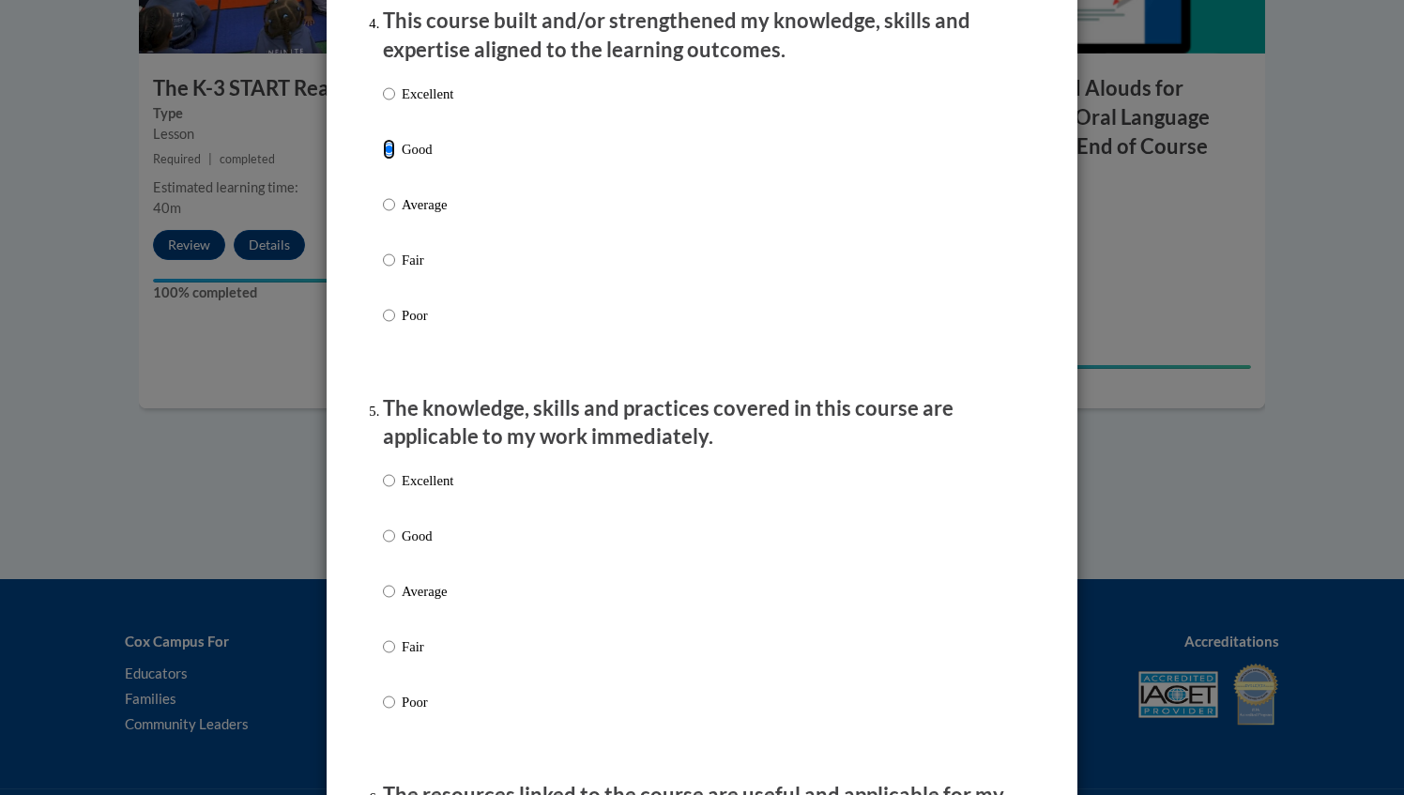
scroll to position [1360, 0]
click at [383, 545] on input "Good" at bounding box center [389, 535] width 12 height 21
radio input "true"
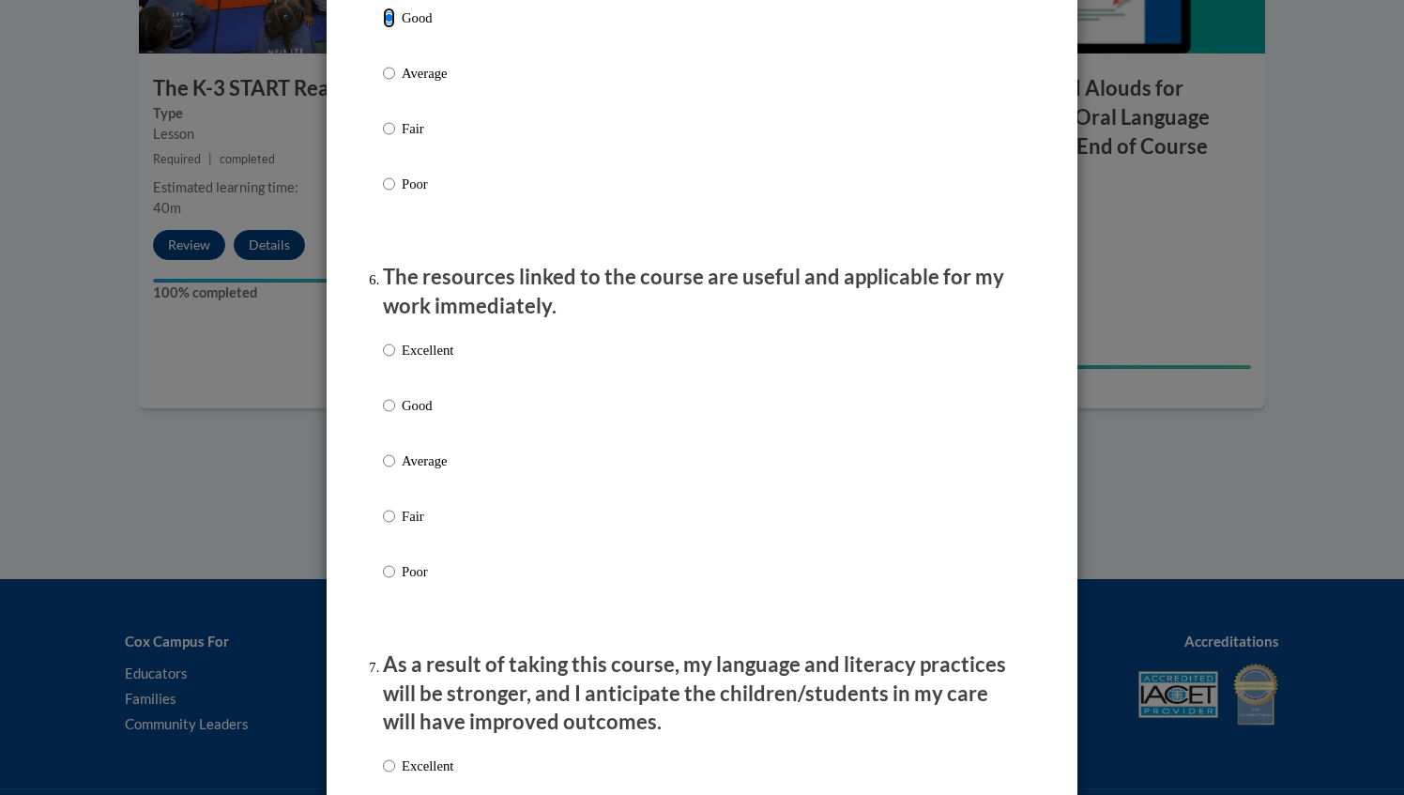
scroll to position [1879, 0]
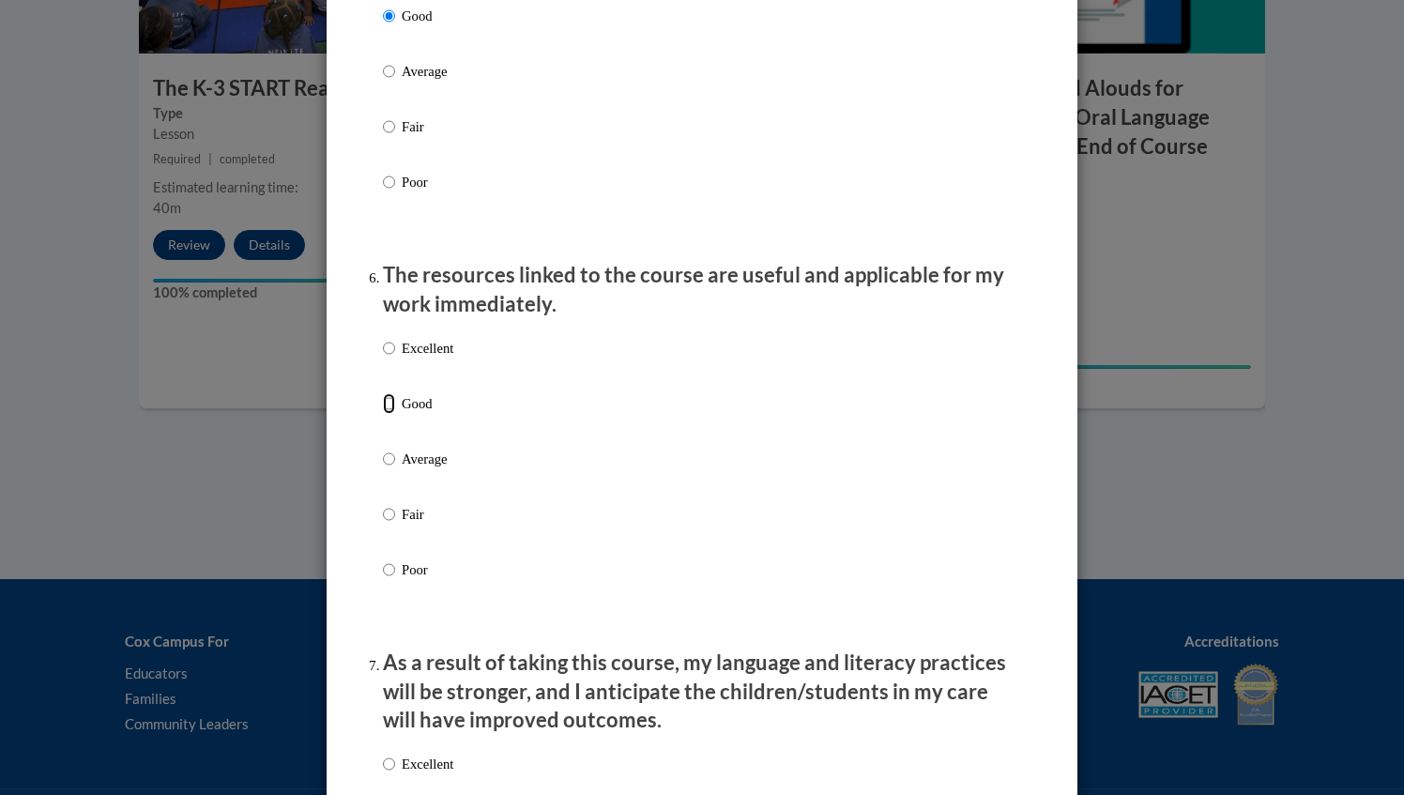
click at [383, 414] on input "Good" at bounding box center [389, 403] width 12 height 21
radio input "true"
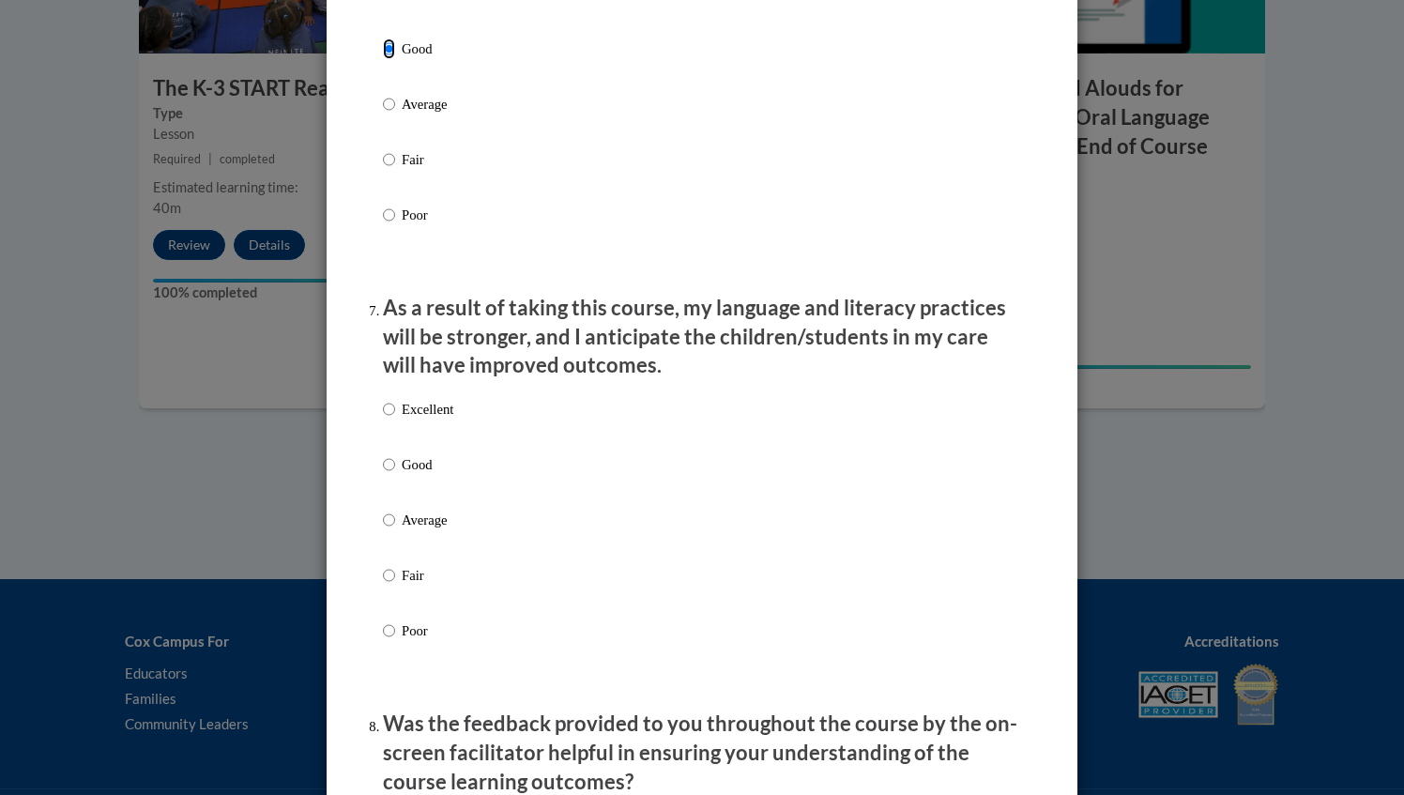
scroll to position [2234, 0]
click at [383, 474] on input "Good" at bounding box center [389, 463] width 12 height 21
radio input "true"
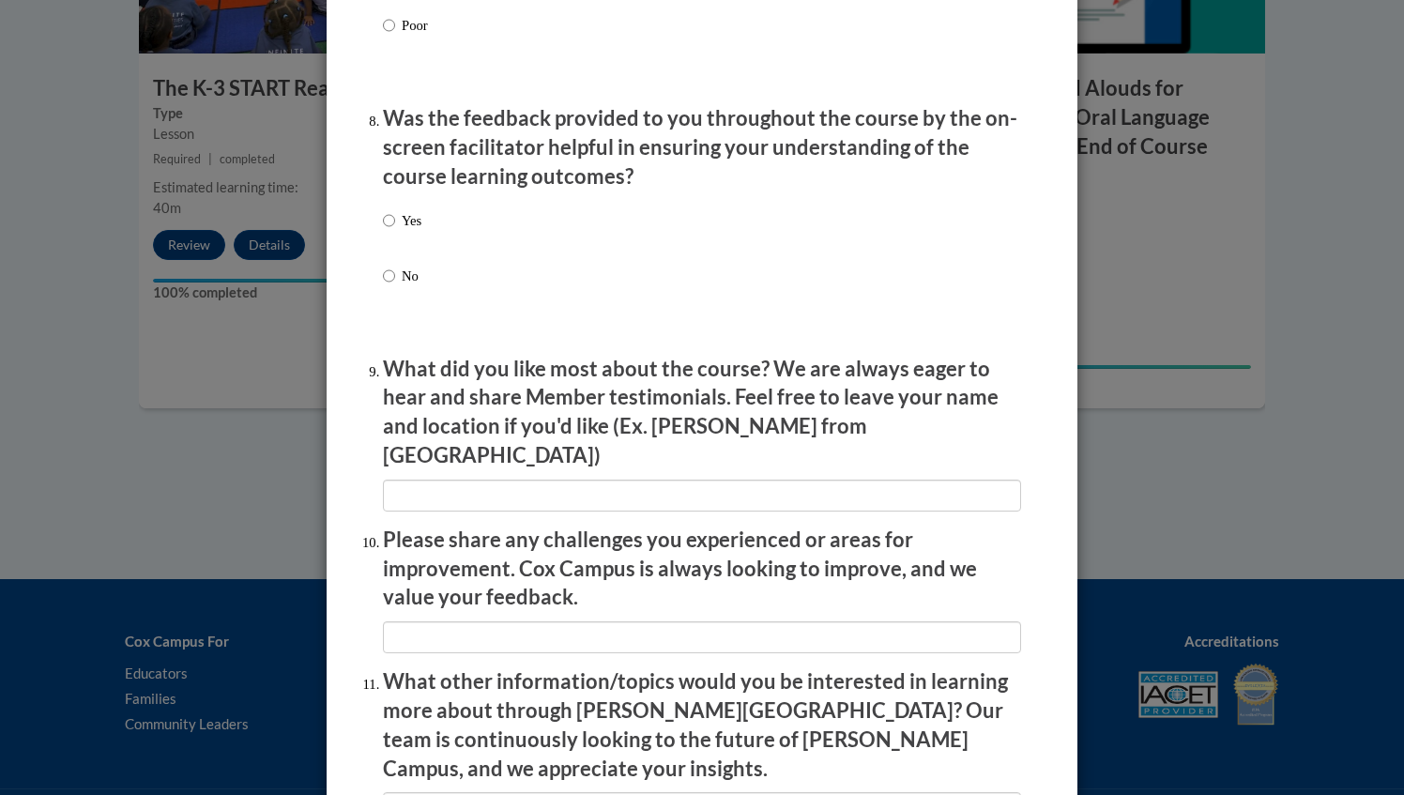
scroll to position [2857, 0]
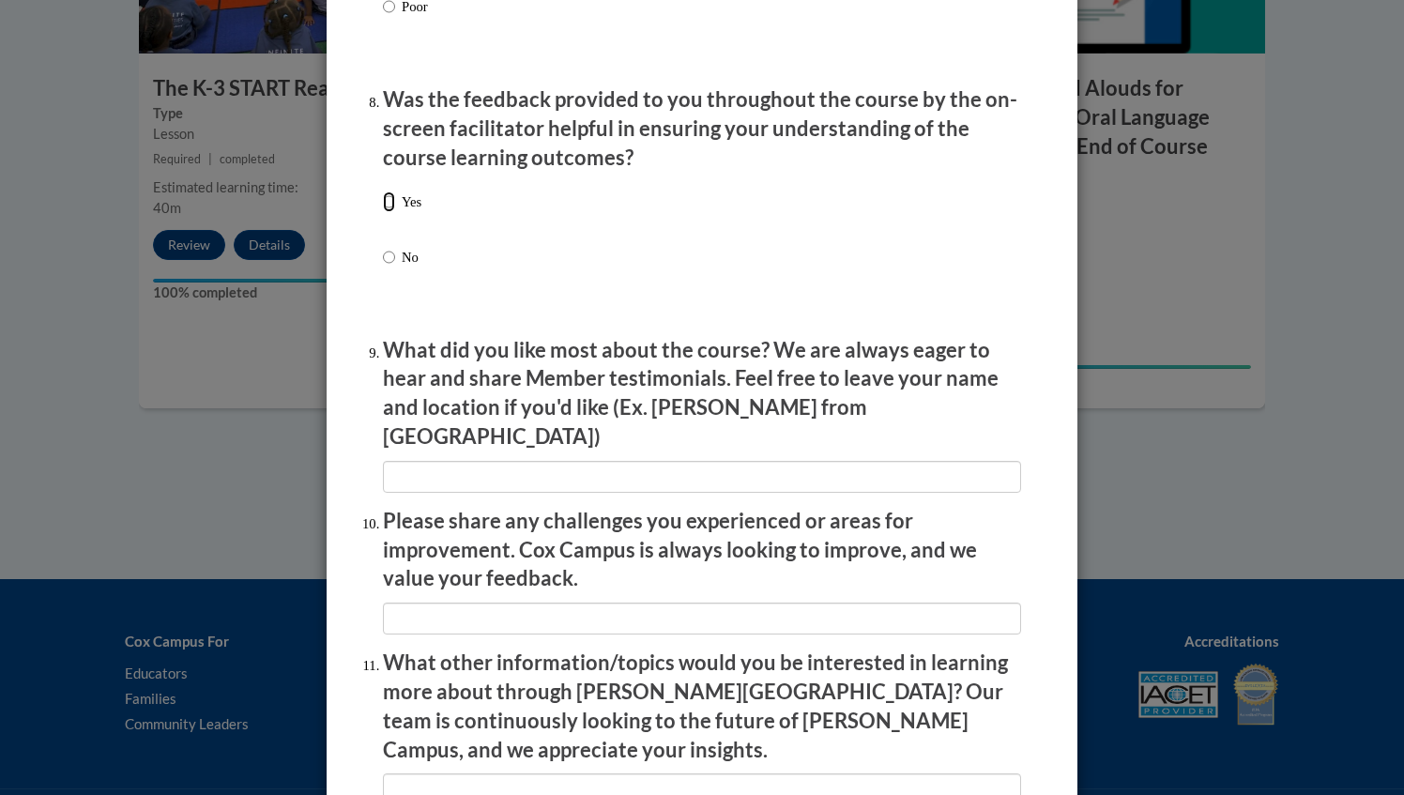
click at [383, 212] on input "Yes" at bounding box center [389, 201] width 12 height 21
radio input "true"
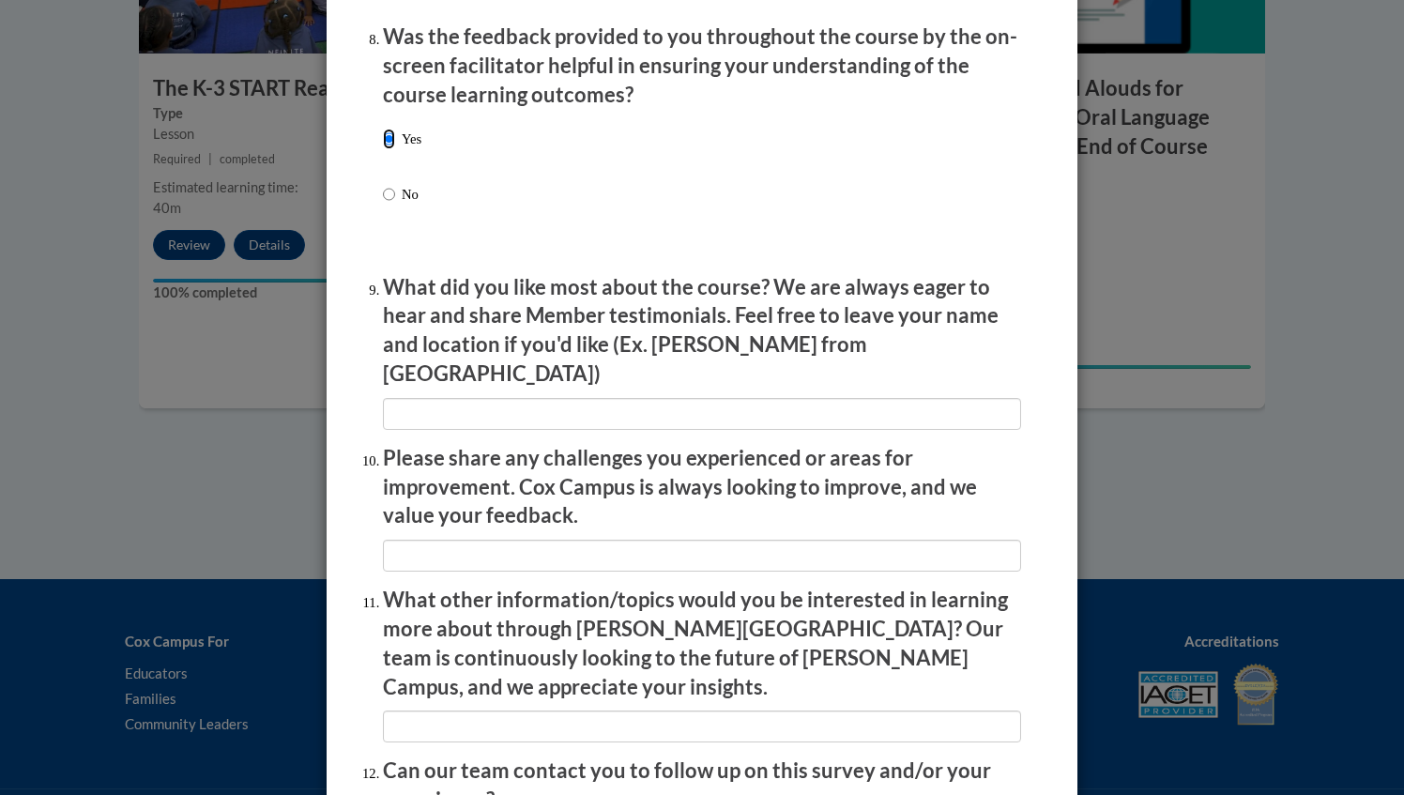
scroll to position [2925, 0]
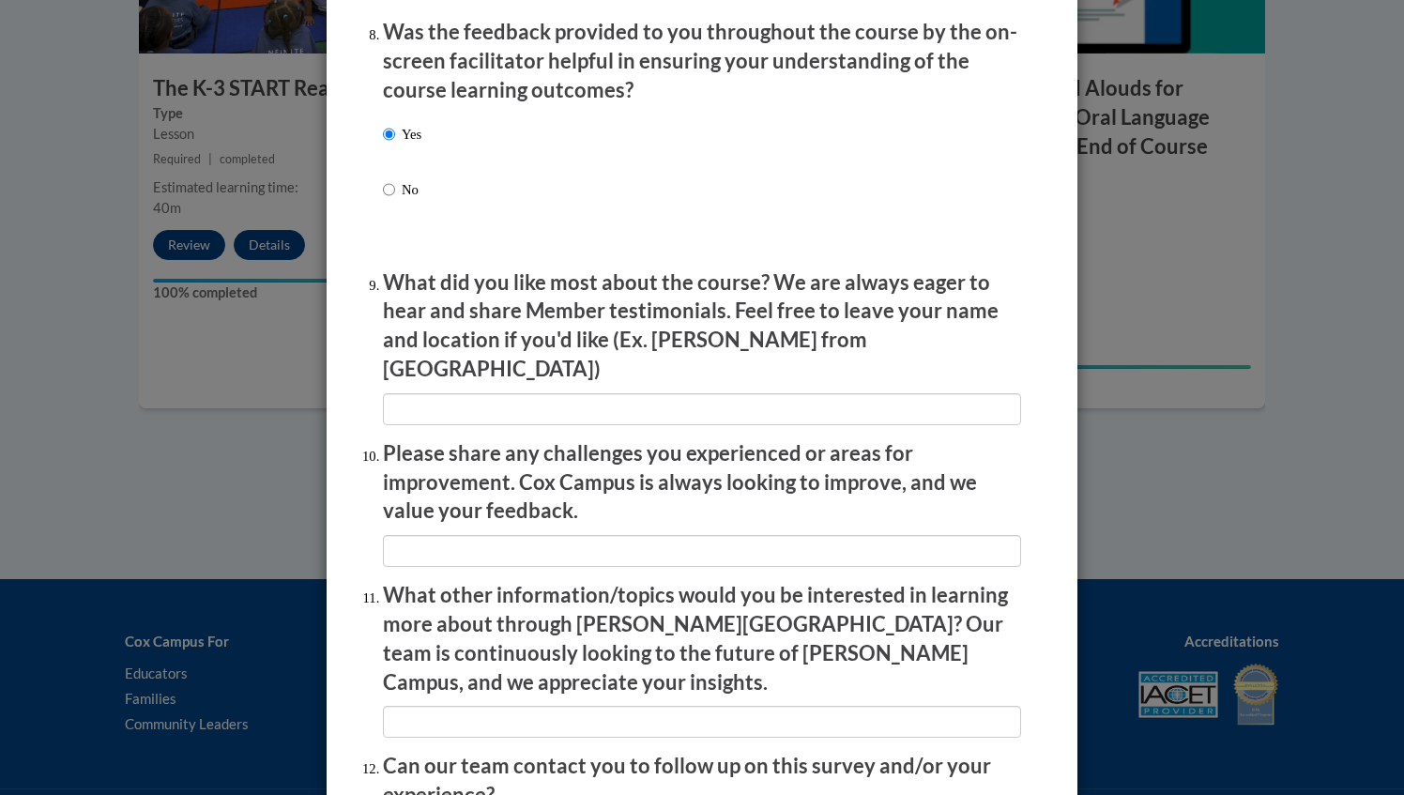
click at [413, 378] on li "What did you like most about the course? We are always eager to hear and share …" at bounding box center [702, 346] width 638 height 157
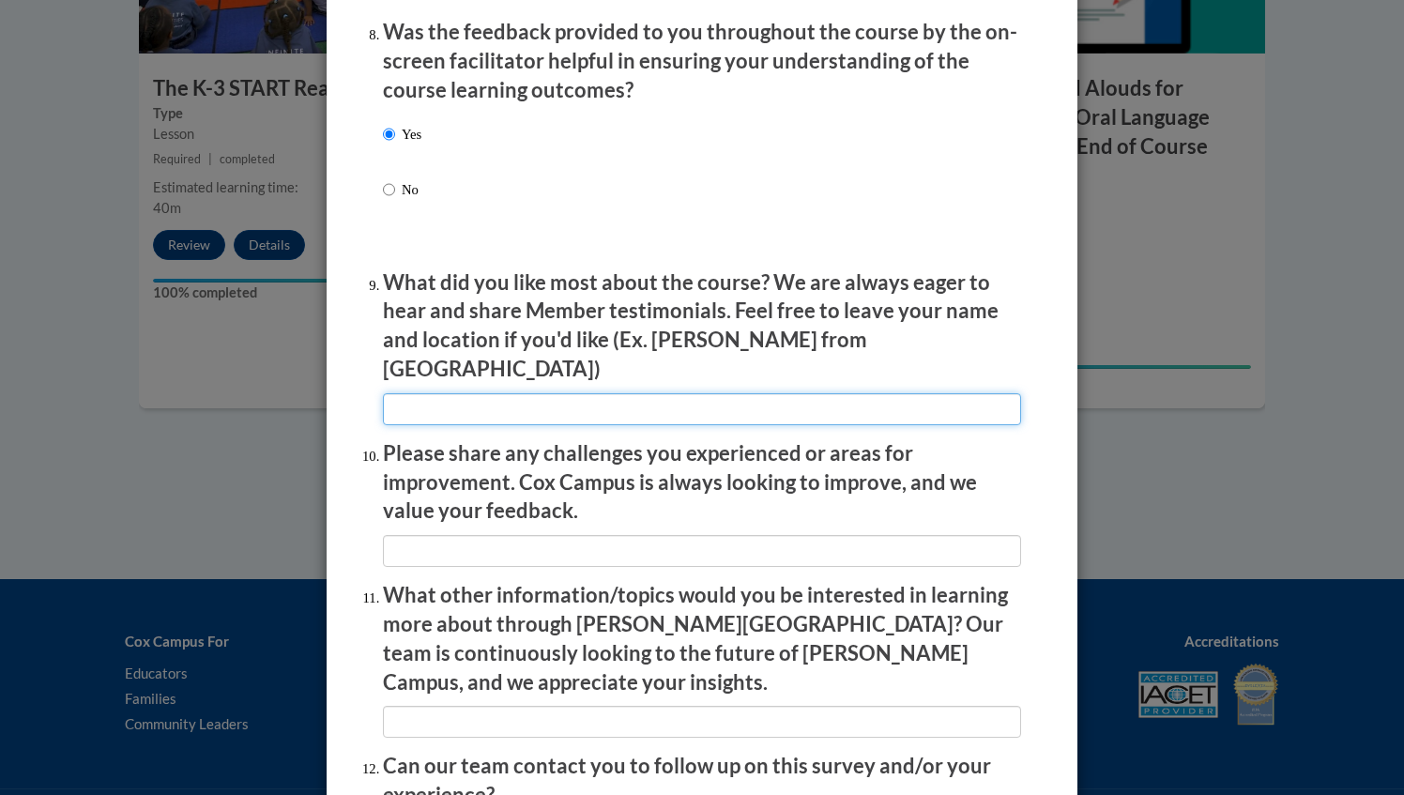
click at [400, 396] on input "textbox" at bounding box center [702, 409] width 638 height 32
type input "Very clear"
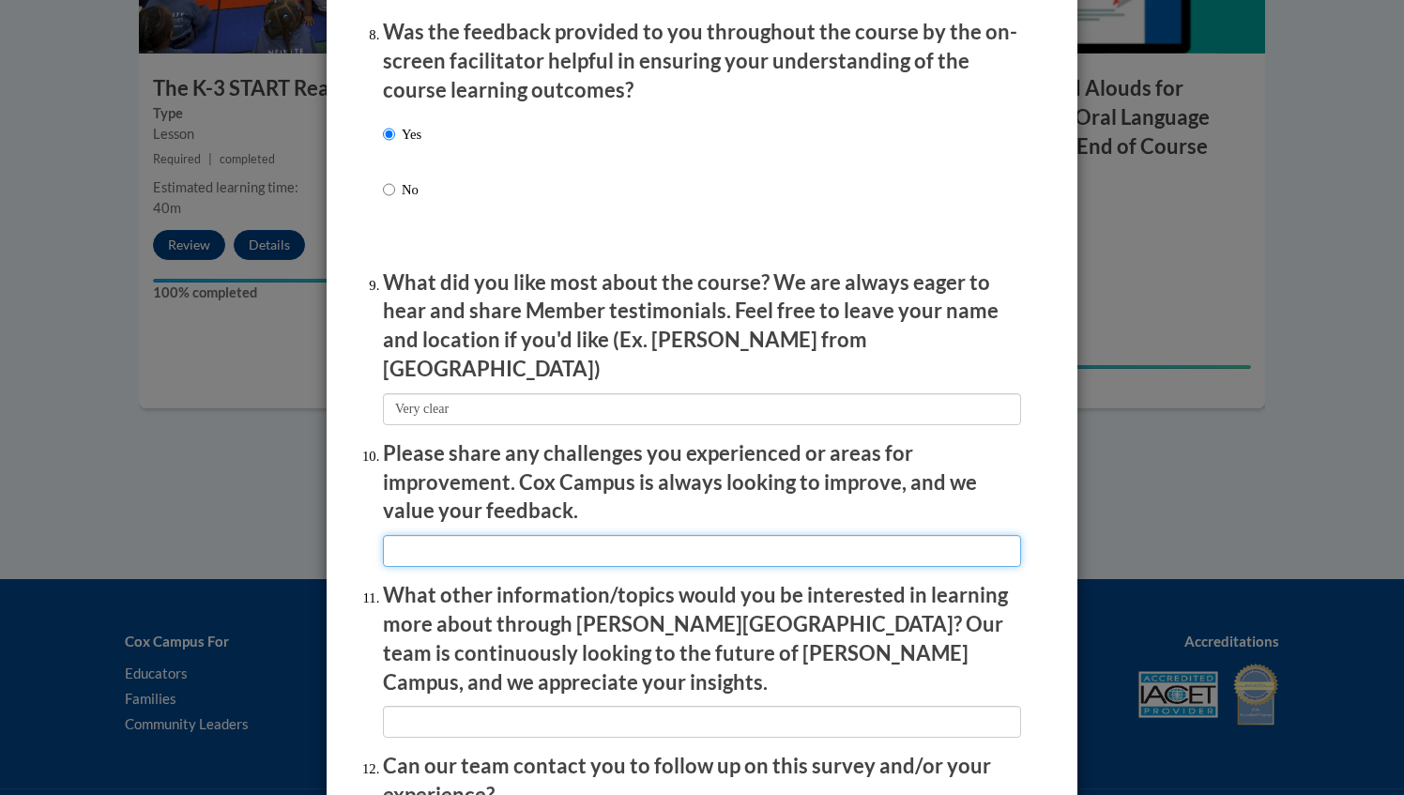
click at [393, 539] on input "textbox" at bounding box center [702, 551] width 638 height 32
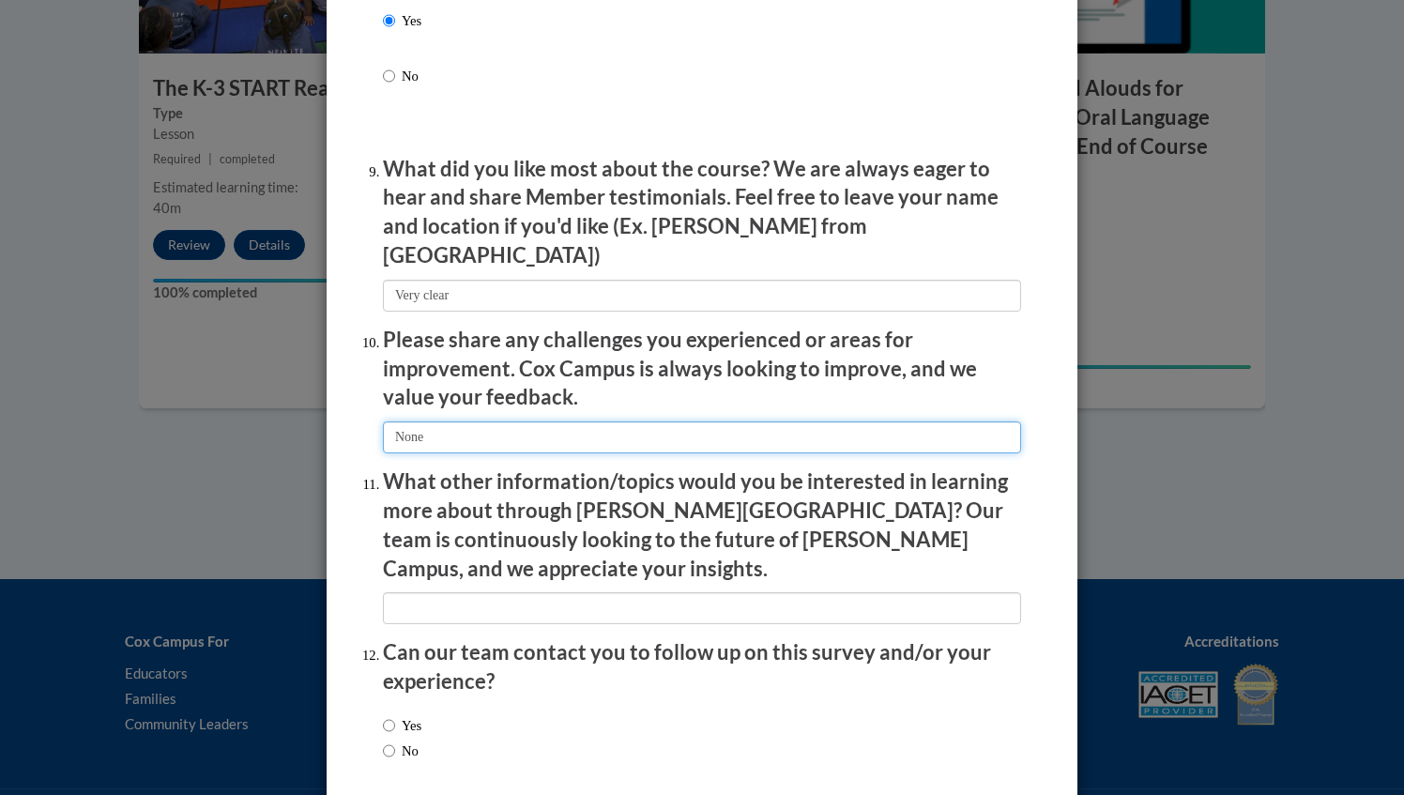
scroll to position [3107, 0]
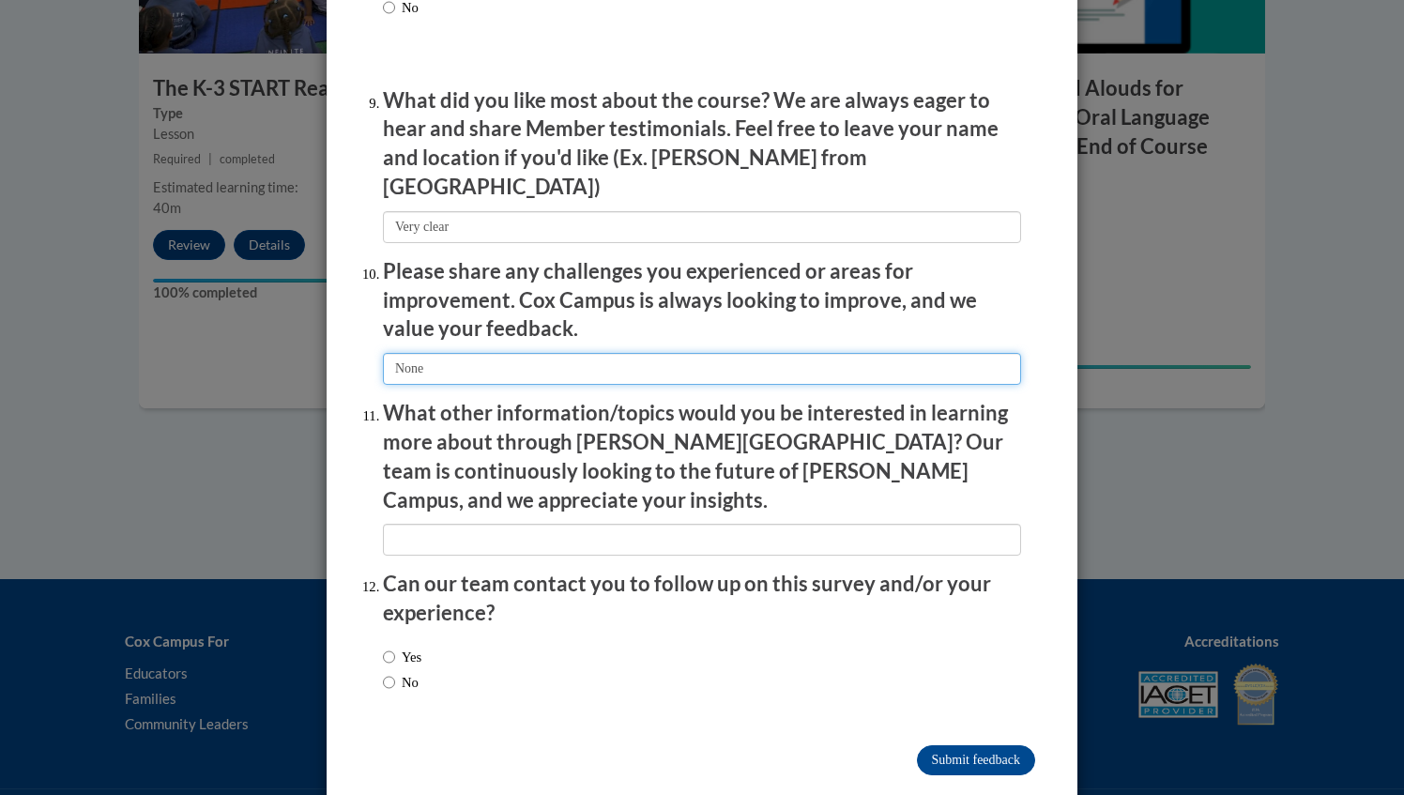
type input "None"
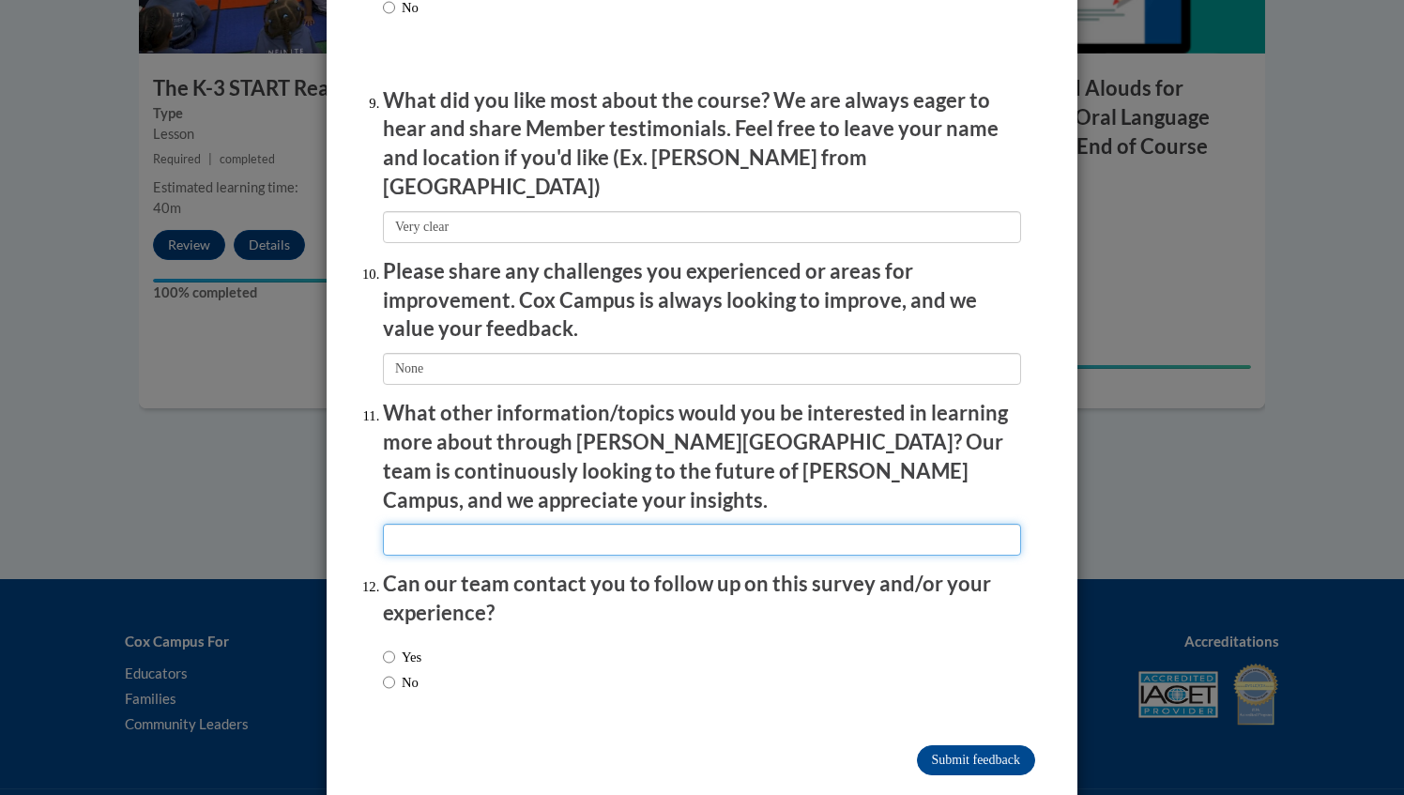
click at [420, 524] on input "textbox" at bounding box center [702, 540] width 638 height 32
type input "None"
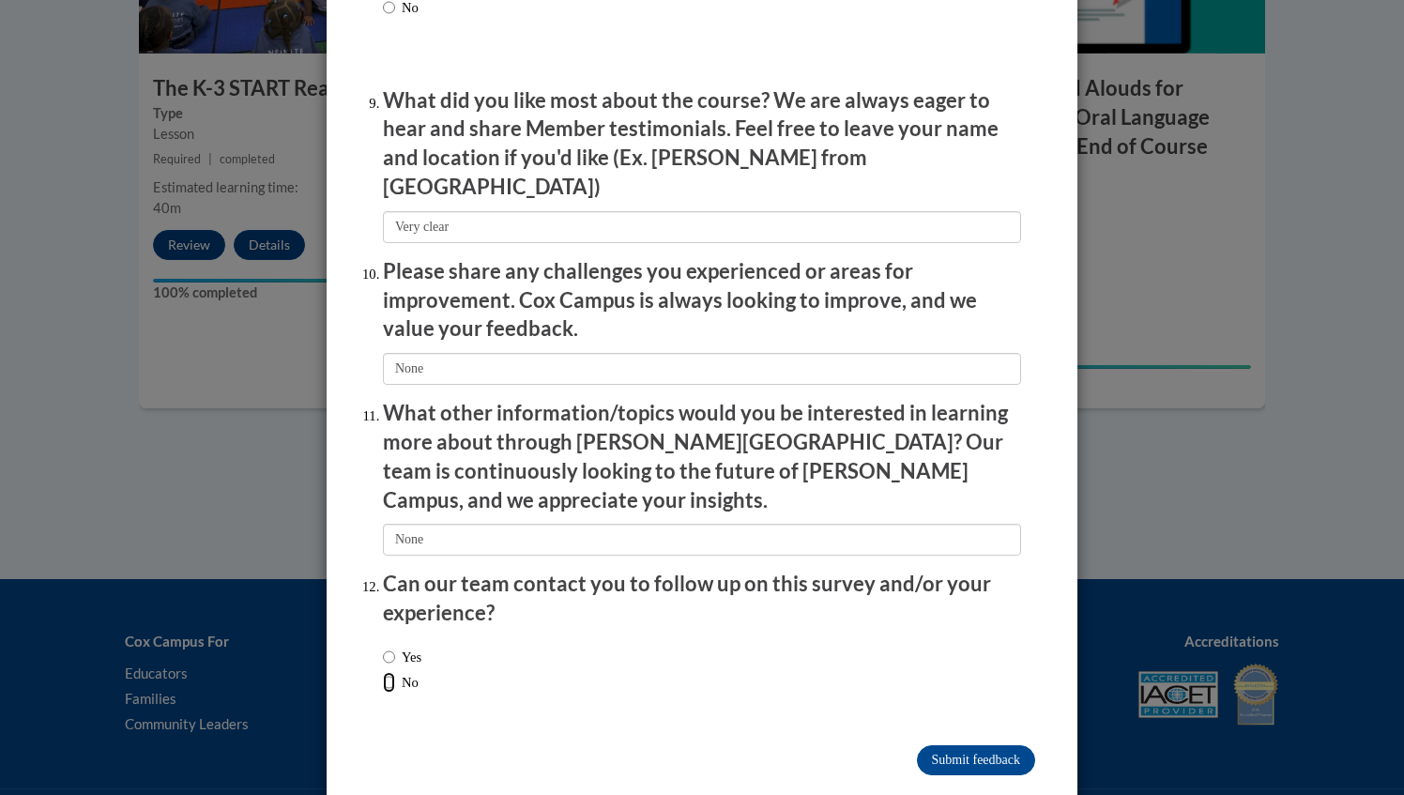
click at [383, 672] on input "No" at bounding box center [389, 682] width 12 height 21
radio input "true"
click at [946, 745] on input "Submit feedback" at bounding box center [976, 760] width 118 height 30
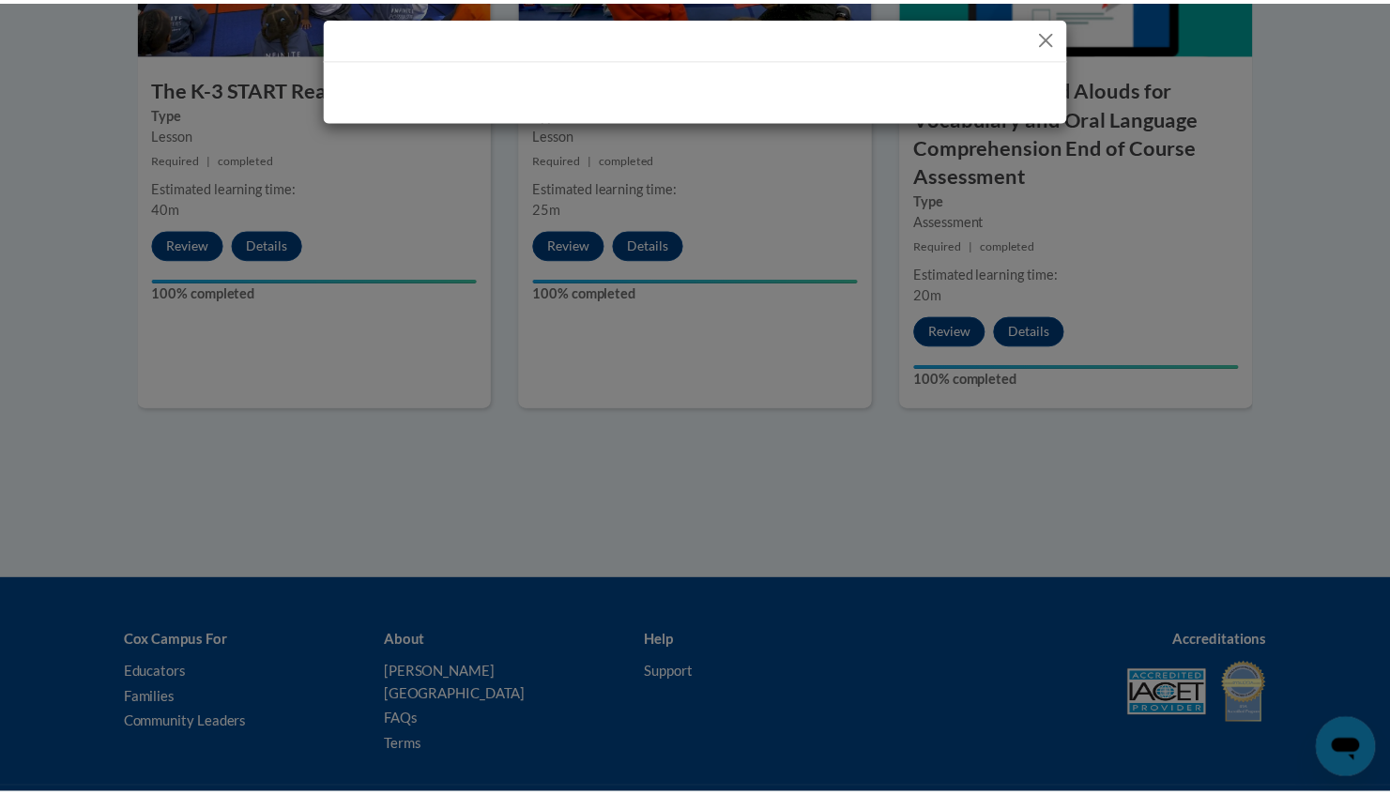
scroll to position [0, 0]
